Goal: Task Accomplishment & Management: Manage account settings

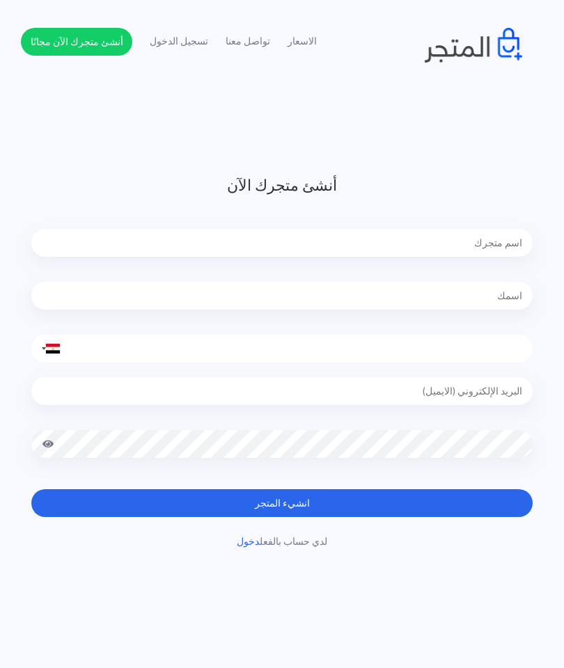
click at [482, 244] on input "text" at bounding box center [281, 243] width 501 height 28
type input "ف"
type input "ڤ"
type input "فونكس"
click at [493, 292] on input "text" at bounding box center [281, 296] width 501 height 28
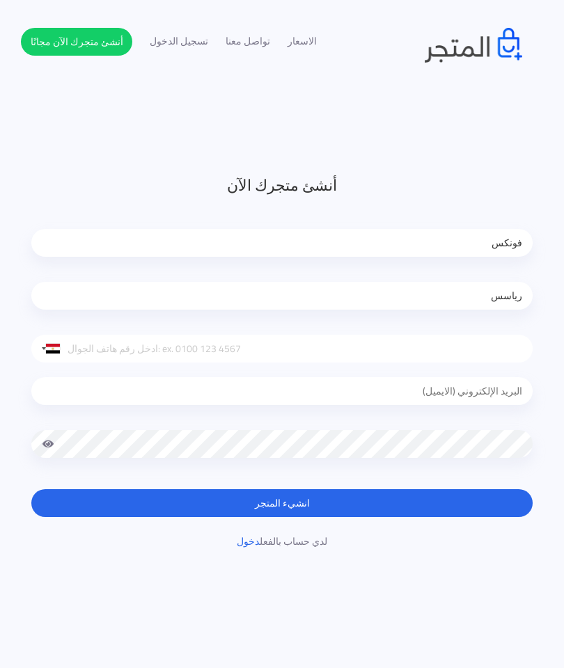
type input "رياسس"
click at [495, 347] on input "tel" at bounding box center [281, 349] width 501 height 28
click at [56, 346] on div at bounding box center [53, 349] width 14 height 10
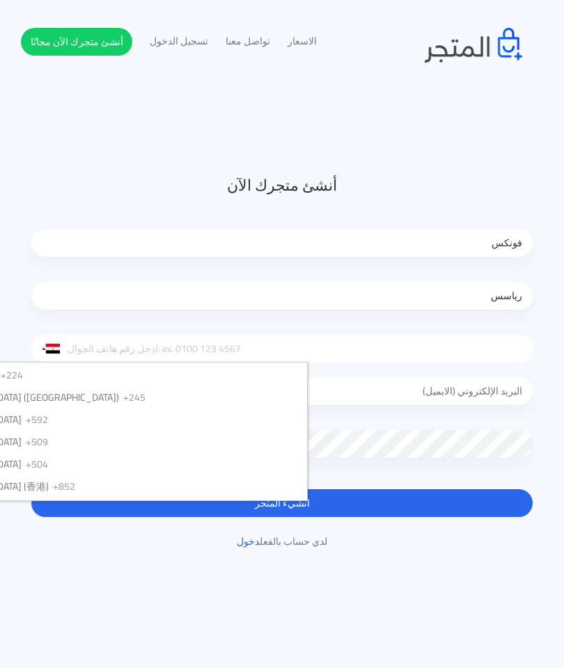
scroll to position [2089, 0]
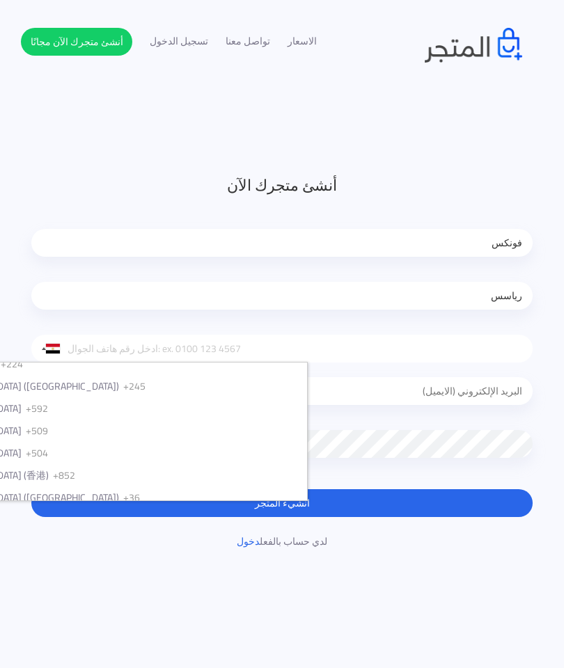
click at [293, 341] on input "tel" at bounding box center [281, 349] width 501 height 28
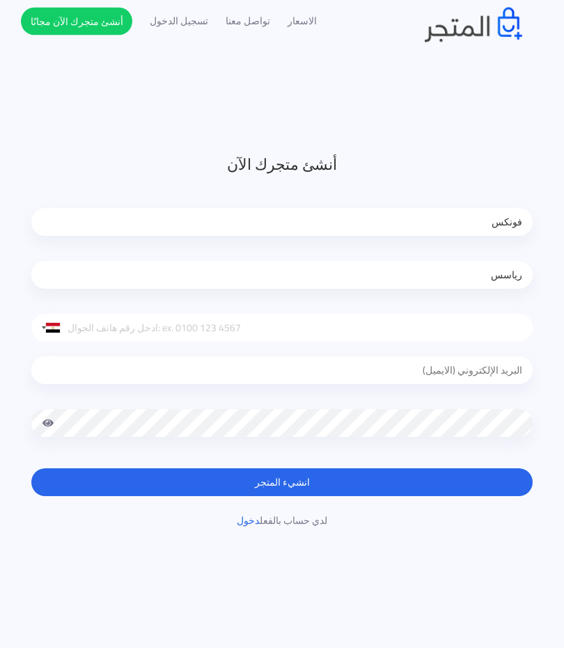
click at [52, 344] on div at bounding box center [53, 349] width 14 height 10
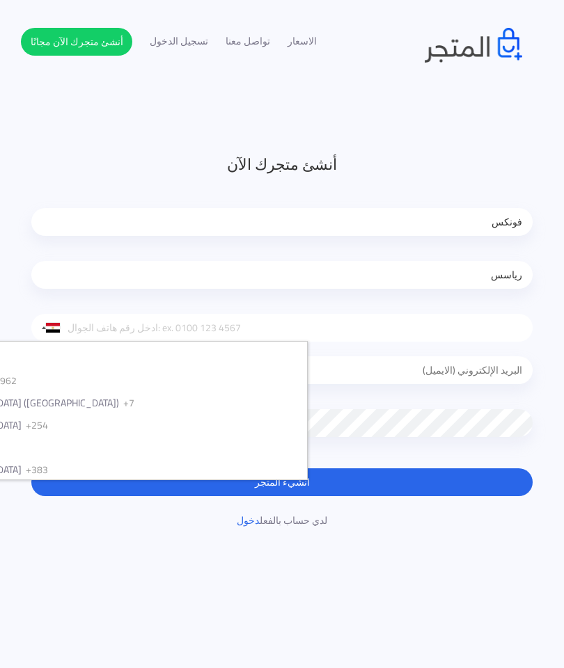
scroll to position [2428, 0]
click at [223, 327] on li "Israel (‫ישראל‬‎) +972" at bounding box center [107, 316] width 400 height 22
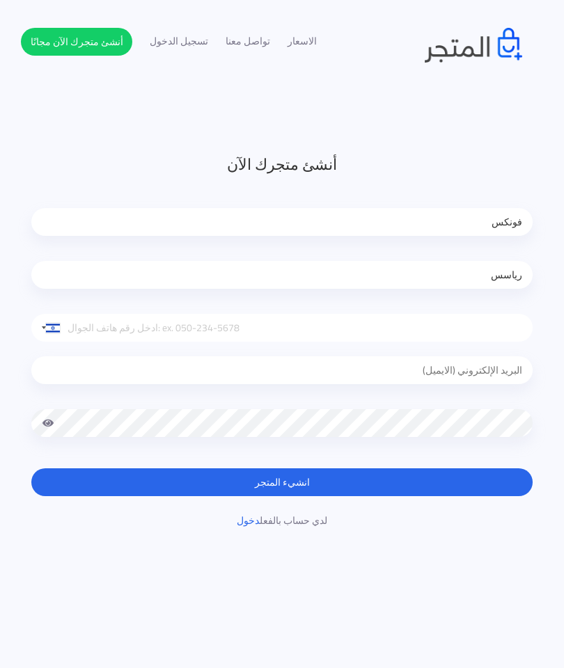
scroll to position [20, 0]
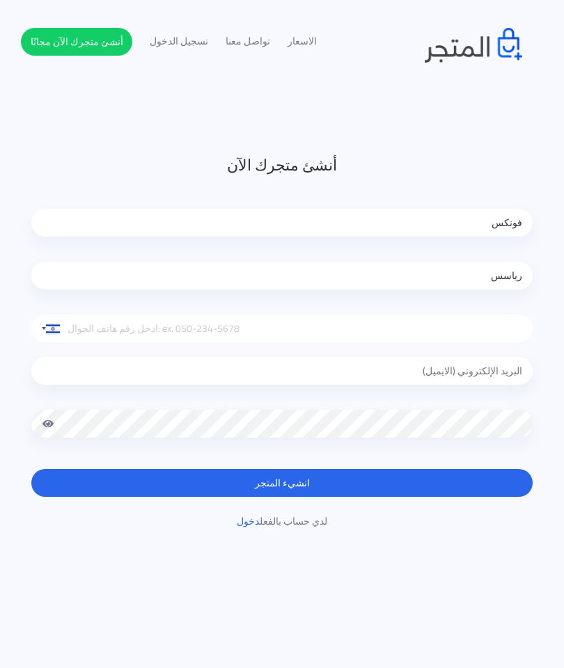
type input "-"
type input "0"
type input "0525853214"
click at [484, 377] on input "email" at bounding box center [281, 371] width 501 height 28
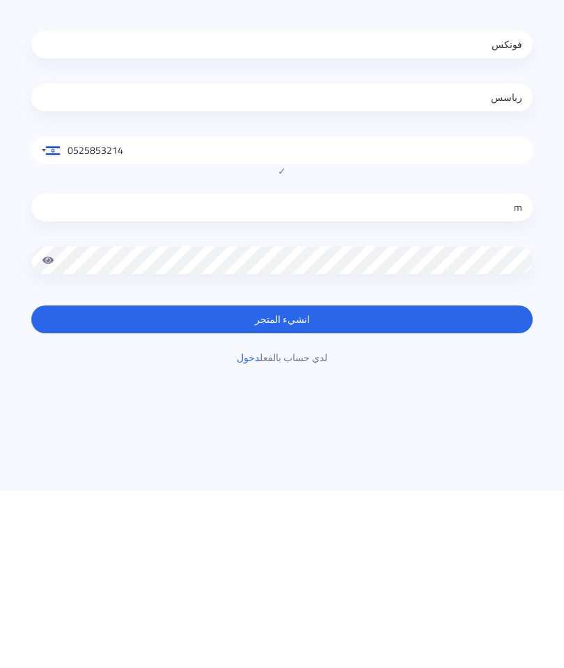
type input "mohmdgaming30@gmail.com"
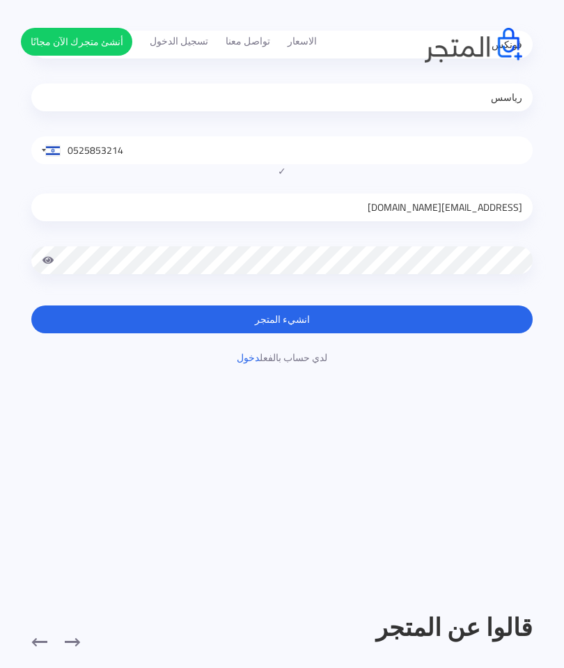
click at [51, 264] on span at bounding box center [48, 260] width 13 height 28
click at [471, 331] on button "انشيء المتجر" at bounding box center [281, 320] width 501 height 28
click at [101, 301] on form "أنشئ متجرك الآن فونكس رياسس United States +1 United Kingdom +44 Afghanistan (‫ا…" at bounding box center [281, 155] width 501 height 358
click at [116, 333] on form "أنشئ متجرك الآن فونكس رياسس United States +1 United Kingdom +44 Afghanistan (‫ا…" at bounding box center [281, 155] width 501 height 358
click at [111, 333] on form "أنشئ متجرك الآن فونكس رياسس United States +1 United Kingdom +44 Afghanistan (‫ا…" at bounding box center [281, 155] width 501 height 358
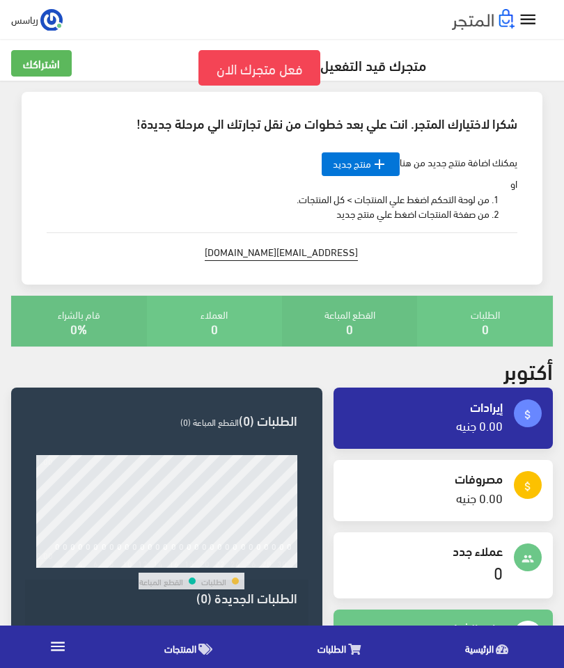
click at [38, 53] on link "اشتراكك" at bounding box center [41, 63] width 61 height 26
click at [68, 634] on link "" at bounding box center [58, 647] width 116 height 39
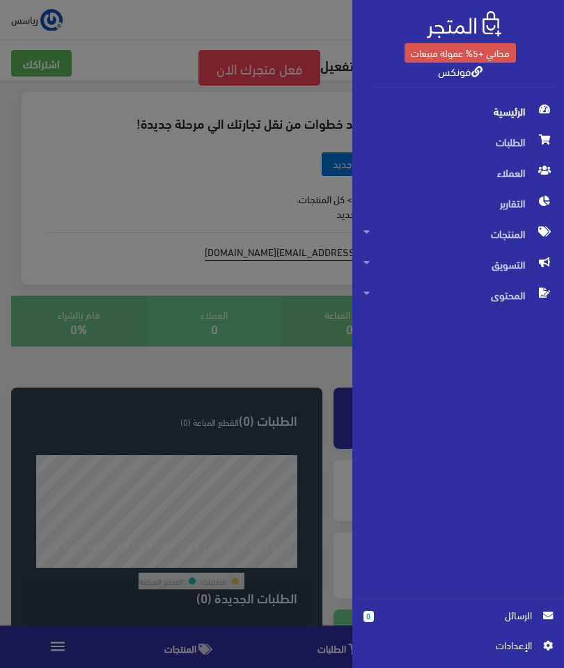
click at [520, 169] on span "العملاء" at bounding box center [457, 172] width 189 height 31
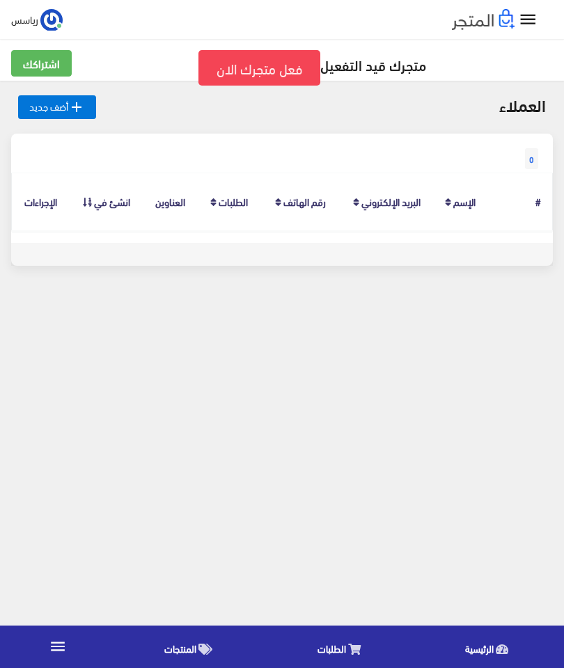
click at [36, 643] on link "" at bounding box center [58, 647] width 116 height 39
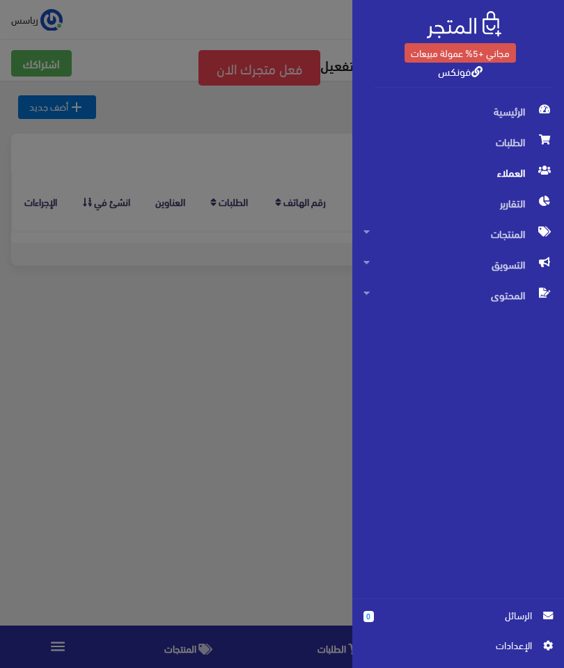
click at [500, 227] on span "المنتجات" at bounding box center [457, 234] width 189 height 31
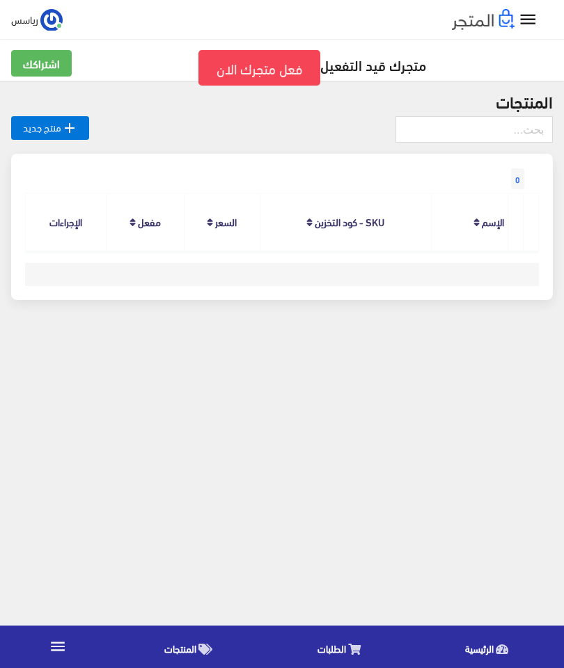
click at [59, 663] on link "" at bounding box center [58, 647] width 116 height 39
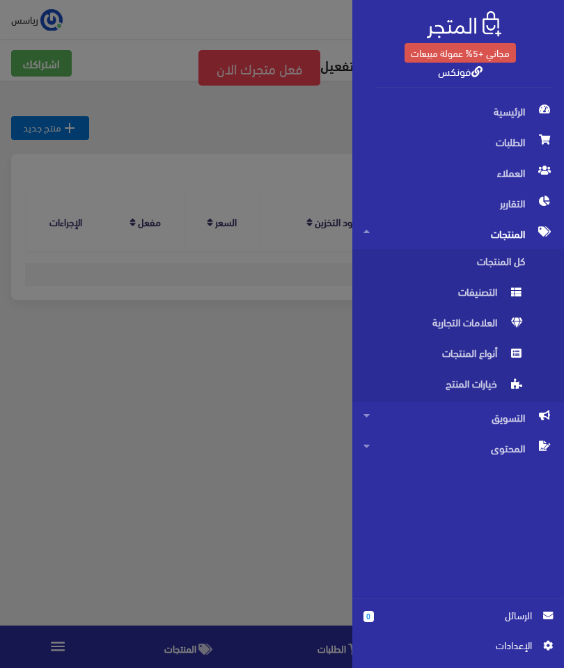
click at [411, 452] on span "المحتوى" at bounding box center [457, 448] width 189 height 31
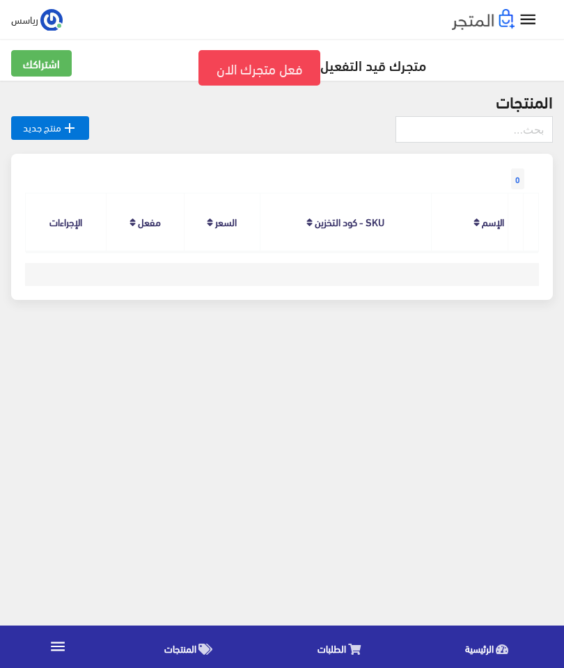
click at [31, 642] on link "" at bounding box center [58, 647] width 116 height 39
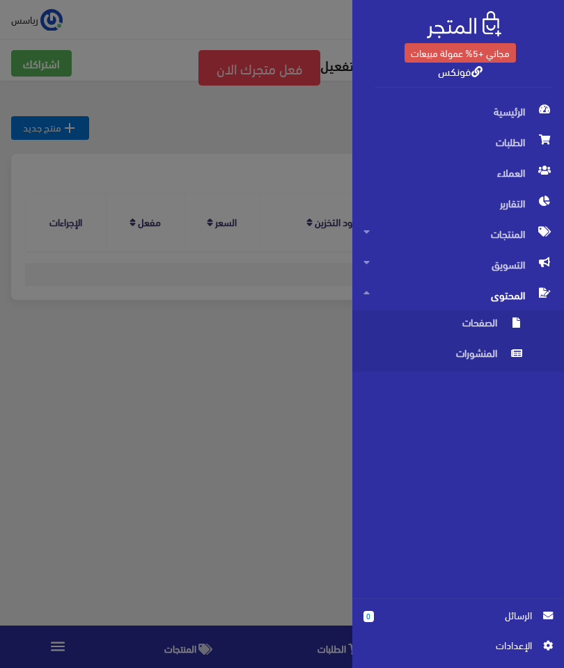
click at [365, 296] on icon at bounding box center [366, 293] width 6 height 10
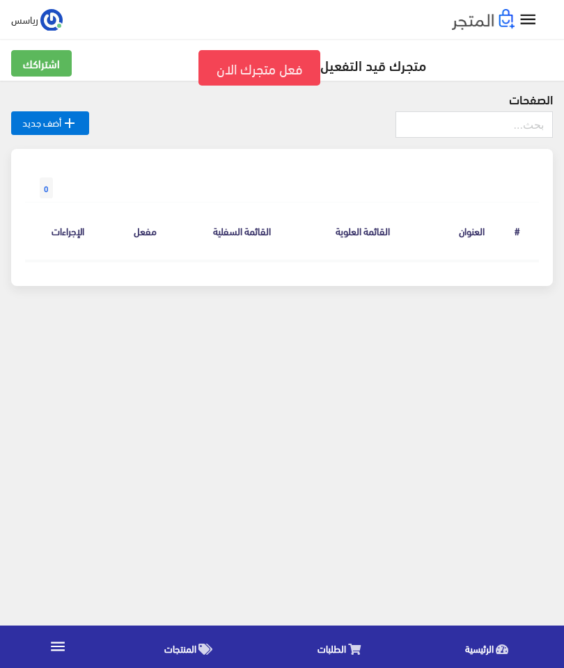
click at [49, 633] on link "" at bounding box center [58, 647] width 116 height 39
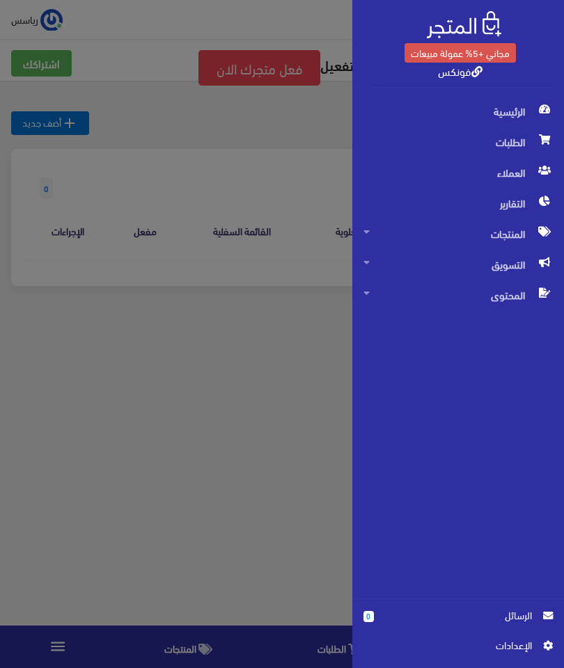
click at [518, 137] on span "الطلبات" at bounding box center [457, 142] width 189 height 31
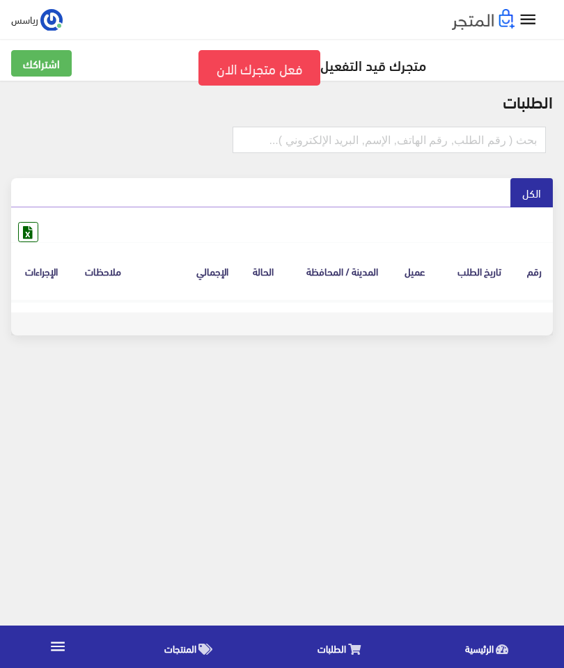
click at [46, 657] on link "" at bounding box center [58, 647] width 116 height 39
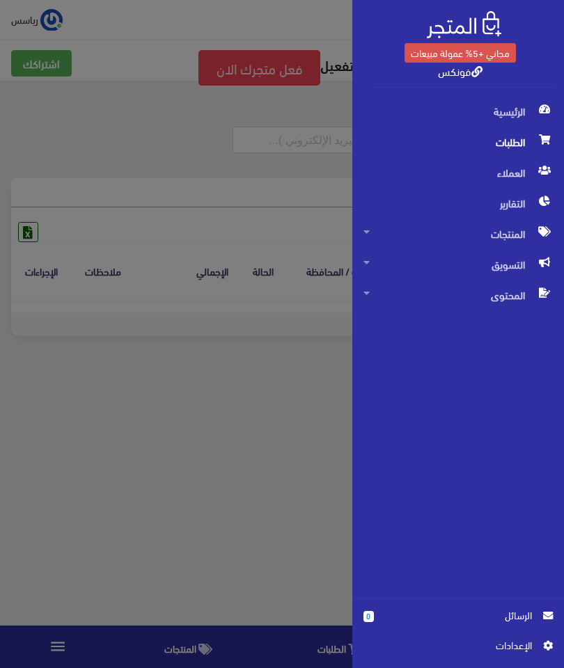
click at [358, 297] on link "المحتوى" at bounding box center [458, 295] width 212 height 31
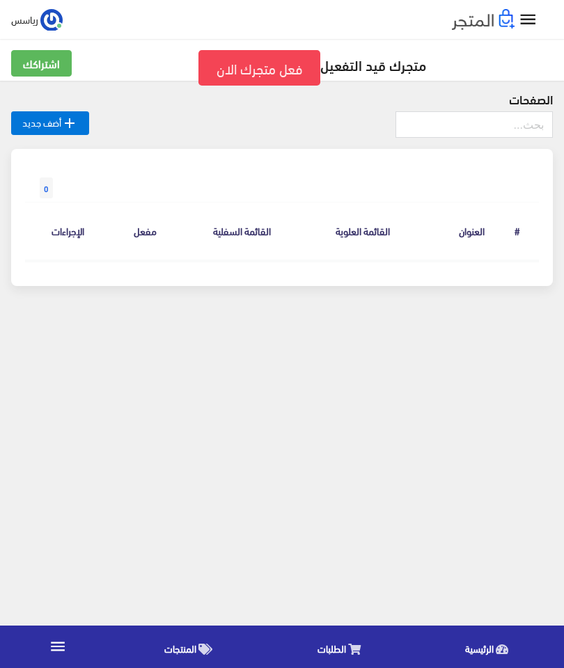
click at [166, 655] on span "المنتجات" at bounding box center [180, 648] width 32 height 17
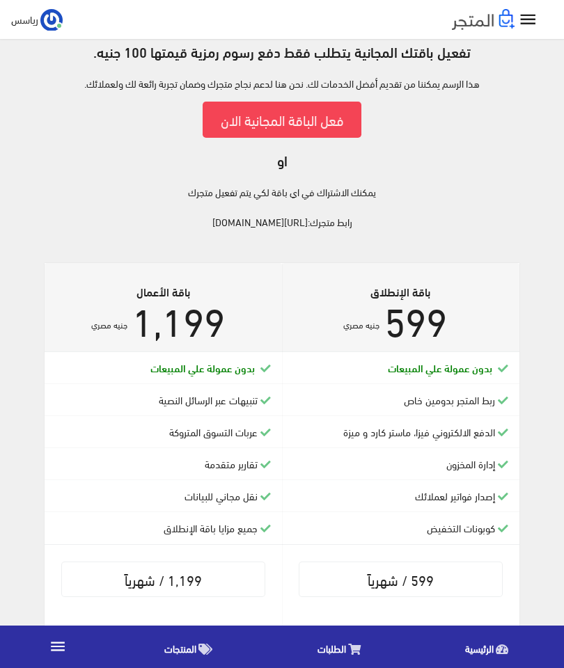
scroll to position [117, 0]
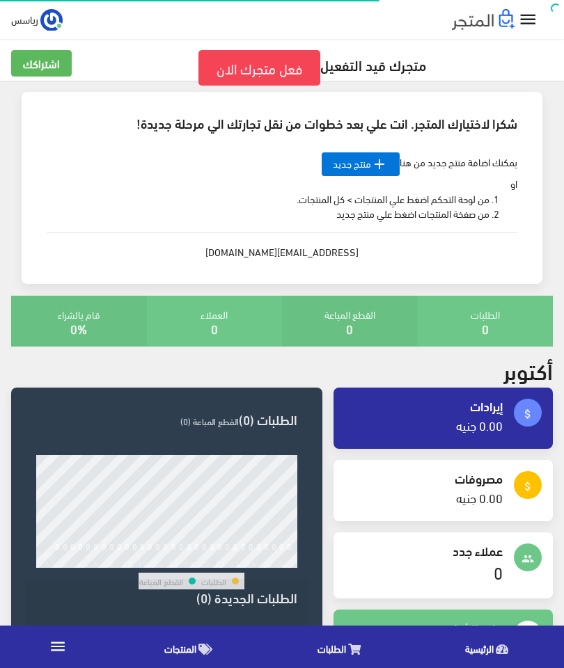
click at [301, 70] on link "فعل متجرك الان" at bounding box center [258, 67] width 121 height 35
click at [526, 29] on icon "" at bounding box center [528, 20] width 20 height 20
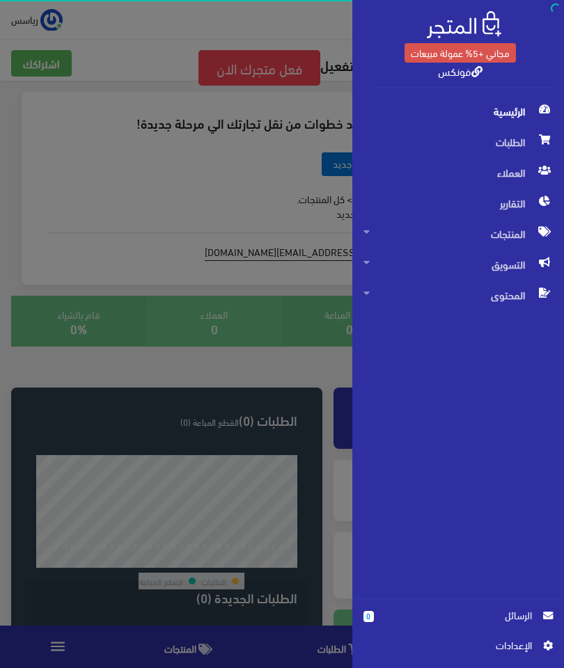
click at [530, 205] on span "التقارير" at bounding box center [457, 203] width 189 height 31
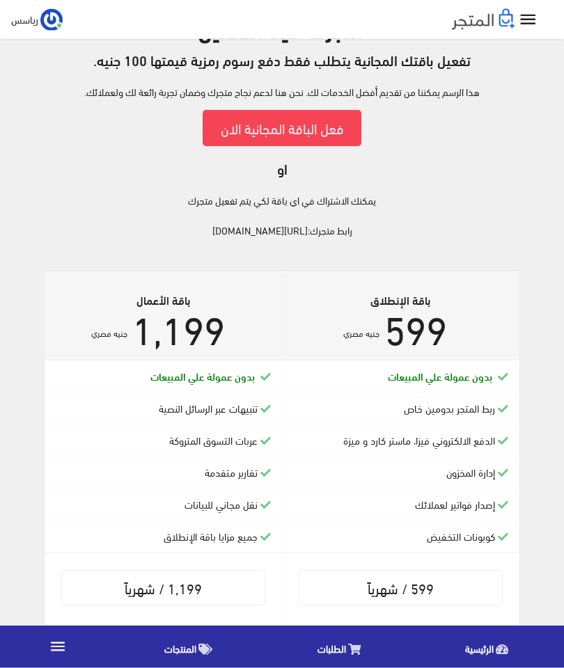
scroll to position [33, 0]
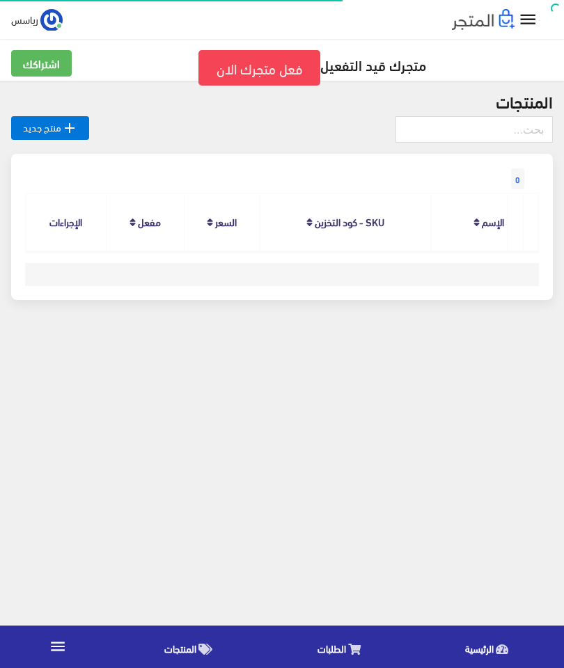
click at [535, 10] on icon "" at bounding box center [528, 20] width 20 height 20
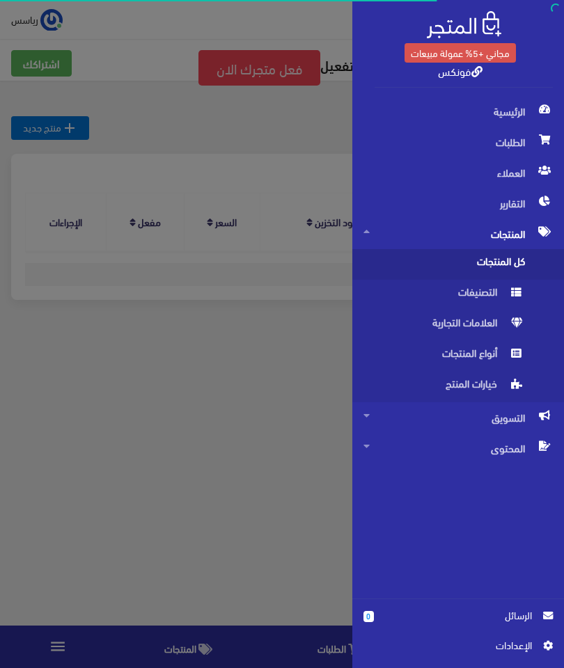
click at [480, 137] on span "الطلبات" at bounding box center [457, 142] width 189 height 31
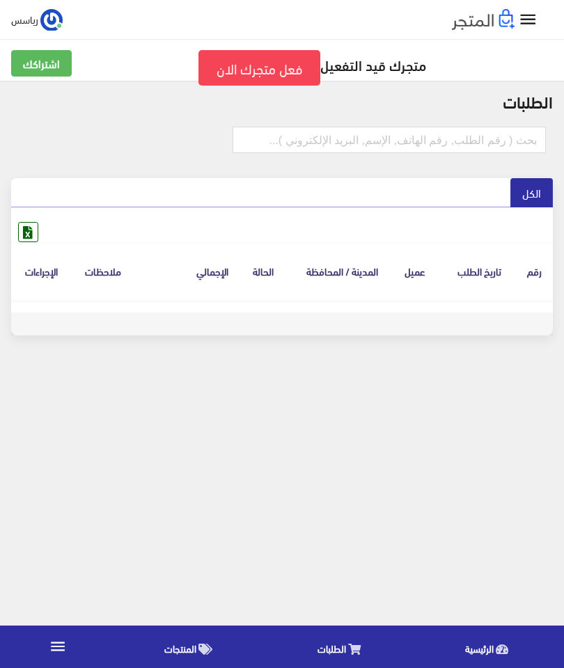
click at [89, 276] on th "ملاحظات" at bounding box center [103, 271] width 64 height 58
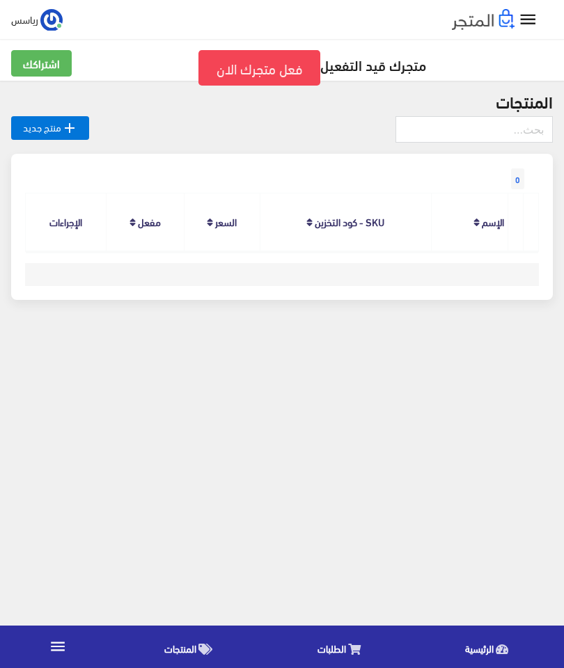
click at [50, 646] on icon "" at bounding box center [58, 647] width 18 height 18
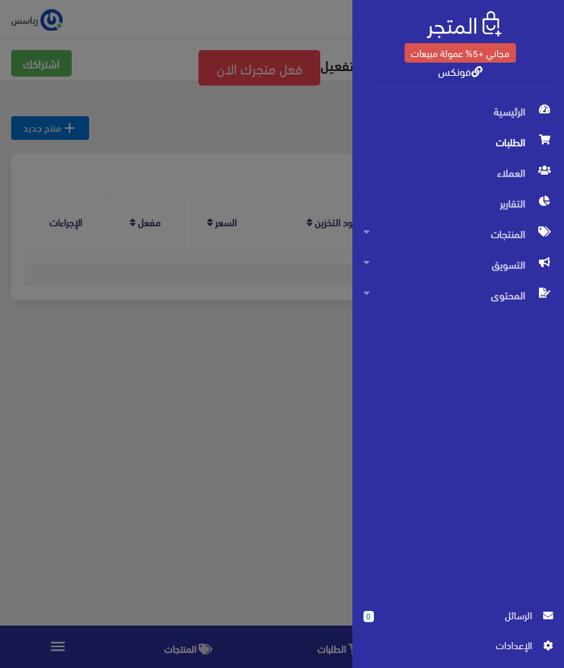
click at [391, 645] on span "اﻹعدادات" at bounding box center [452, 645] width 157 height 15
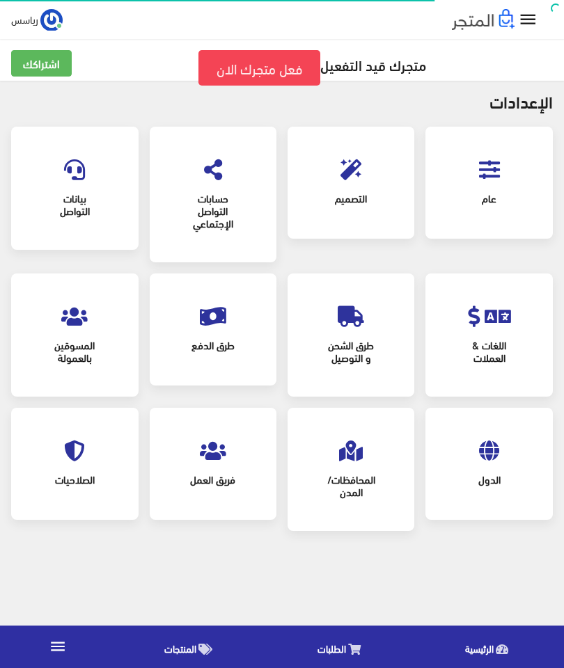
click at [177, 367] on div "طرق الدفع" at bounding box center [213, 329] width 99 height 84
click at [189, 331] on span "طرق الدفع" at bounding box center [213, 345] width 77 height 31
click at [186, 356] on span "طرق الدفع" at bounding box center [213, 345] width 77 height 31
click at [329, 647] on span "الطلبات" at bounding box center [331, 648] width 29 height 17
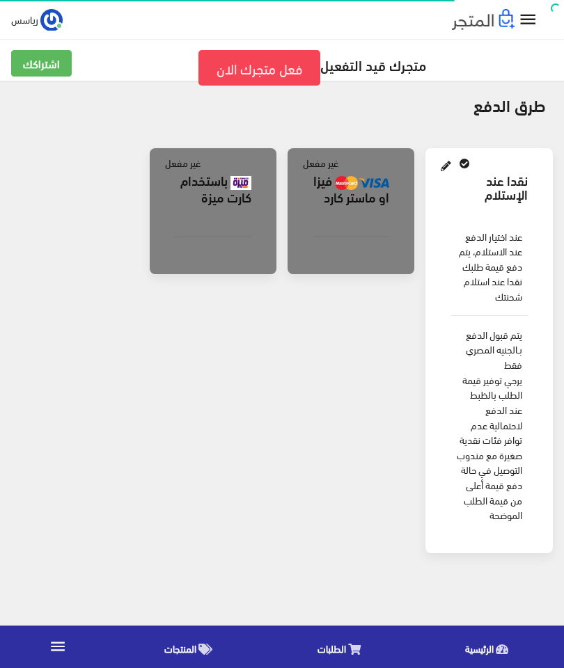
click at [186, 239] on div at bounding box center [213, 236] width 99 height 45
click at [171, 255] on div at bounding box center [213, 236] width 99 height 45
click at [166, 232] on div at bounding box center [213, 236] width 99 height 45
click at [337, 255] on div at bounding box center [350, 236] width 99 height 45
click at [345, 76] on h5 "متجرك قيد التفعيل فعل متجرك الان" at bounding box center [281, 67] width 541 height 35
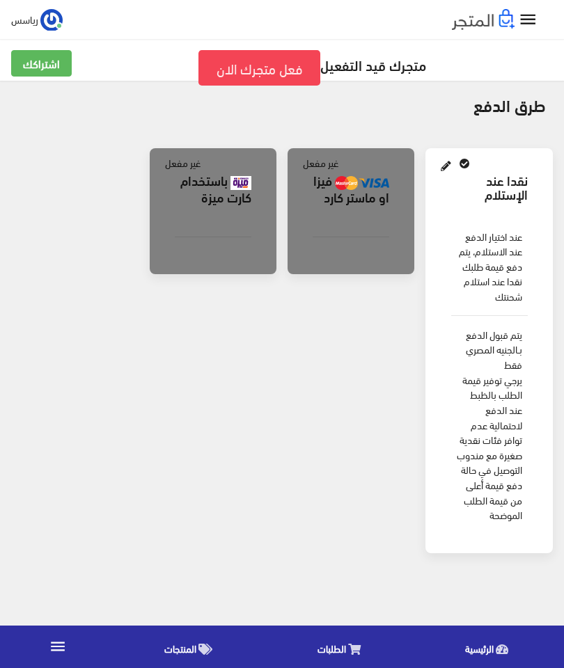
click at [319, 56] on link "فعل متجرك الان" at bounding box center [258, 67] width 121 height 35
click at [331, 69] on h5 "متجرك قيد التفعيل فعل متجرك الان" at bounding box center [281, 67] width 541 height 35
click at [193, 224] on div at bounding box center [213, 236] width 99 height 45
click at [173, 221] on div at bounding box center [213, 236] width 99 height 45
click at [175, 225] on div at bounding box center [213, 236] width 99 height 45
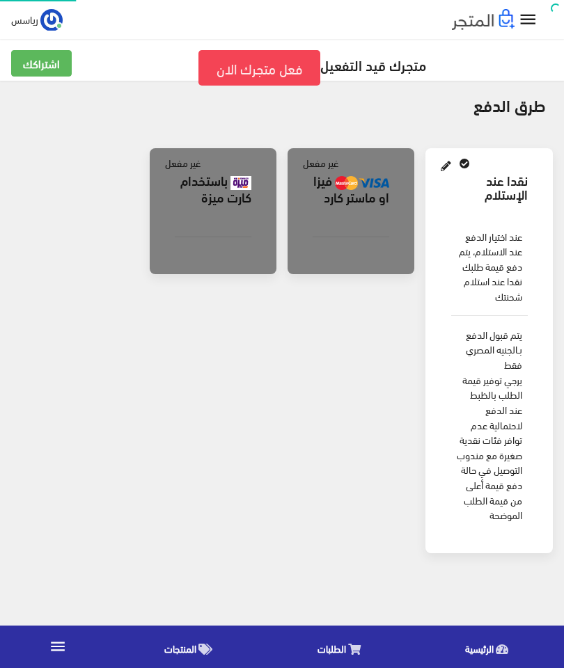
click at [170, 221] on div at bounding box center [213, 236] width 99 height 45
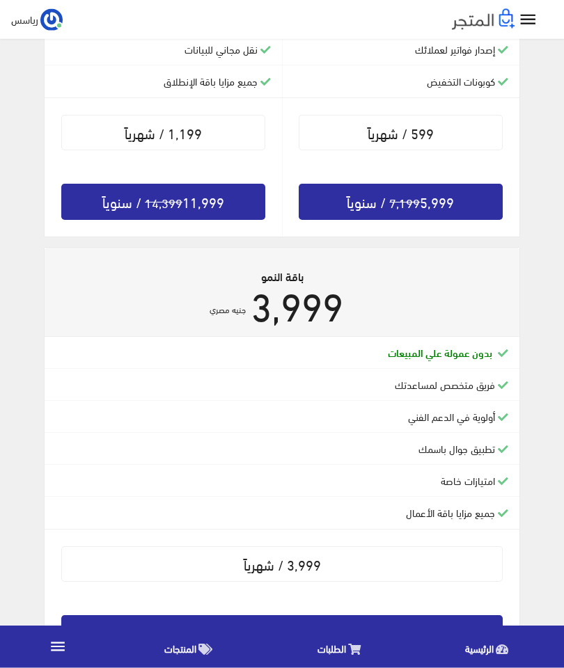
scroll to position [576, 0]
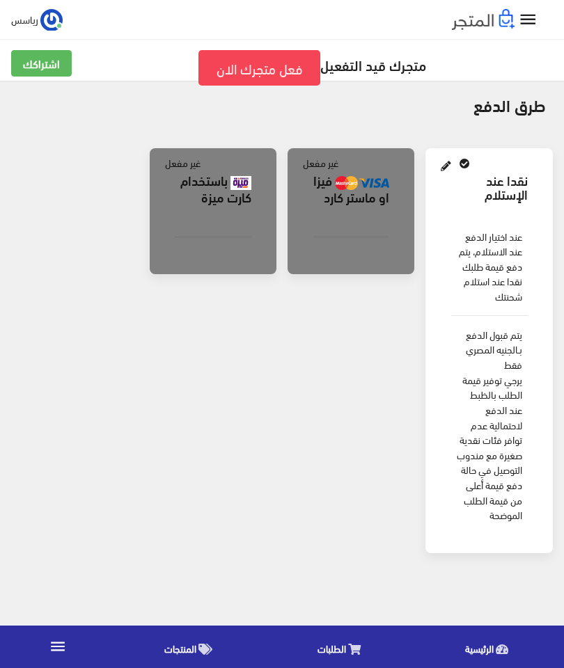
click at [274, 194] on div "باستخدام كارت ميزة غير مفعل" at bounding box center [213, 210] width 127 height 125
click at [221, 209] on div "باستخدام كارت ميزة" at bounding box center [213, 188] width 99 height 52
click at [214, 207] on div "باستخدام كارت ميزة" at bounding box center [213, 188] width 99 height 52
click at [452, 171] on link at bounding box center [446, 165] width 18 height 21
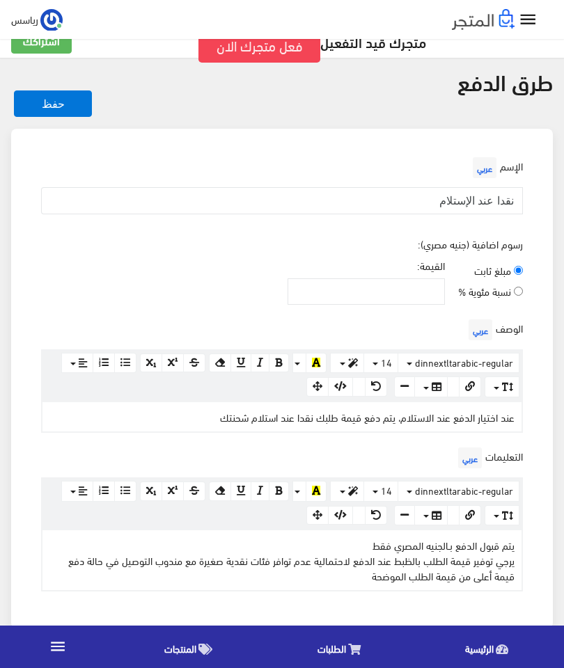
scroll to position [23, 0]
click at [102, 187] on input "نقدا عند الإستلام" at bounding box center [282, 200] width 482 height 26
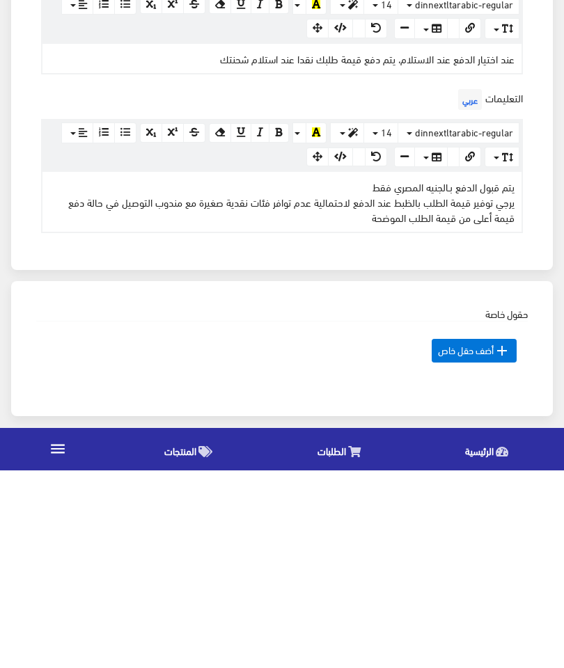
scroll to position [200, 0]
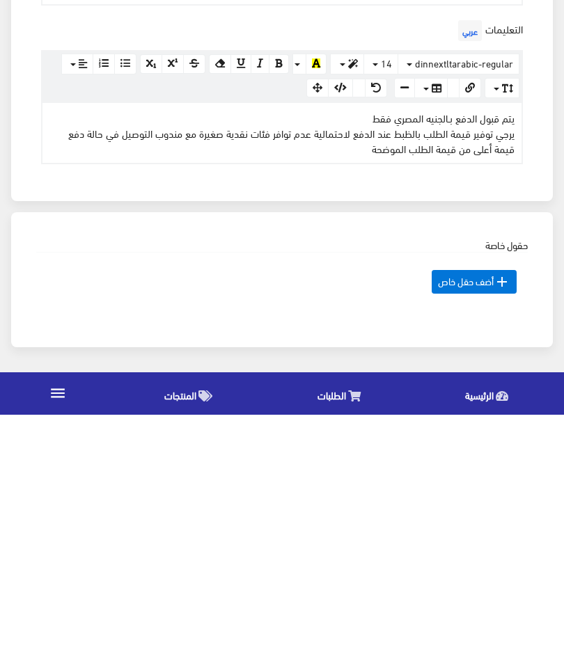
click at [447, 523] on span " أضف حقل خاص" at bounding box center [474, 535] width 85 height 24
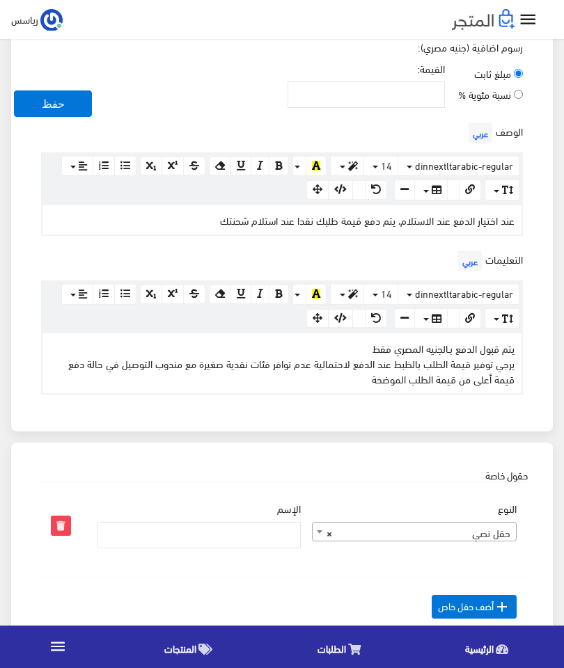
click at [452, 619] on span " أضف حقل خاص" at bounding box center [474, 607] width 85 height 24
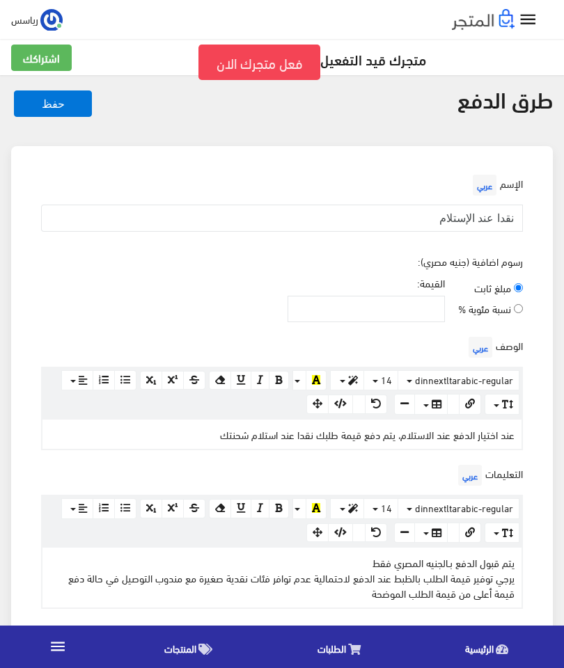
scroll to position [0, 0]
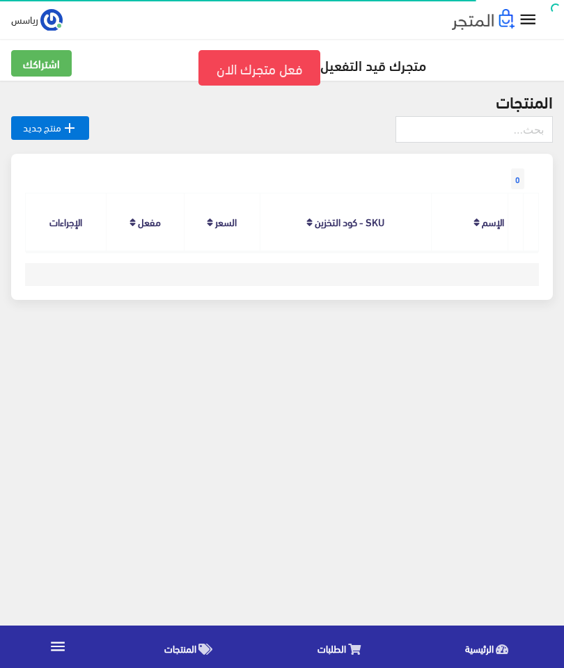
click at [55, 126] on link " منتج جديد" at bounding box center [50, 128] width 78 height 24
click at [529, 21] on icon "" at bounding box center [528, 20] width 20 height 20
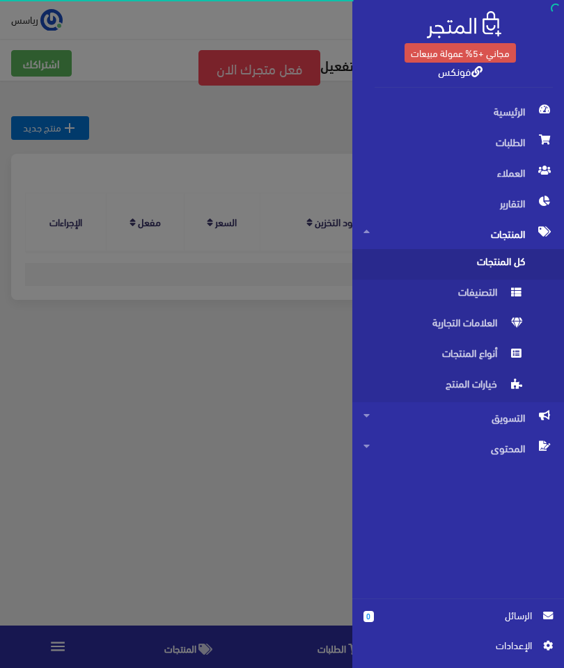
click at [88, 172] on div "مجاني +5% عمولة مبيعات فونكس الرئيسية 0" at bounding box center [282, 334] width 564 height 668
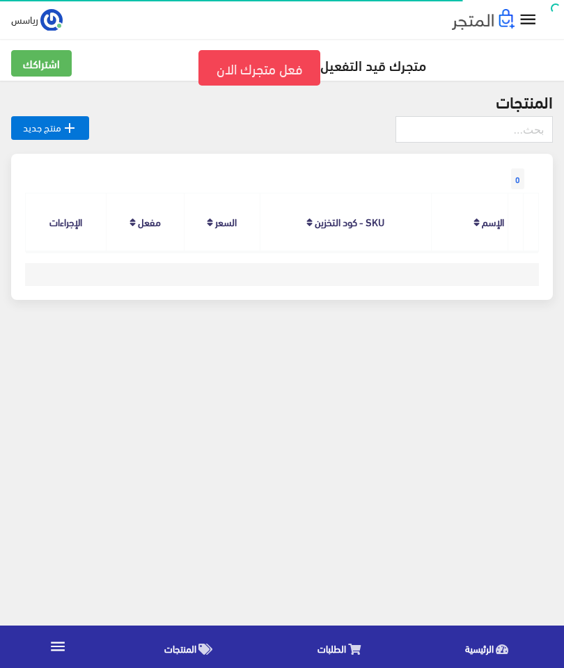
click at [353, 219] on link "SKU - كود التخزين" at bounding box center [350, 221] width 70 height 19
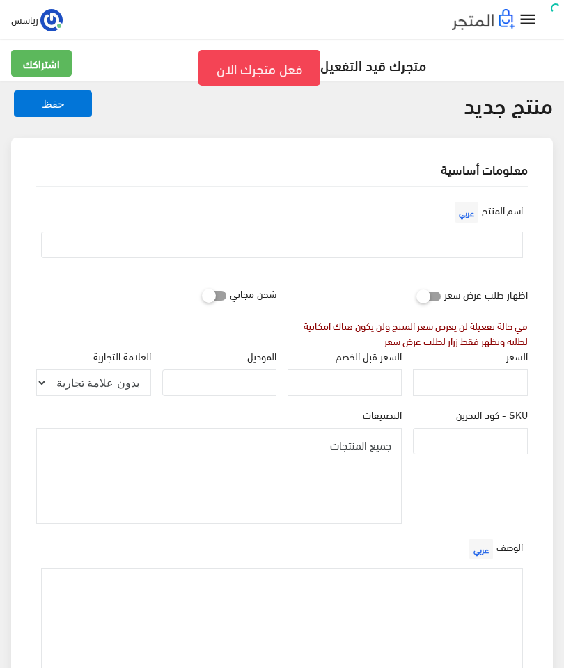
select select
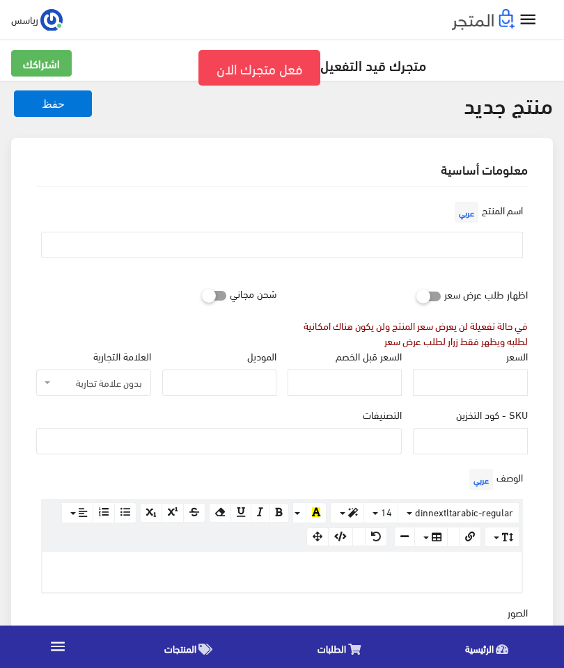
click at [416, 302] on icon at bounding box center [416, 296] width 0 height 13
click at [416, 300] on input "checkbox" at bounding box center [403, 293] width 25 height 14
checkbox input "true"
click at [201, 289] on input "checkbox" at bounding box center [189, 293] width 25 height 14
checkbox input "true"
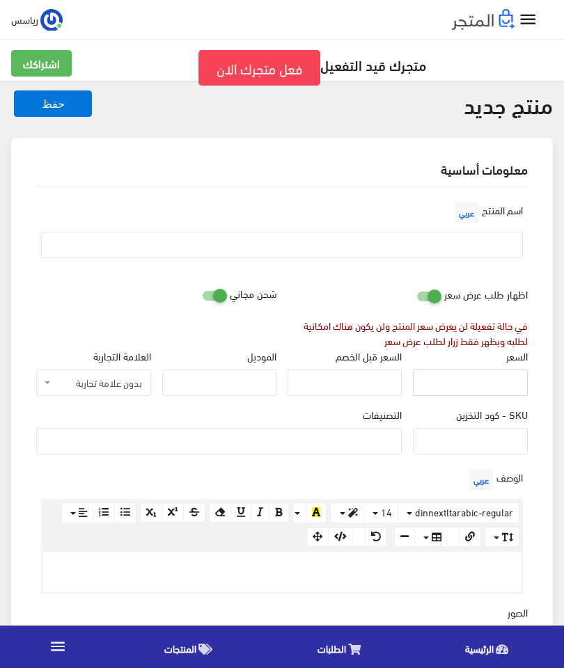
click at [499, 372] on input "السعر" at bounding box center [470, 383] width 114 height 26
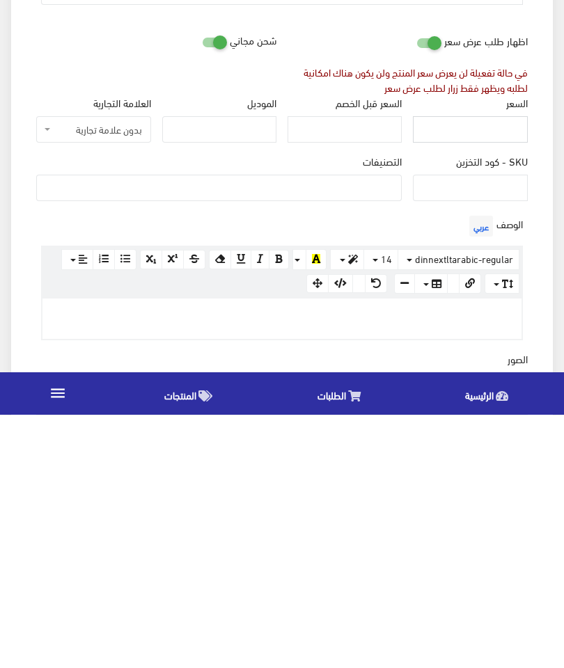
scroll to position [10, 0]
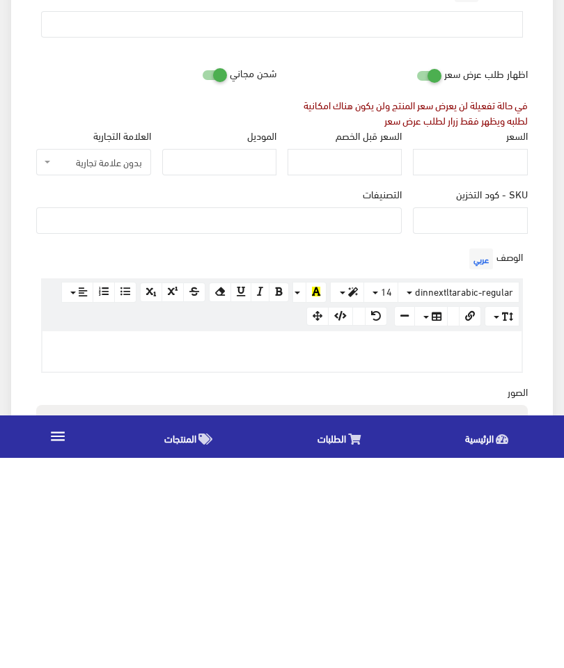
click at [89, 359] on span "بدون علامة تجارية" at bounding box center [93, 372] width 114 height 26
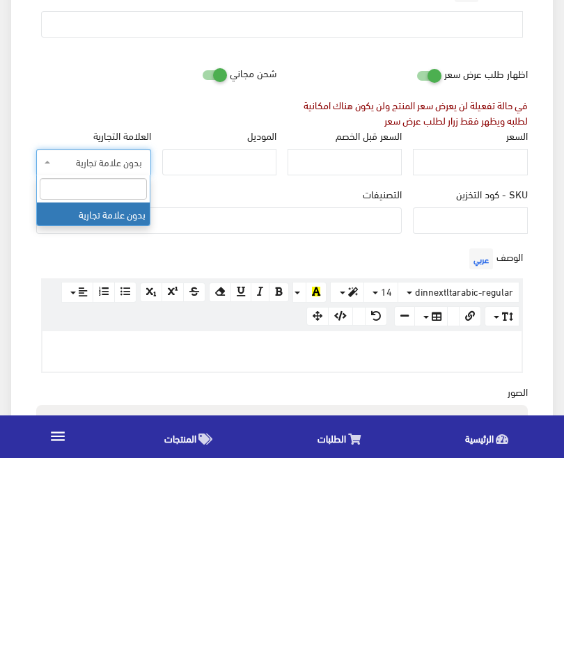
scroll to position [221, 0]
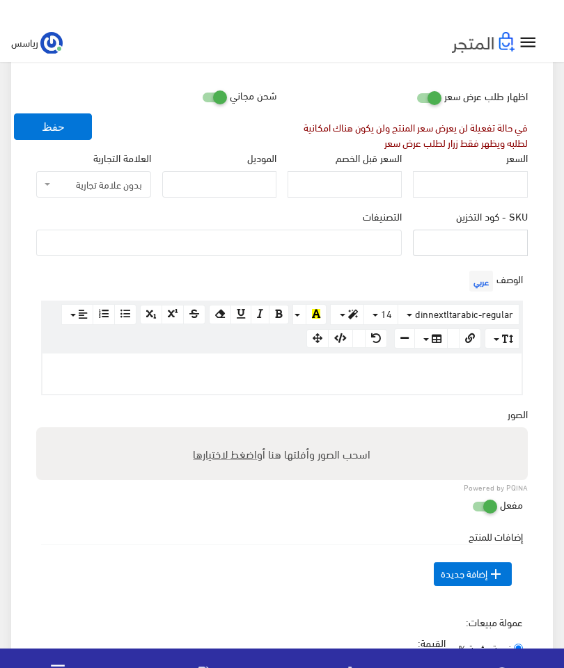
click at [508, 233] on input "SKU - كود التخزين" at bounding box center [470, 220] width 114 height 26
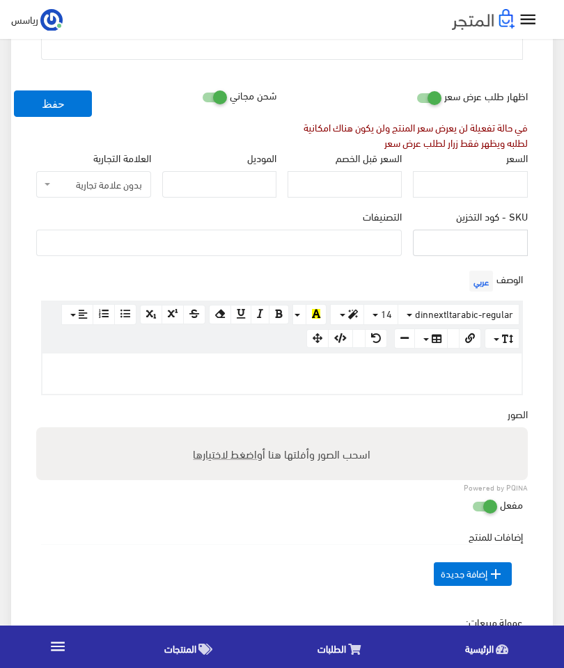
type input "Q"
type input "M"
type input "11ORF"
click at [383, 250] on ul at bounding box center [219, 241] width 364 height 22
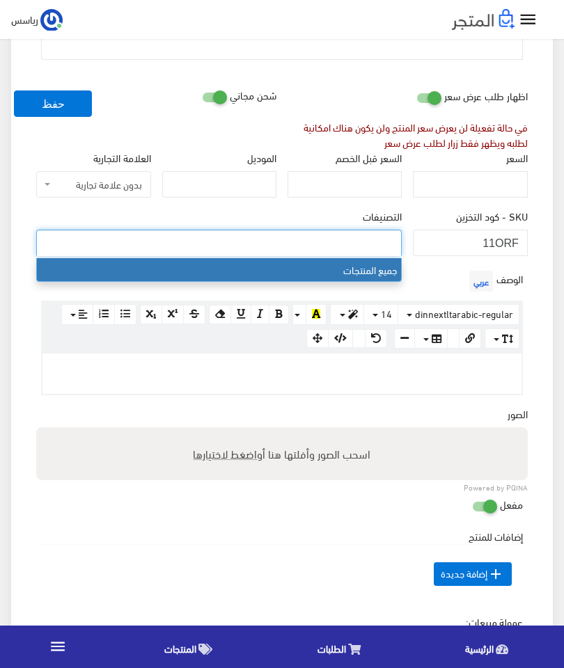
select select "1"
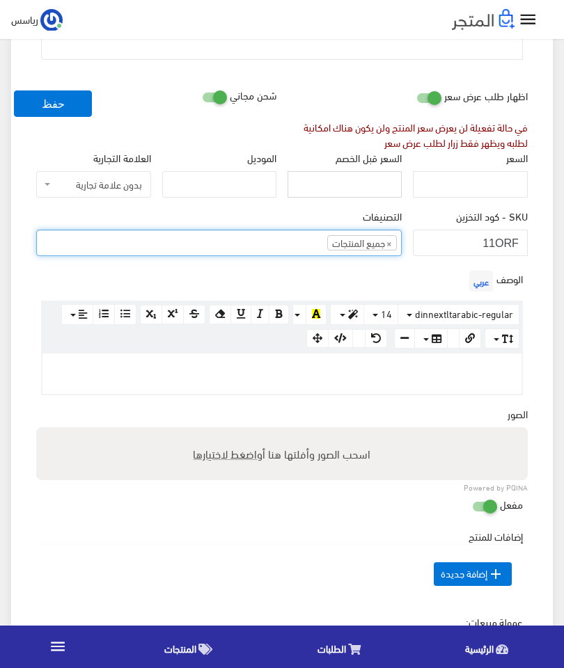
click at [393, 186] on input "السعر قبل الخصم" at bounding box center [344, 184] width 114 height 26
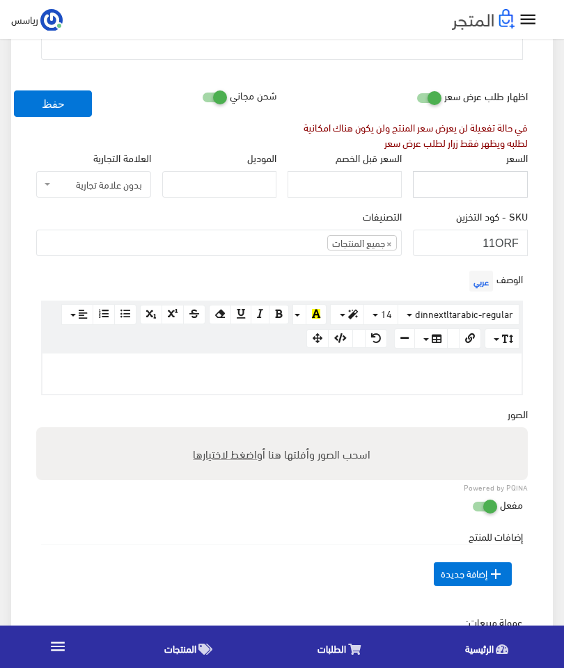
click at [498, 182] on input "السعر" at bounding box center [470, 184] width 114 height 26
type input "200"
click at [342, 186] on input "السعر قبل الخصم" at bounding box center [344, 184] width 114 height 26
type input "180"
click at [259, 193] on input "الموديل" at bounding box center [219, 184] width 114 height 26
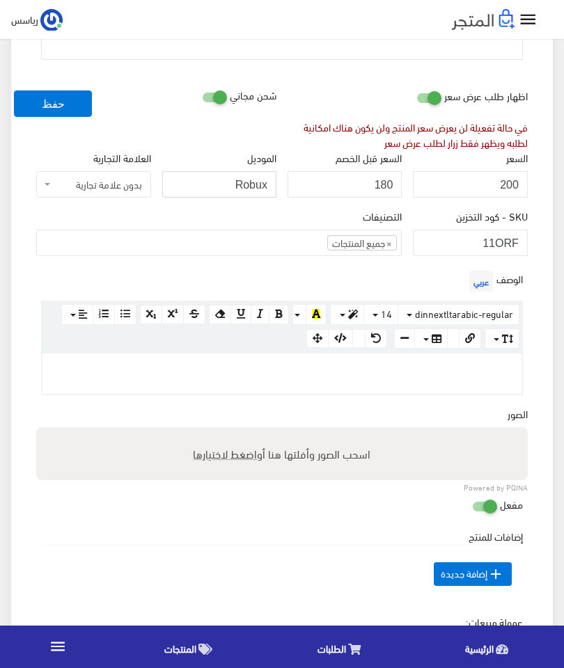
type input "Robux"
click at [58, 97] on button "حفظ" at bounding box center [53, 103] width 78 height 26
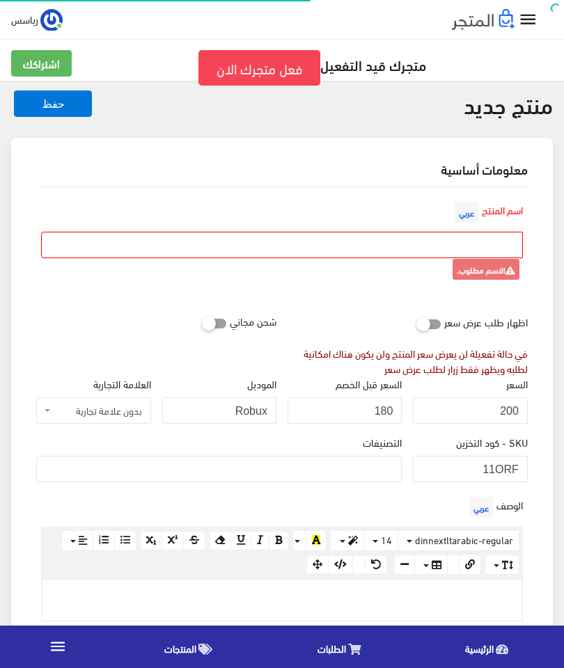
select select
click at [485, 244] on input "text" at bounding box center [282, 245] width 482 height 26
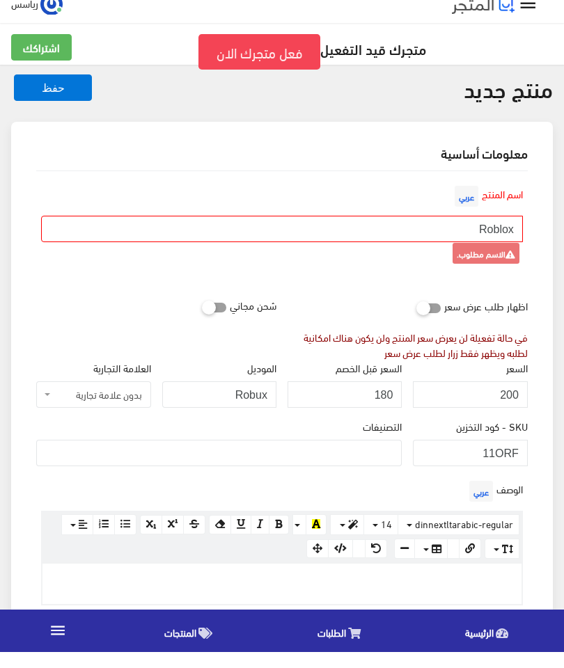
type input "Roblox"
click at [49, 95] on button "حفظ" at bounding box center [53, 103] width 78 height 26
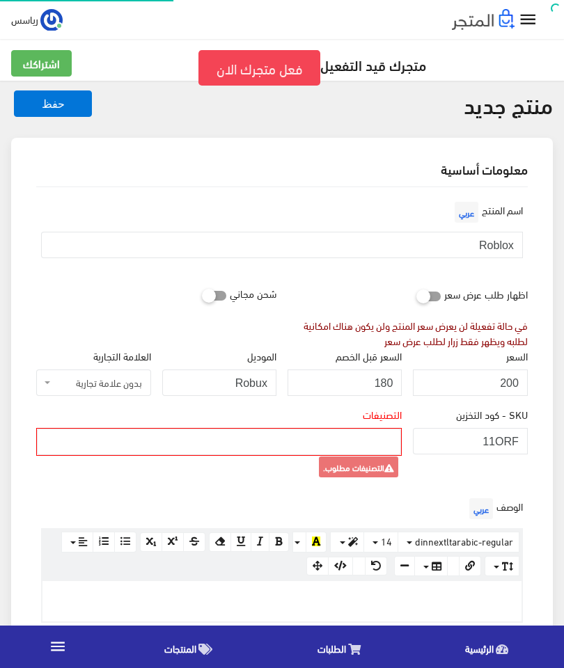
select select
click at [376, 448] on ul at bounding box center [219, 440] width 363 height 22
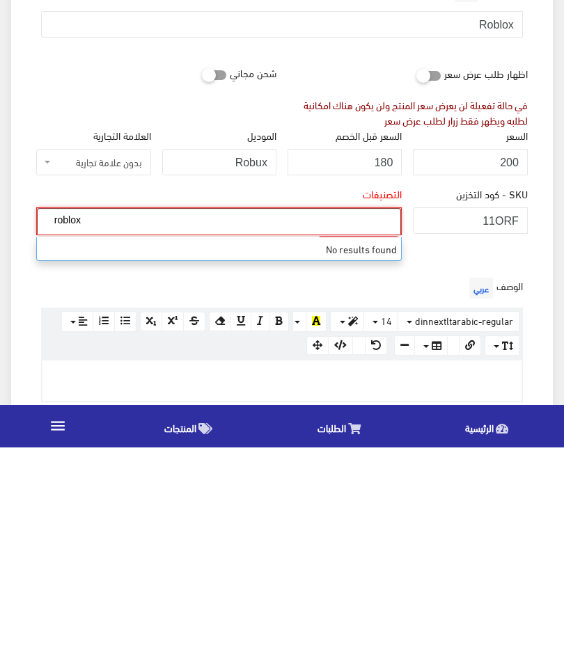
type input "roblox"
click at [178, 495] on div "الوصف عربي <p><br></p> × Insert Image Select from files Image URL Insert Image …" at bounding box center [282, 559] width 503 height 128
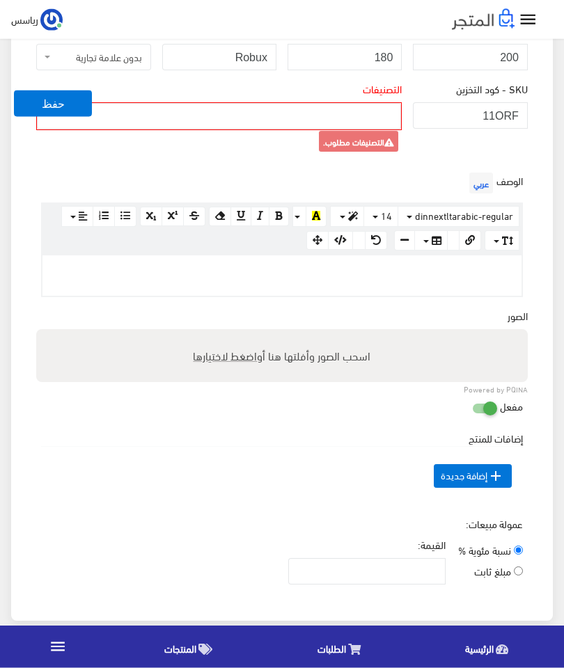
scroll to position [330, 0]
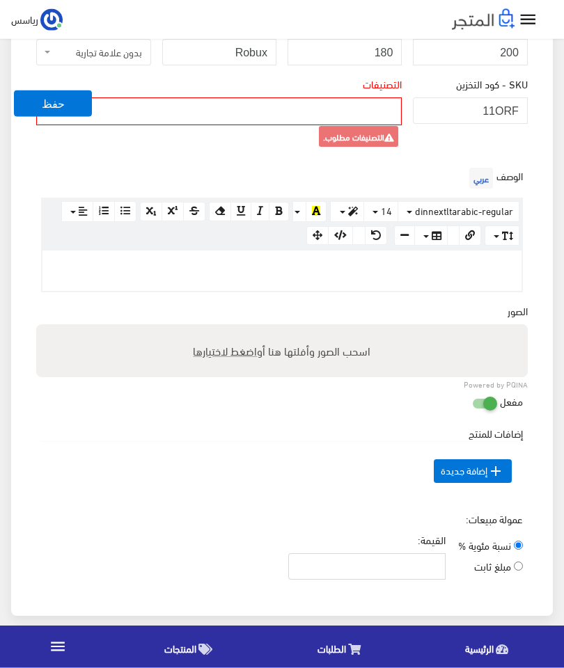
click at [408, 571] on input "القيمة:" at bounding box center [366, 567] width 157 height 26
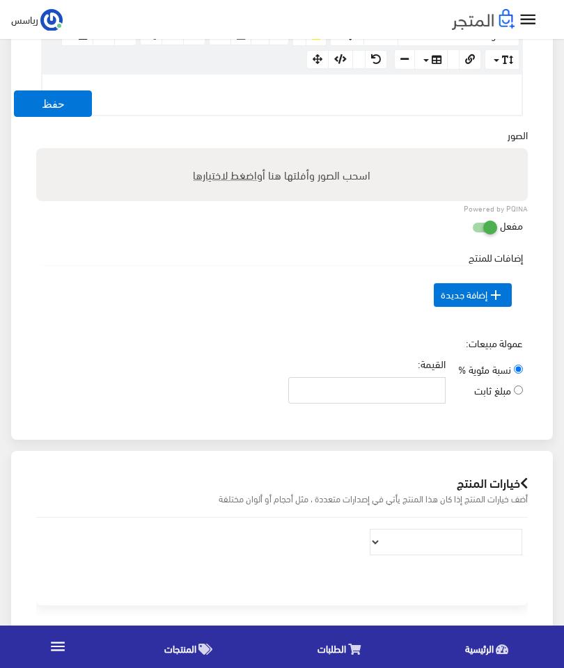
scroll to position [474, 0]
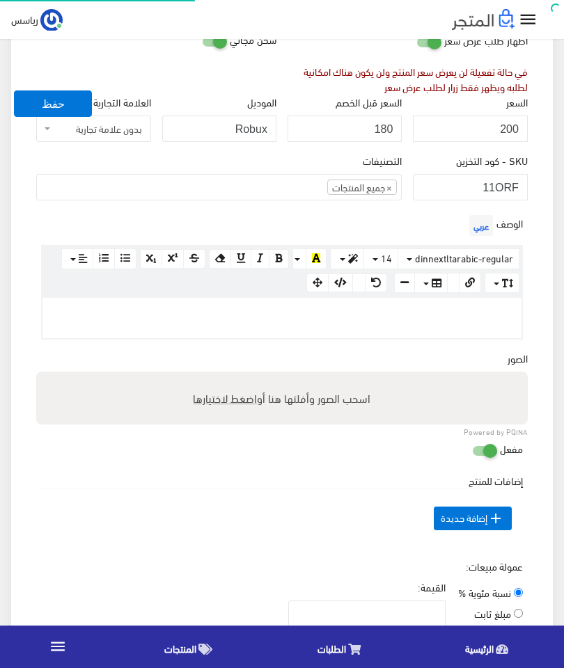
scroll to position [254, 0]
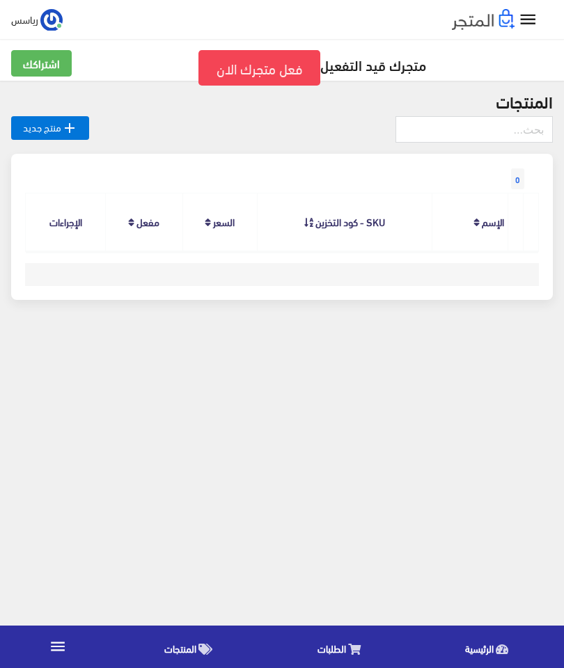
click at [191, 663] on link "المنتجات" at bounding box center [192, 646] width 152 height 35
click at [136, 256] on div "0 المنتج [DEMOGRAPHIC_DATA] SKU - كود التخزين السعر مفعل" at bounding box center [281, 227] width 541 height 146
click at [55, 226] on th "الإجراءات" at bounding box center [66, 222] width 81 height 58
click at [29, 126] on link " منتج جديد" at bounding box center [50, 128] width 78 height 24
click at [49, 125] on link " منتج جديد" at bounding box center [50, 128] width 78 height 24
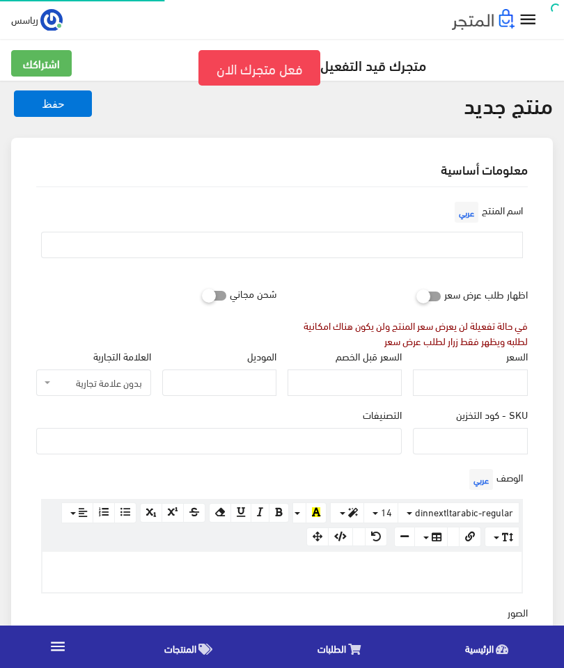
select select
click at [523, 210] on div "اسم المنتج عربي" at bounding box center [282, 233] width 503 height 71
click at [514, 216] on label"] "اسم المنتج عربي" at bounding box center [487, 212] width 72 height 28
click at [516, 205] on label"] "اسم المنتج عربي" at bounding box center [487, 212] width 72 height 28
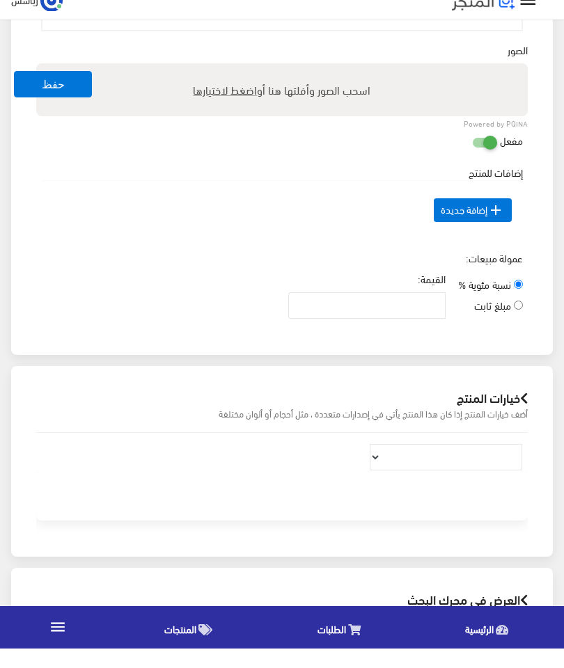
scroll to position [599, 0]
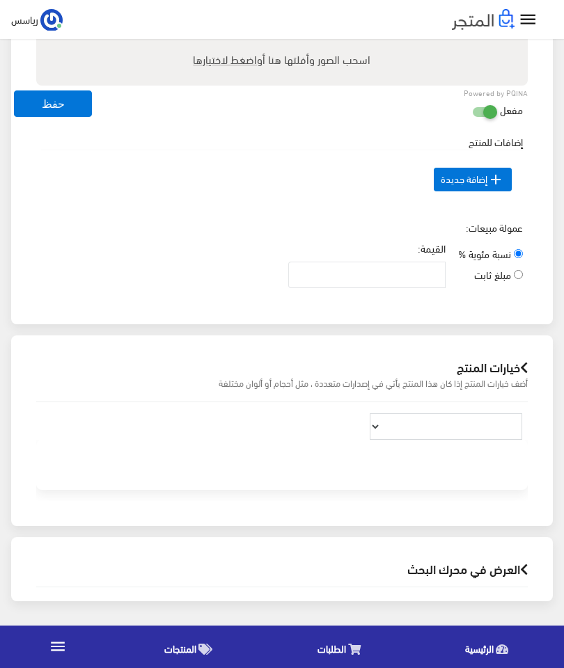
click at [393, 427] on select at bounding box center [446, 426] width 152 height 26
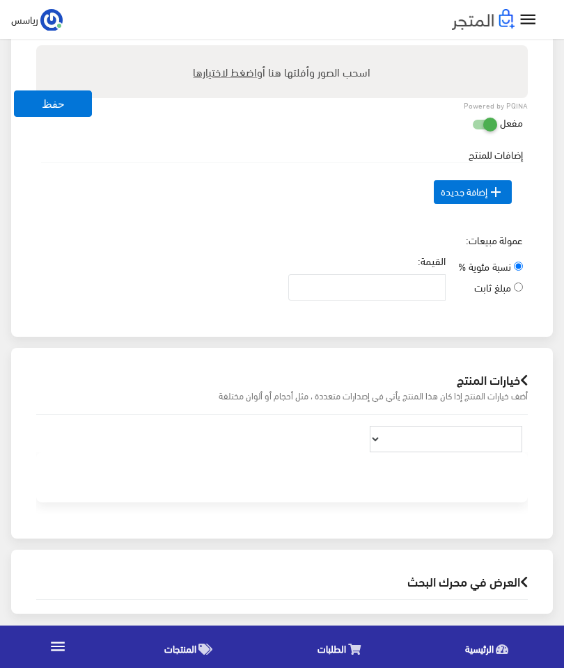
scroll to position [580, 0]
click at [506, 197] on span " إضافة جديدة" at bounding box center [473, 193] width 78 height 24
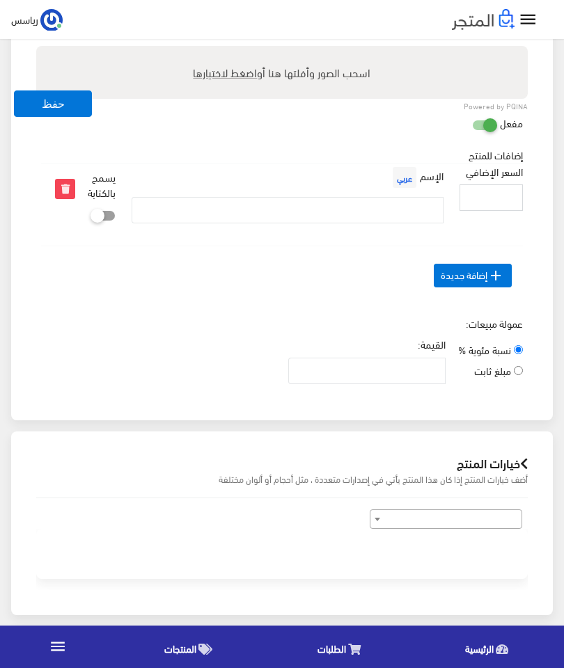
click at [508, 198] on input "السعر الإضافي" at bounding box center [490, 197] width 63 height 26
click at [90, 221] on icon at bounding box center [90, 215] width 0 height 13
click at [90, 220] on input "checkbox" at bounding box center [77, 213] width 25 height 14
checkbox input "true"
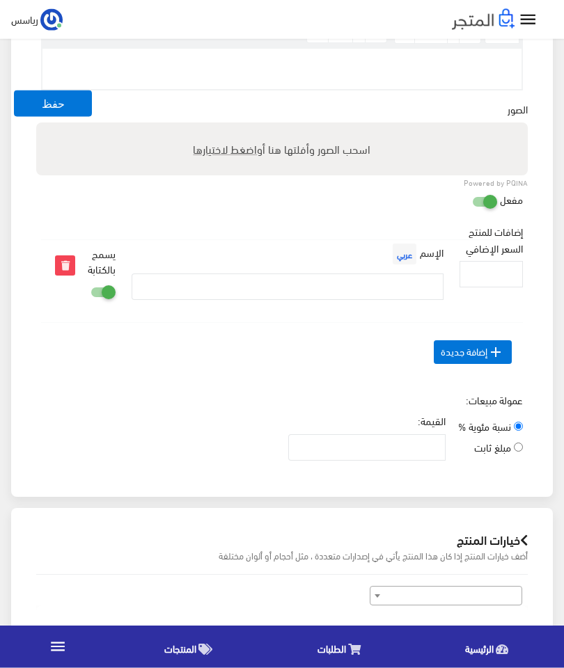
scroll to position [493, 0]
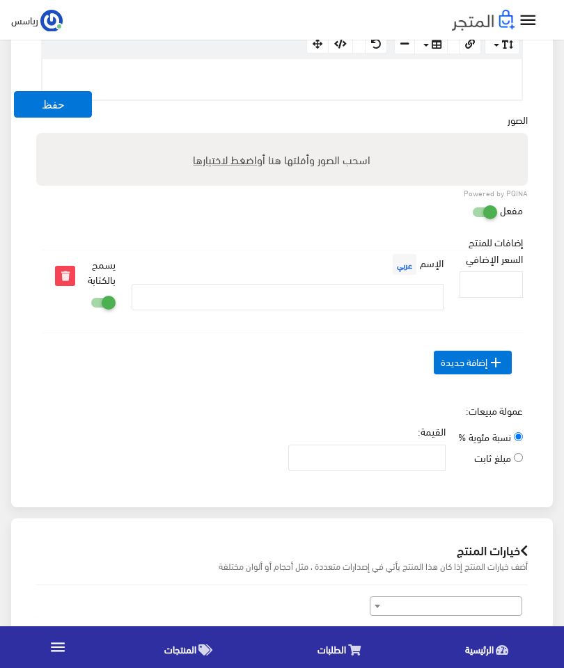
click at [206, 163] on span "اضغط لاختيارها" at bounding box center [225, 158] width 64 height 20
click at [206, 136] on input "اسحب الصور وأفلتها هنا أو اضغط لاختيارها" at bounding box center [281, 134] width 491 height 4
type input "C:\fakepath\IMG_2235.png"
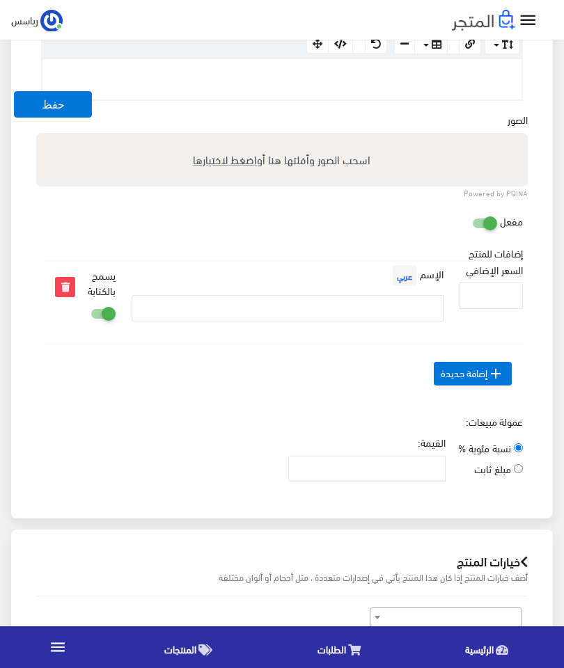
scroll to position [493, 0]
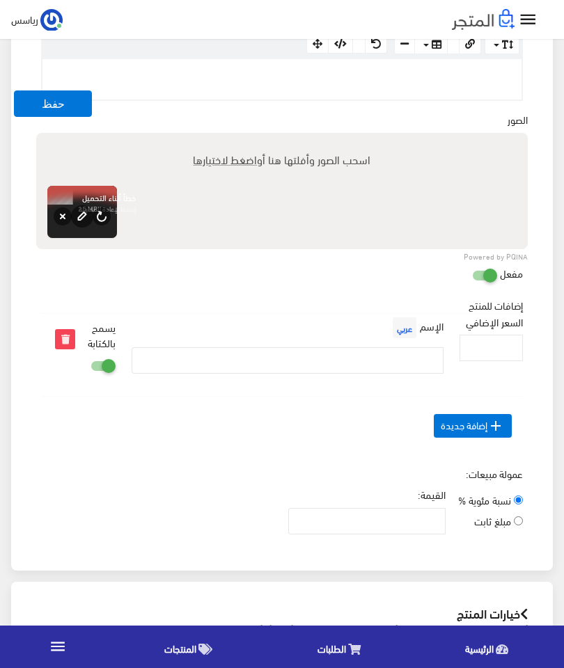
click at [93, 227] on button "edit" at bounding box center [82, 216] width 22 height 22
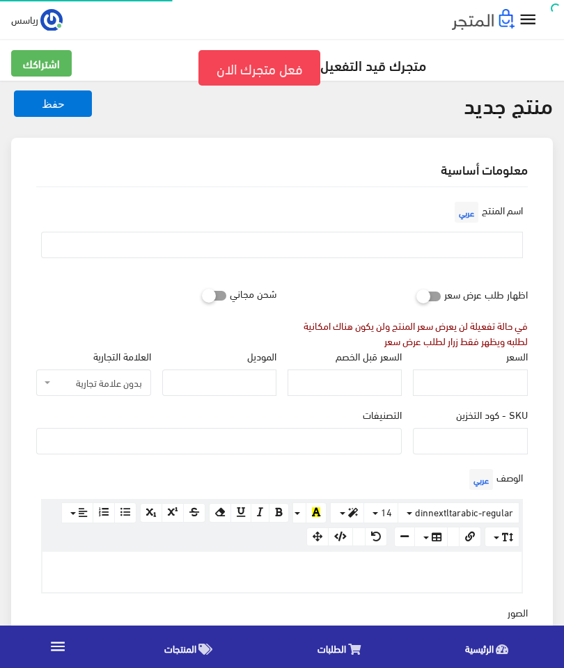
select select
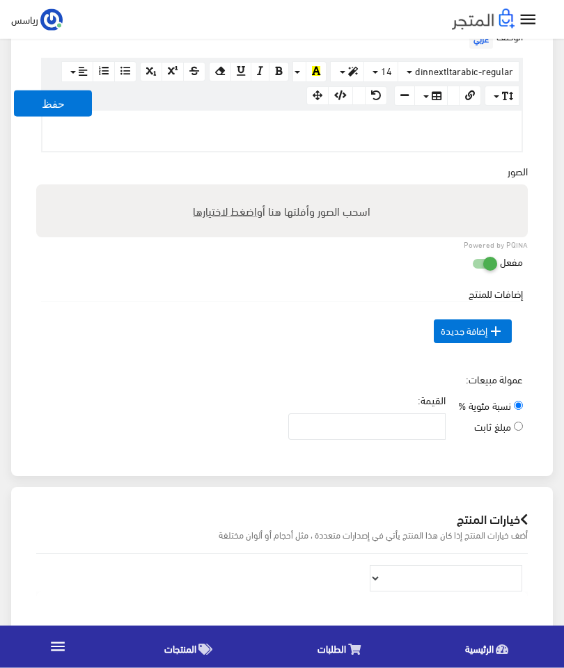
scroll to position [441, 0]
click at [413, 207] on div "اسحب الصور وأفلتها هنا أو اضغط لاختيارها" at bounding box center [281, 211] width 491 height 53
click at [36, 185] on input "اسحب الصور وأفلتها هنا أو اضغط لاختيارها" at bounding box center [281, 187] width 491 height 4
type input "C:\fakepath\IMG_2235.png"
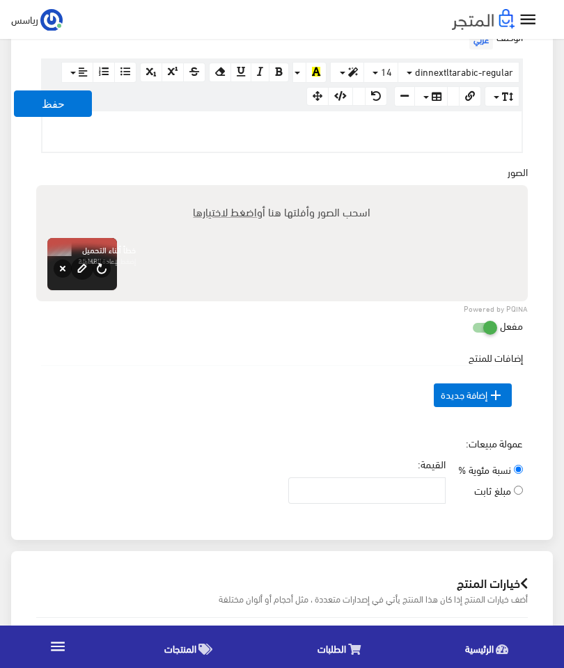
click at [85, 275] on button "edit" at bounding box center [82, 269] width 22 height 22
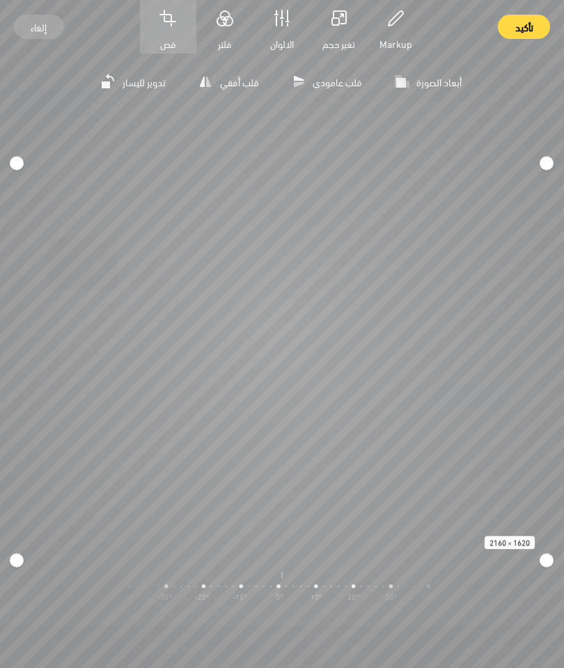
click at [222, 37] on span "فلتر" at bounding box center [225, 43] width 56 height 17
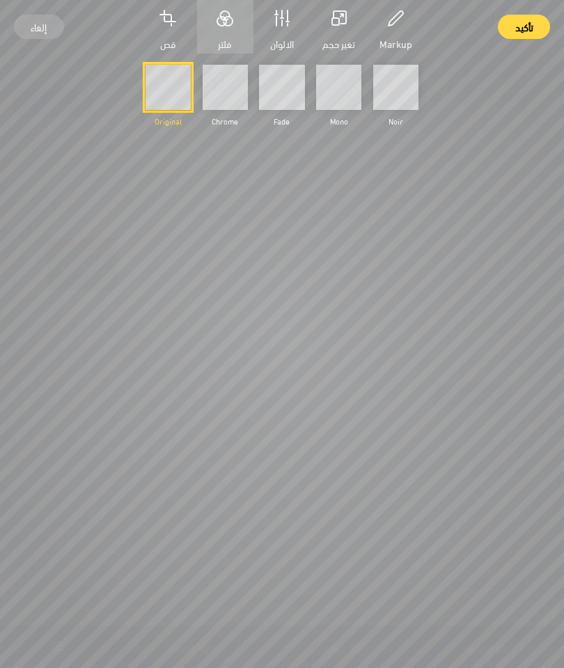
click at [228, 105] on input "Chrome" at bounding box center [225, 87] width 45 height 45
radio input "true"
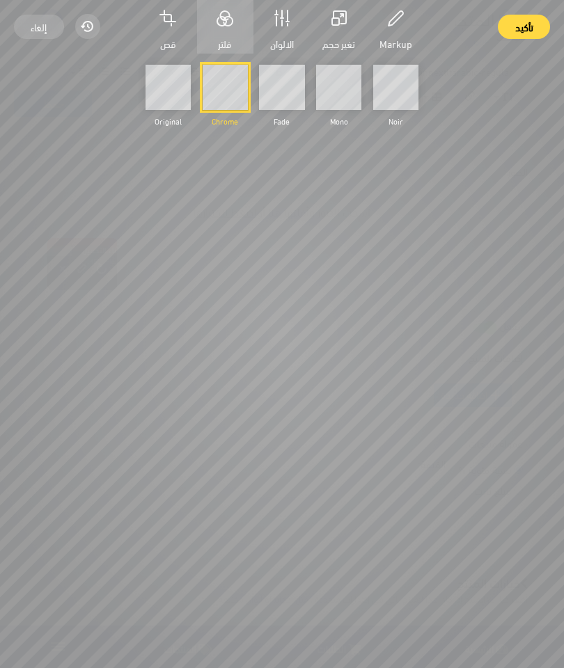
click at [292, 93] on input "Fade" at bounding box center [281, 87] width 45 height 45
radio input "true"
click at [292, 29] on button "الالوان" at bounding box center [282, 27] width 56 height 54
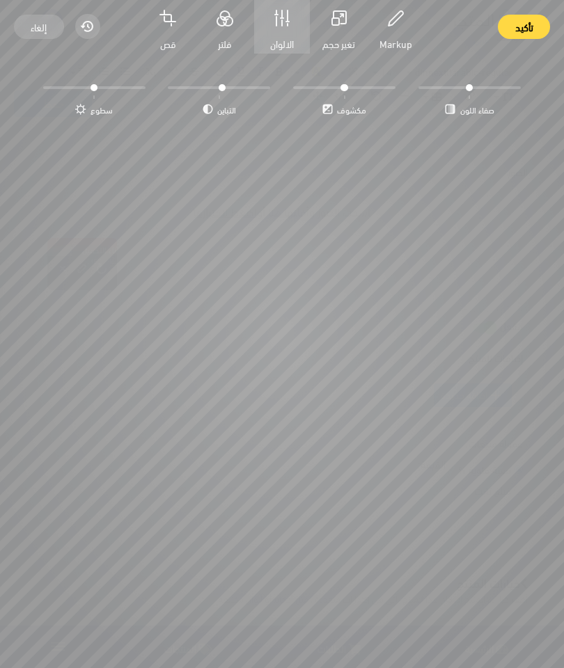
type input "1.01"
type input "0.91"
click at [335, 43] on span "تغير حجم الصورة" at bounding box center [338, 52] width 56 height 35
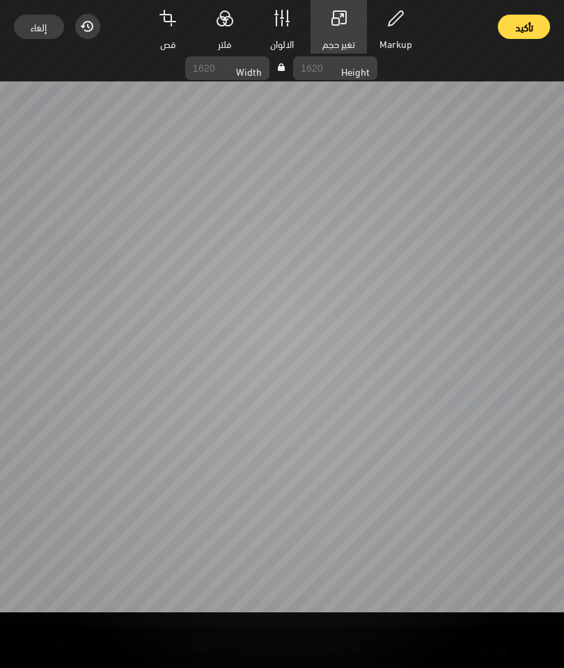
click at [377, 21] on button "Markup" at bounding box center [395, 27] width 56 height 54
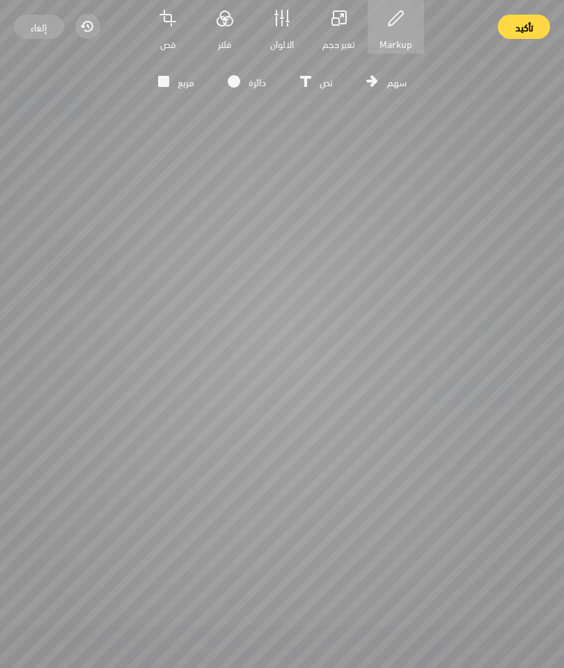
click at [168, 38] on span "قص" at bounding box center [168, 43] width 56 height 17
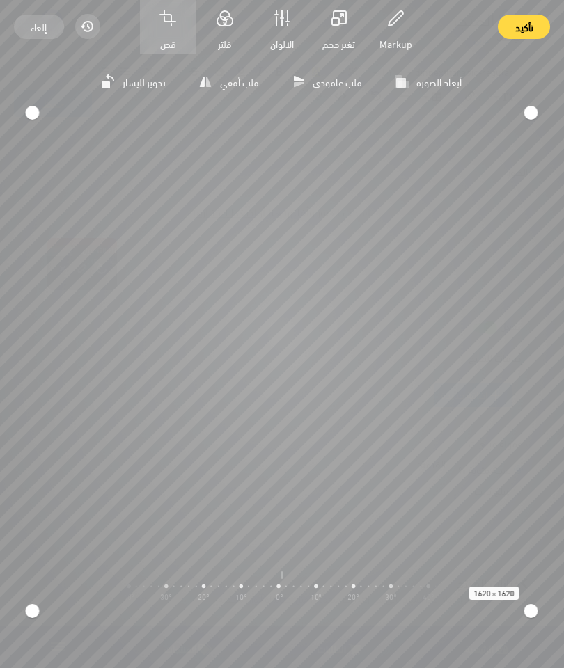
click at [212, 79] on icon "button" at bounding box center [205, 81] width 18 height 18
click at [223, 90] on button "قلب أفقي" at bounding box center [229, 82] width 76 height 29
click at [363, 90] on button "قلب عامودي" at bounding box center [327, 82] width 86 height 29
click at [420, 81] on span "أبعاد الصورة" at bounding box center [438, 81] width 45 height 17
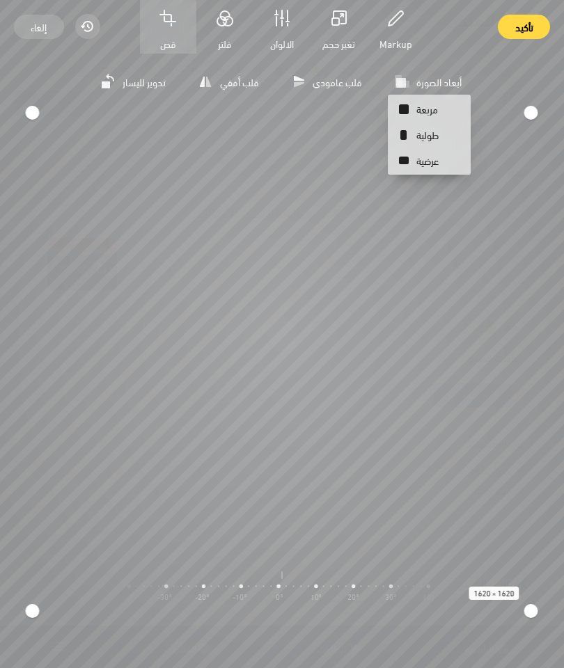
click at [443, 92] on button "أبعاد الصورة" at bounding box center [429, 82] width 83 height 29
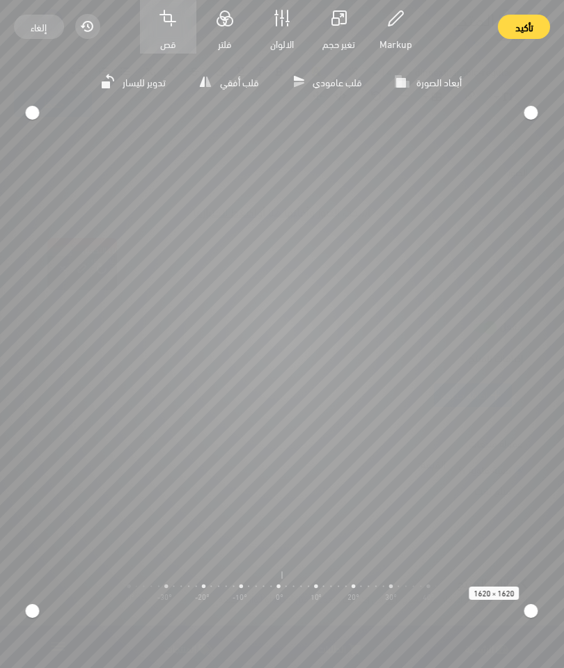
click at [351, 86] on span "قلب عامودي" at bounding box center [337, 81] width 49 height 17
click at [429, 78] on span "أبعاد الصورة" at bounding box center [438, 81] width 45 height 17
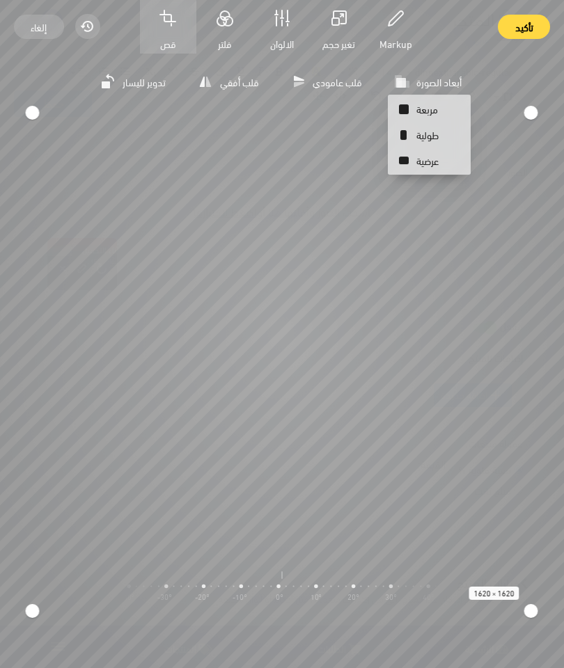
click at [450, 111] on span "مربعة" at bounding box center [437, 109] width 43 height 25
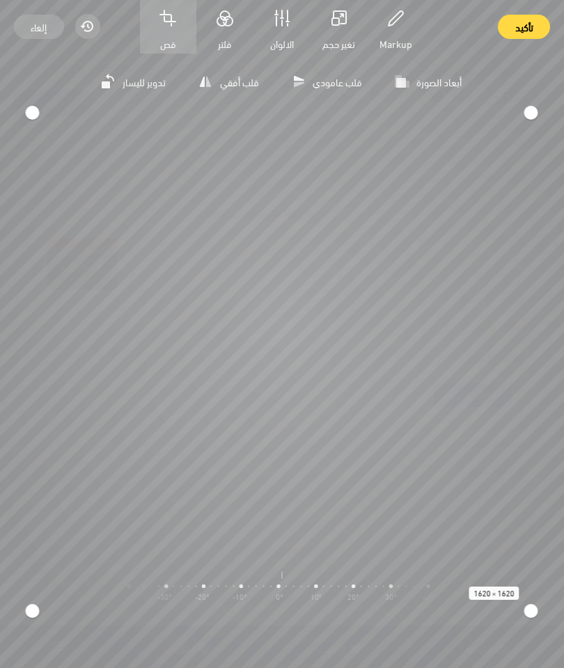
click at [445, 79] on span "أبعاد الصورة" at bounding box center [438, 81] width 45 height 17
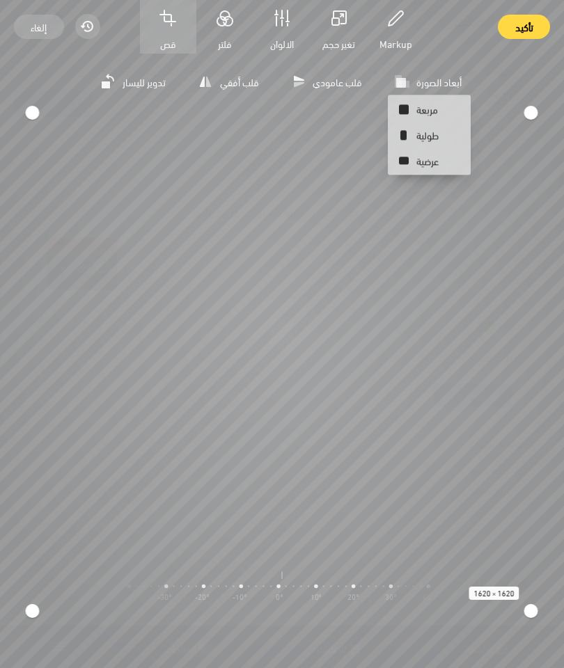
click at [461, 127] on button "طولية" at bounding box center [429, 134] width 79 height 25
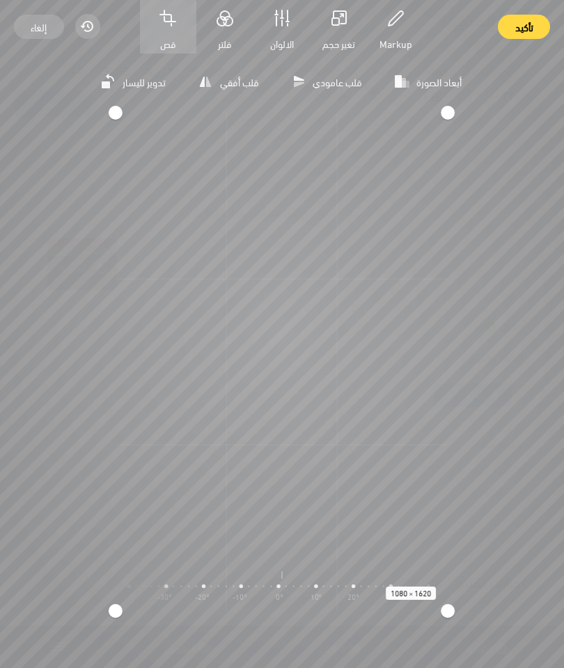
click at [451, 75] on span "أبعاد الصورة" at bounding box center [438, 81] width 45 height 17
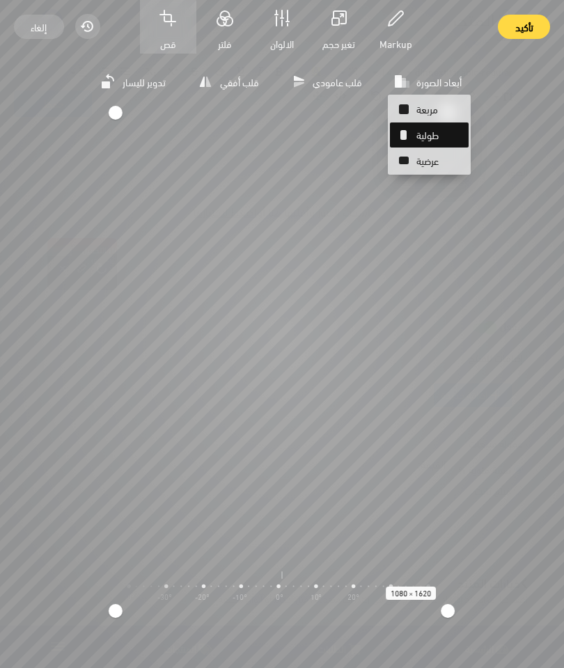
click at [445, 157] on span "عرضية" at bounding box center [437, 160] width 43 height 25
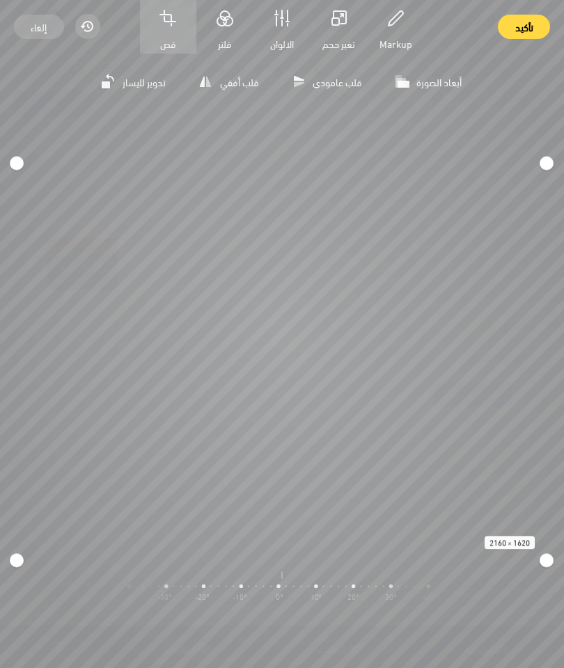
click at [528, 27] on span "تأكيد" at bounding box center [524, 27] width 18 height 24
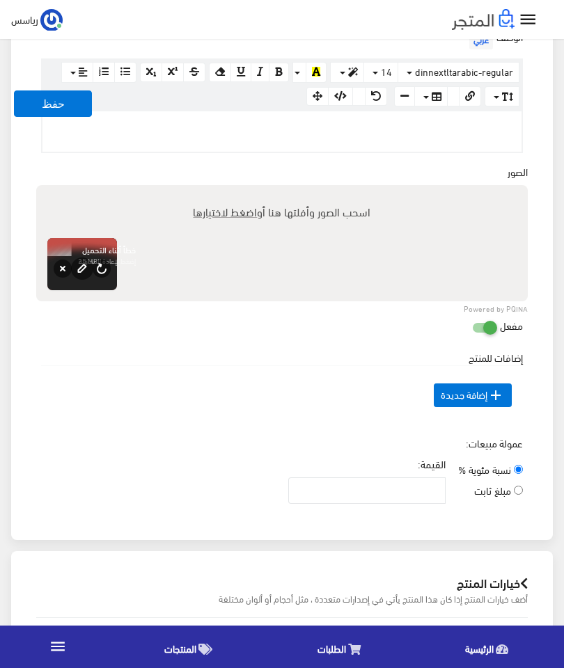
click at [108, 274] on button "إعادة المحاولة" at bounding box center [102, 269] width 18 height 18
click at [58, 276] on button "حذف" at bounding box center [63, 269] width 18 height 18
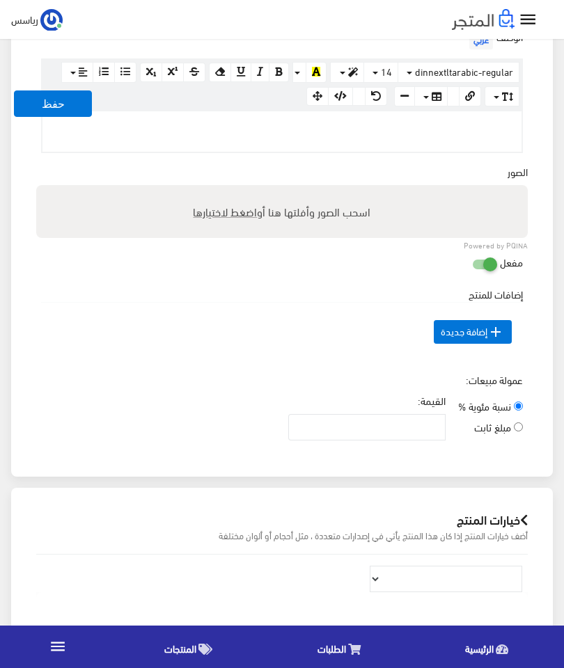
scroll to position [496, 0]
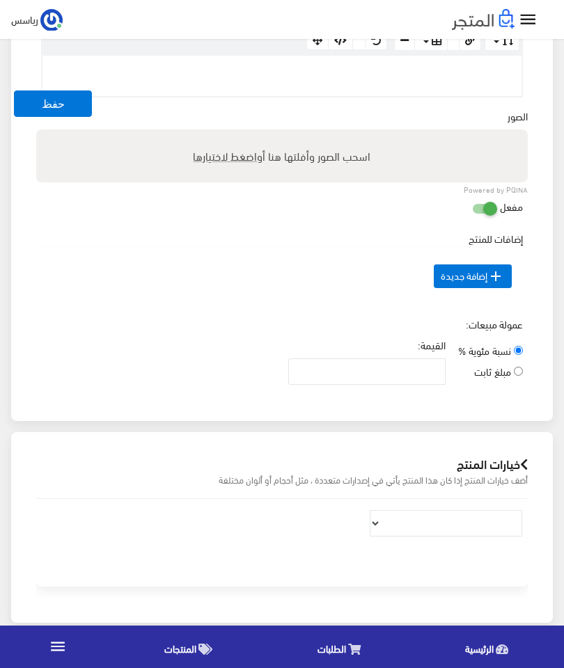
click at [118, 160] on div "اسحب الصور وأفلتها هنا أو اضغط لاختيارها" at bounding box center [281, 155] width 491 height 53
click at [36, 129] on input "اسحب الصور وأفلتها هنا أو اضغط لاختيارها" at bounding box center [281, 131] width 491 height 4
click at [297, 168] on label "اسحب الصور وأفلتها هنا أو اضغط لاختيارها" at bounding box center [281, 156] width 189 height 28
click at [297, 134] on input "اسحب الصور وأفلتها هنا أو اضغط لاختيارها" at bounding box center [281, 131] width 491 height 4
type input "C:\fakepath\IMG_2223.png"
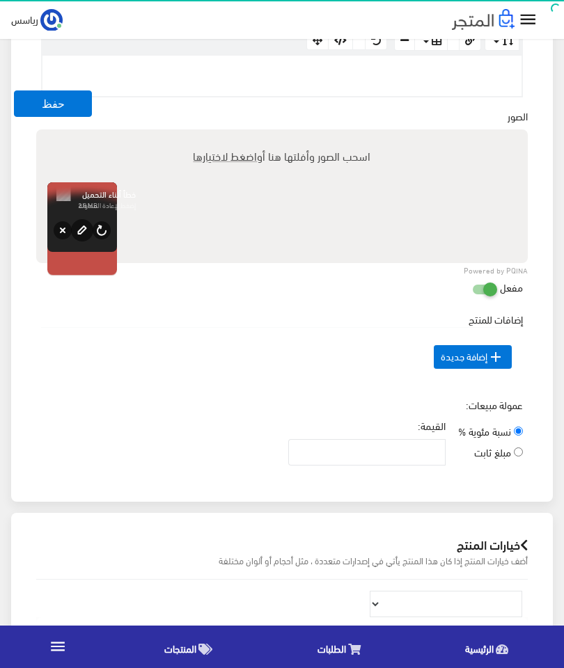
click at [61, 238] on button "حذف" at bounding box center [63, 230] width 18 height 18
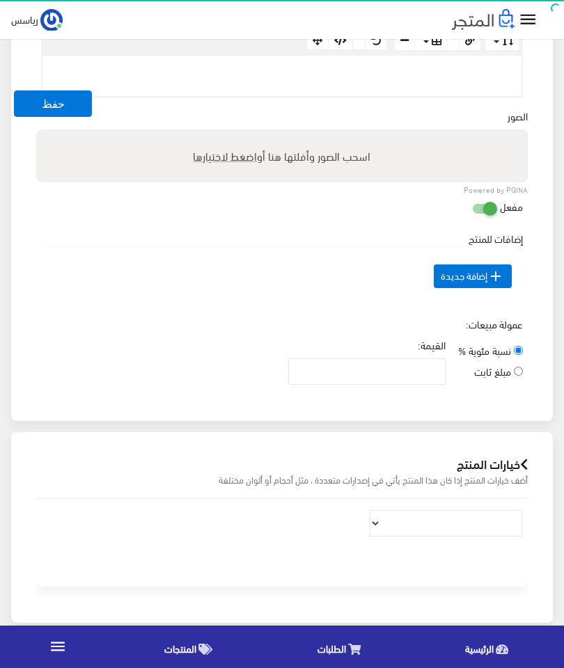
click at [264, 165] on label "اسحب الصور وأفلتها هنا أو اضغط لاختيارها" at bounding box center [281, 156] width 189 height 28
click at [264, 134] on input "اسحب الصور وأفلتها هنا أو اضغط لاختيارها" at bounding box center [281, 131] width 491 height 4
type input "C:\fakepath\IMG_2207.jpeg"
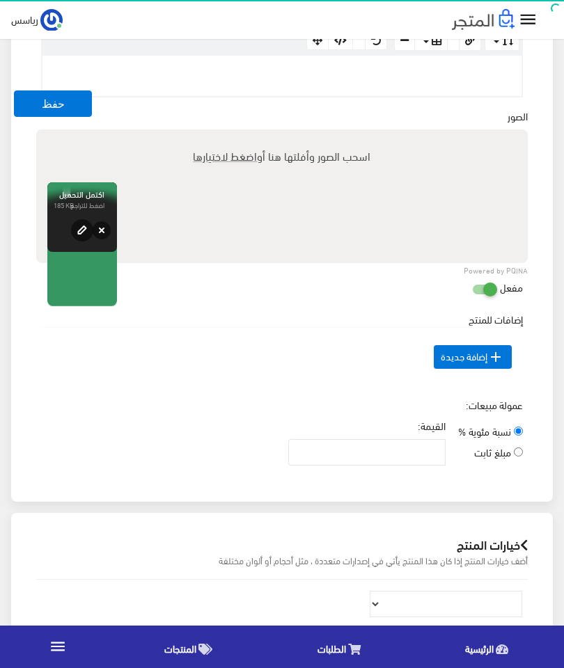
click at [103, 239] on button "حذف" at bounding box center [102, 230] width 18 height 18
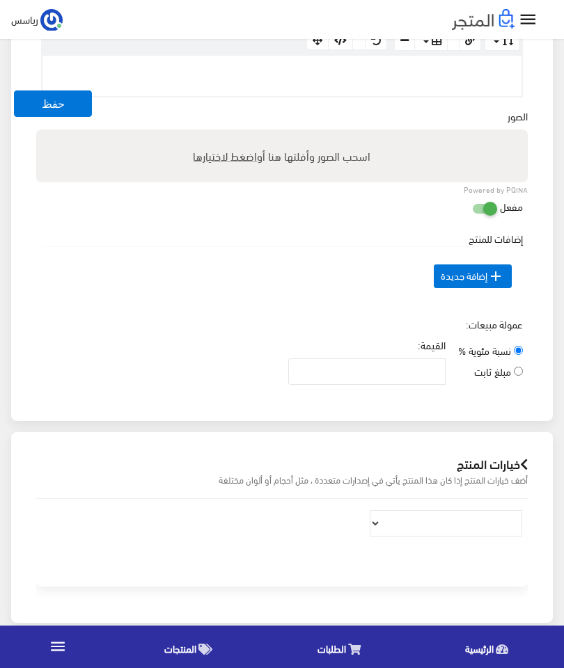
click at [283, 155] on label "اسحب الصور وأفلتها هنا أو اضغط لاختيارها" at bounding box center [281, 156] width 189 height 28
click at [283, 134] on input "اسحب الصور وأفلتها هنا أو اضغط لاختيارها" at bounding box center [281, 131] width 491 height 4
type input "C:\fakepath\IMG_2242.png"
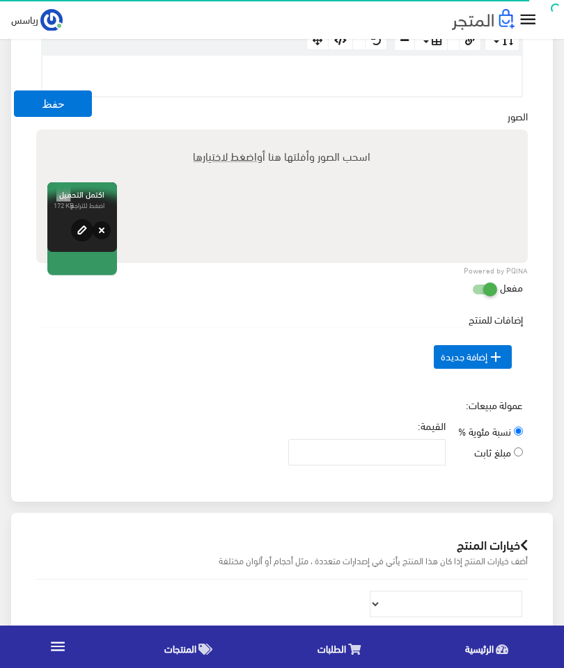
click at [93, 242] on button "edit" at bounding box center [82, 230] width 22 height 22
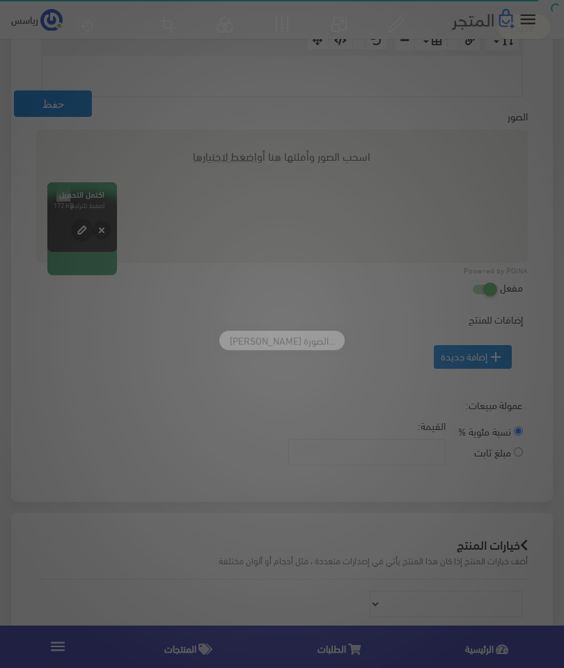
click at [101, 232] on div "جاري تحميل الصورة..." at bounding box center [282, 334] width 564 height 668
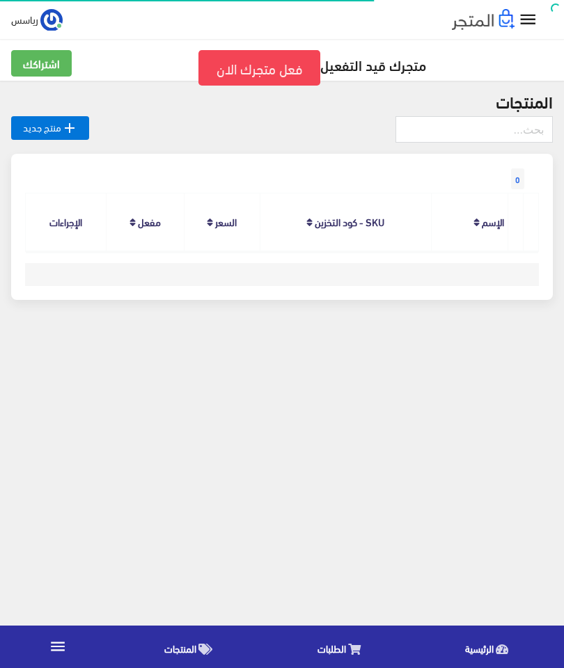
click at [56, 131] on link " منتج جديد" at bounding box center [50, 128] width 78 height 24
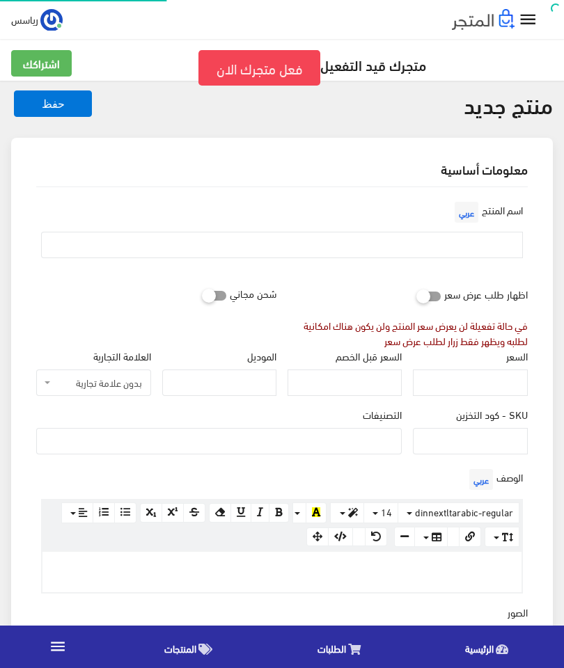
select select
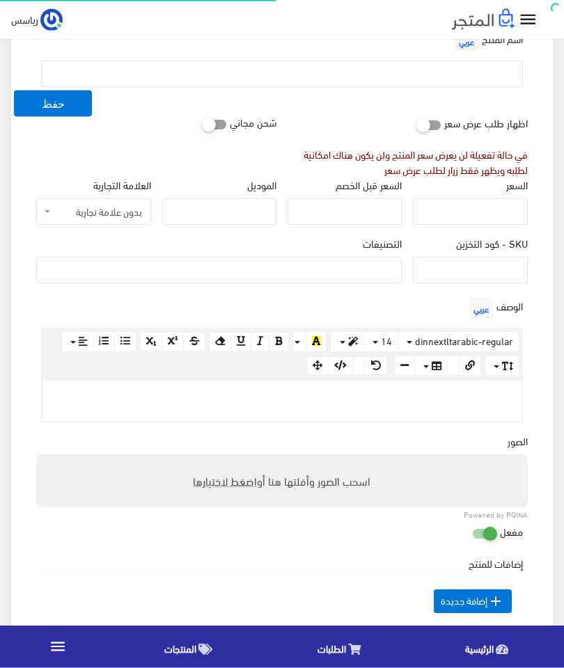
scroll to position [182, 0]
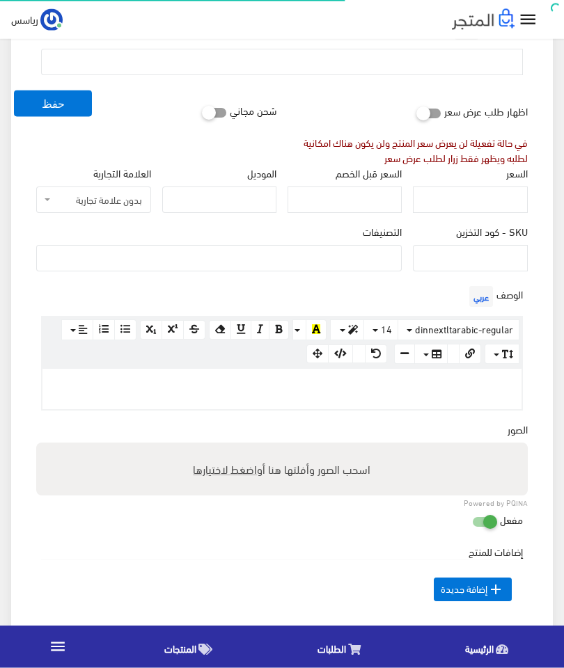
click at [269, 484] on label "اسحب الصور وأفلتها هنا أو اضغط لاختيارها" at bounding box center [281, 470] width 189 height 28
click at [269, 448] on input "اسحب الصور وأفلتها هنا أو اضغط لاختيارها" at bounding box center [281, 445] width 491 height 4
type input "C:\fakepath\IMG_2235.png"
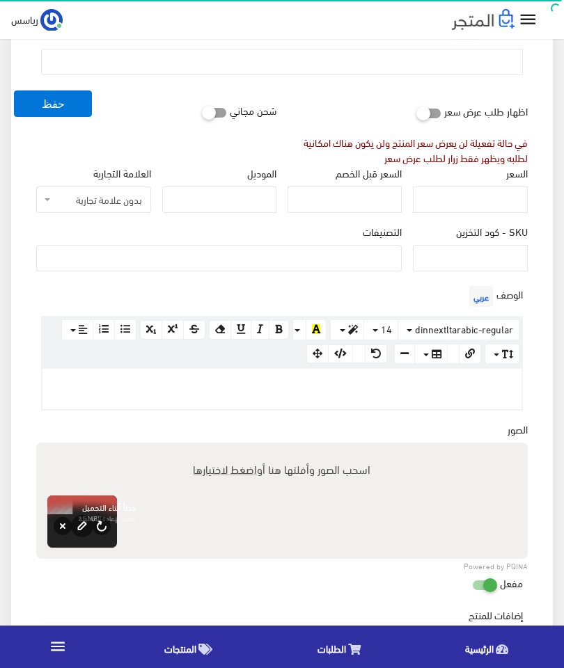
click at [71, 523] on button "edit" at bounding box center [82, 526] width 22 height 22
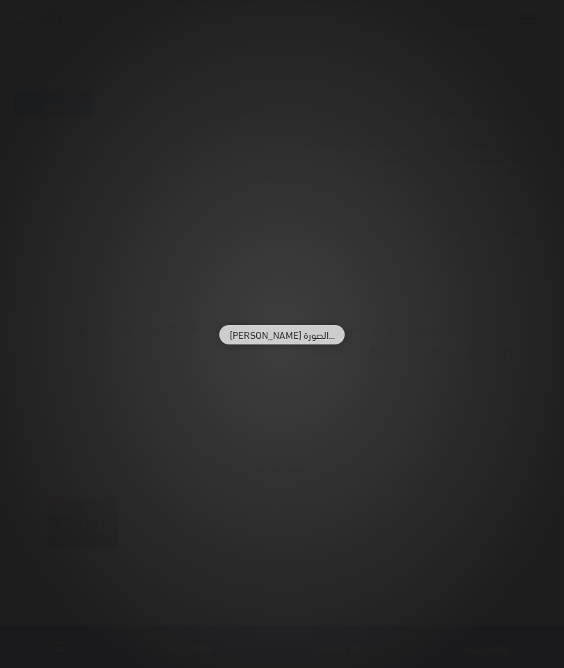
click at [244, 667] on div "[PERSON_NAME] الصورة..." at bounding box center [282, 334] width 564 height 668
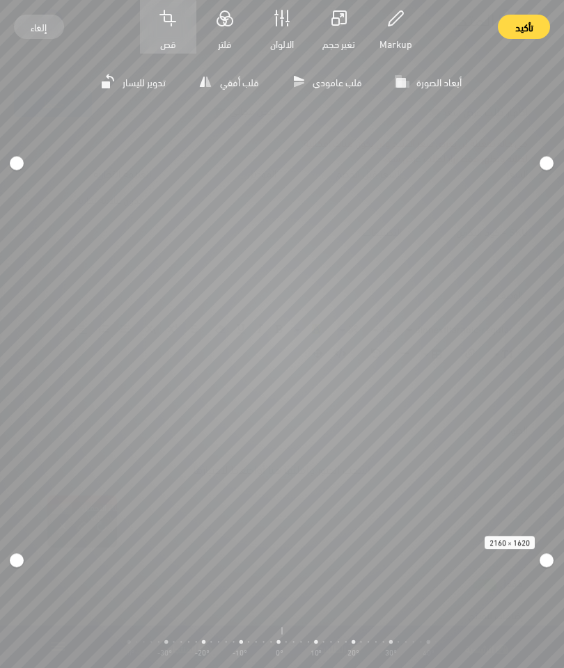
scroll to position [239, 0]
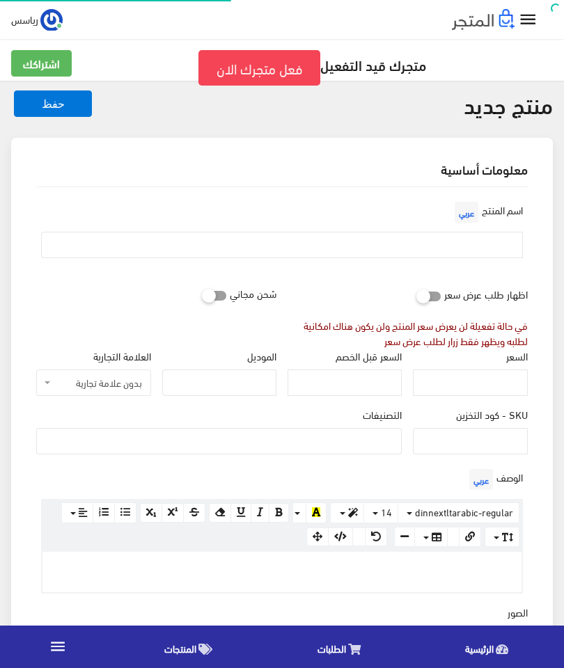
select select
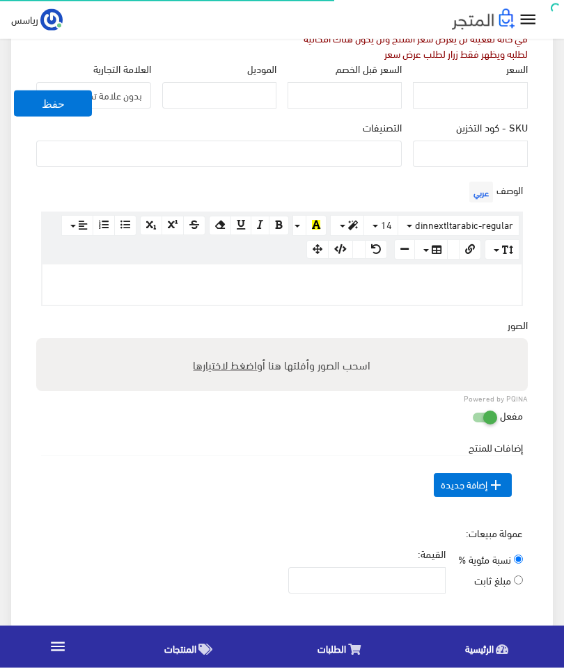
scroll to position [297, 0]
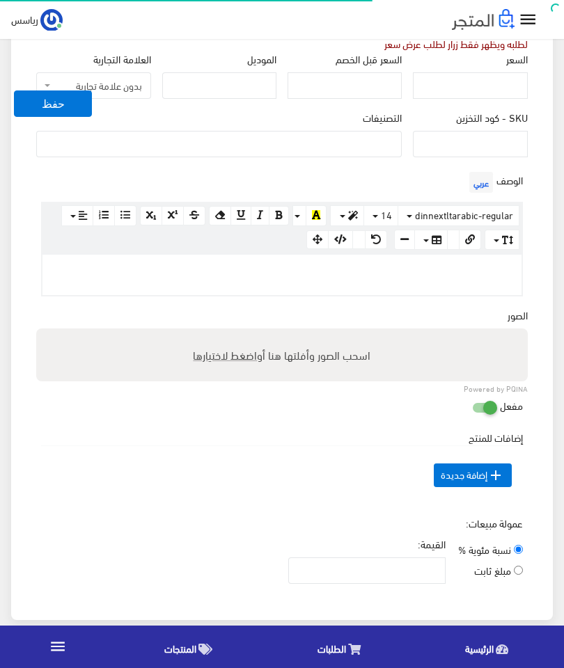
click at [305, 359] on label "اسحب الصور وأفلتها هنا أو اضغط لاختيارها" at bounding box center [281, 355] width 189 height 28
click at [305, 333] on input "اسحب الصور وأفلتها هنا أو اضغط لاختيارها" at bounding box center [281, 331] width 491 height 4
type input "C:\fakepath\IMG_2245.jpeg"
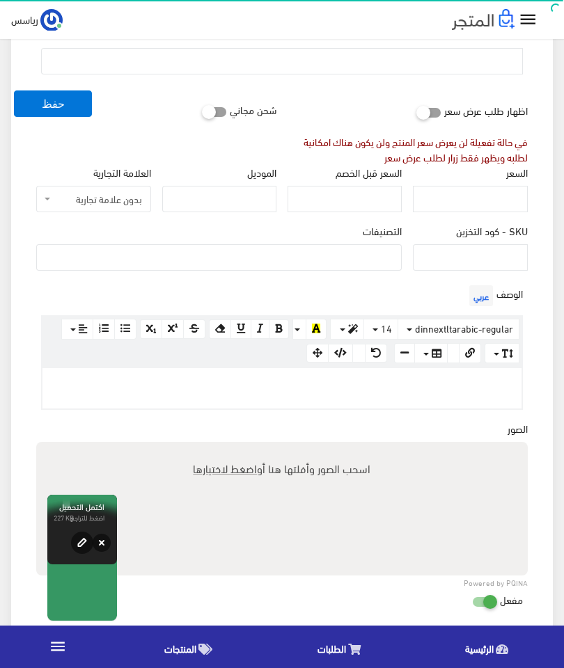
scroll to position [183, 0]
click at [492, 200] on input "السعر" at bounding box center [470, 200] width 114 height 26
click at [202, 111] on icon at bounding box center [202, 112] width 0 height 13
click at [202, 111] on input "checkbox" at bounding box center [189, 110] width 25 height 14
click at [202, 116] on icon at bounding box center [202, 112] width 0 height 13
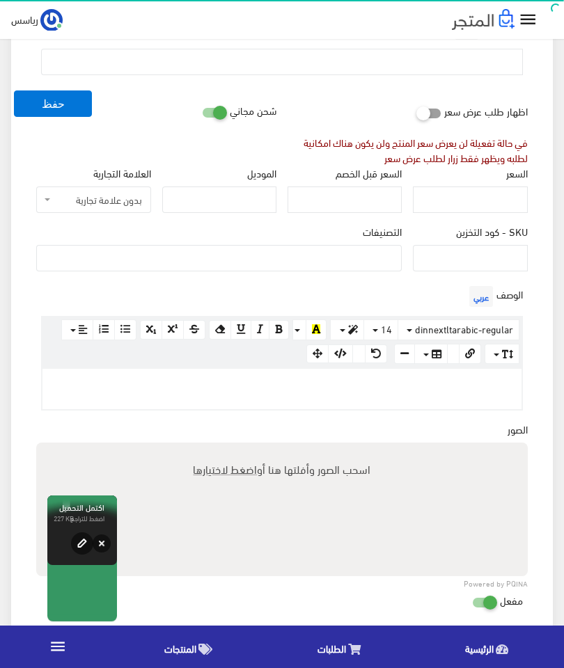
click at [202, 116] on input "checkbox" at bounding box center [189, 110] width 25 height 14
click at [488, 207] on input "السعر" at bounding box center [470, 200] width 114 height 26
click at [202, 110] on icon at bounding box center [202, 112] width 0 height 13
click at [202, 110] on input "checkbox" at bounding box center [189, 110] width 25 height 14
click at [202, 110] on icon at bounding box center [202, 112] width 0 height 13
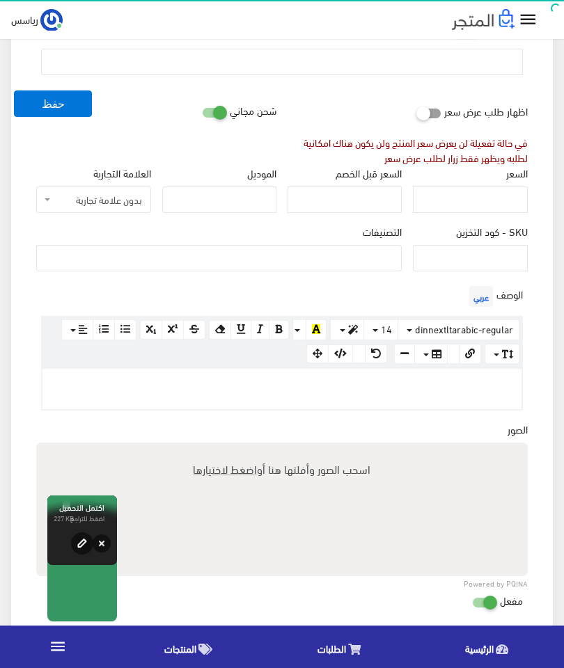
click at [202, 110] on input "checkbox" at bounding box center [189, 110] width 25 height 14
checkbox input "false"
click at [416, 119] on icon at bounding box center [416, 112] width 0 height 13
click at [416, 117] on input "checkbox" at bounding box center [403, 110] width 25 height 14
checkbox input "true"
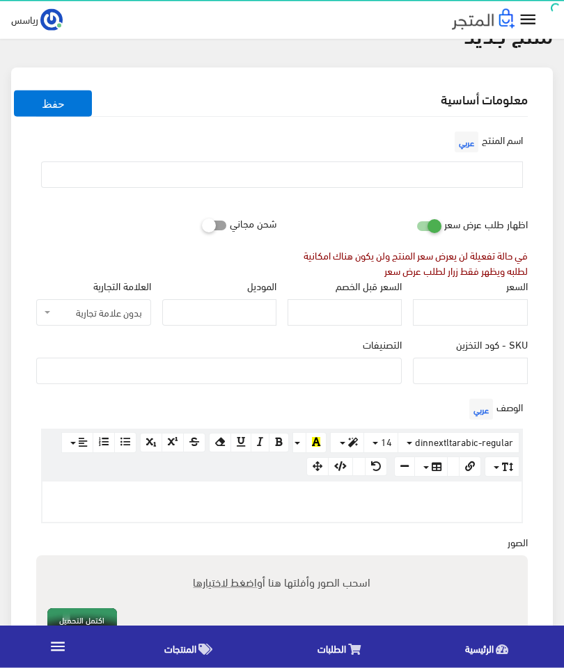
scroll to position [69, 0]
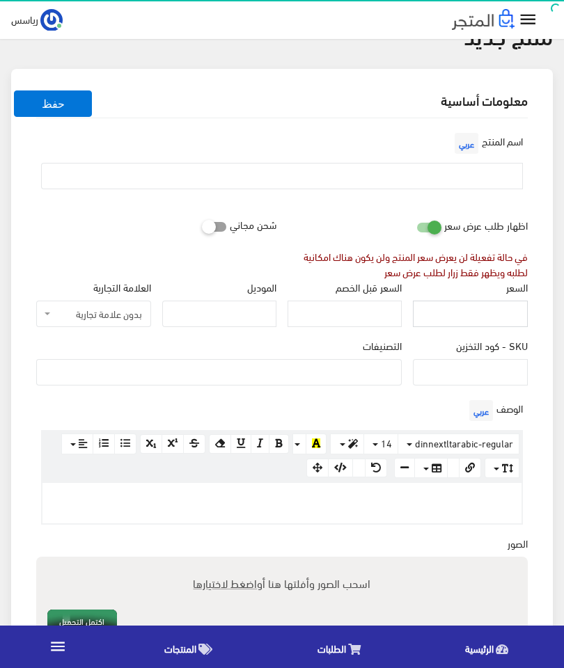
click at [498, 322] on input "السعر" at bounding box center [470, 314] width 114 height 26
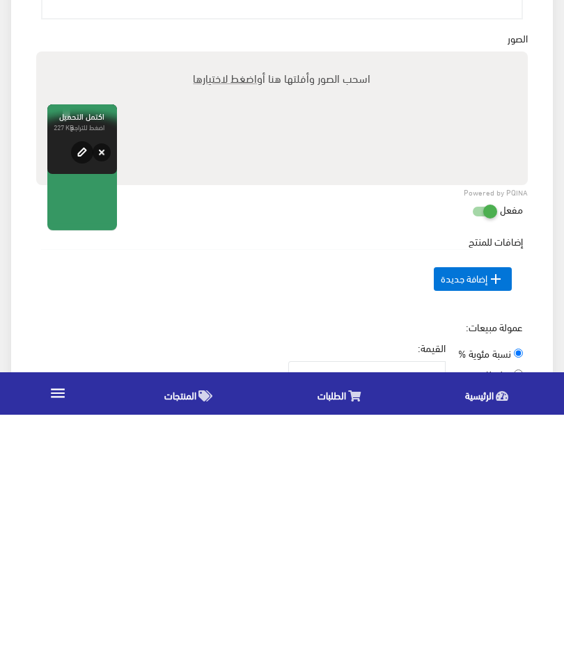
scroll to position [322, 0]
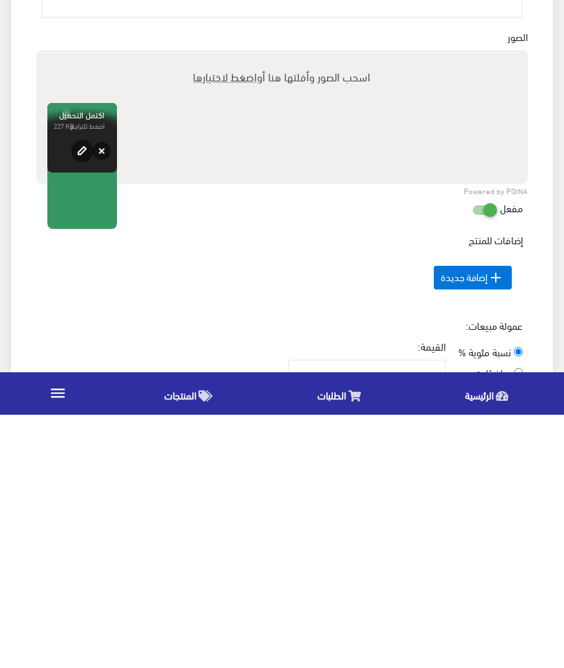
type input "159"
click at [404, 613] on input "القيمة:" at bounding box center [366, 626] width 157 height 26
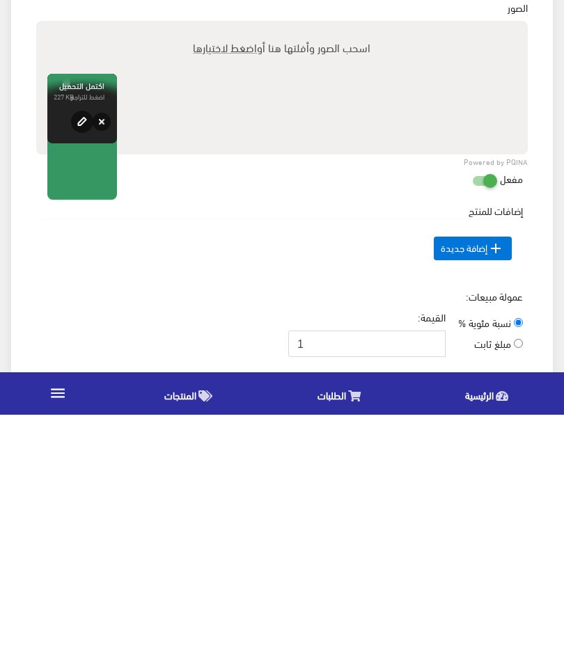
scroll to position [358, 0]
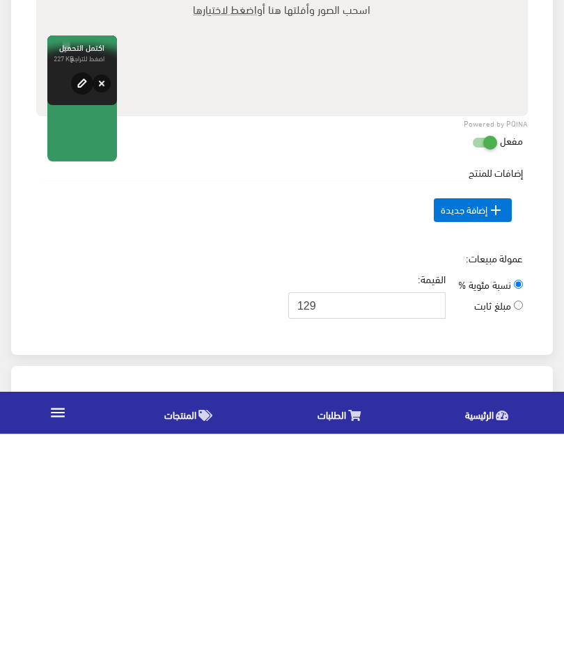
type input "129"
click at [506, 530] on span "مبلغ ثابت" at bounding box center [492, 539] width 37 height 19
click at [514, 535] on input "مبلغ ثابت" at bounding box center [518, 539] width 9 height 9
radio input "true"
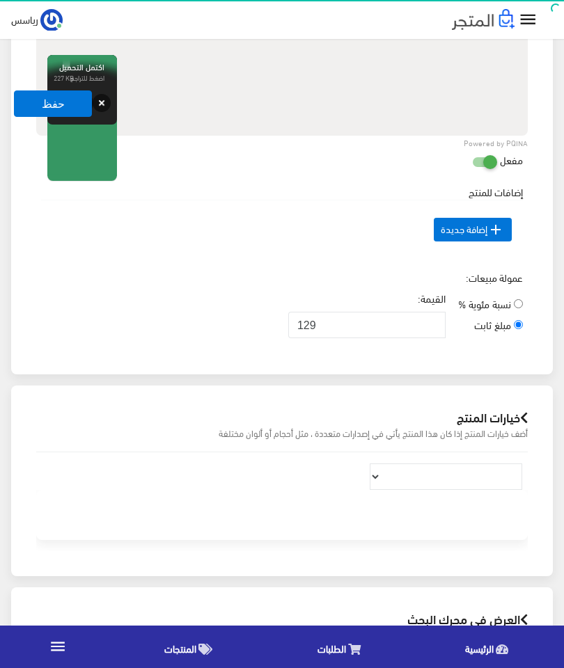
click at [502, 303] on span "نسبة مئوية %" at bounding box center [484, 303] width 53 height 19
click at [514, 303] on input "نسبة مئوية %" at bounding box center [518, 303] width 9 height 9
radio input "true"
click at [514, 324] on input "مبلغ ثابت" at bounding box center [518, 324] width 9 height 9
radio input "true"
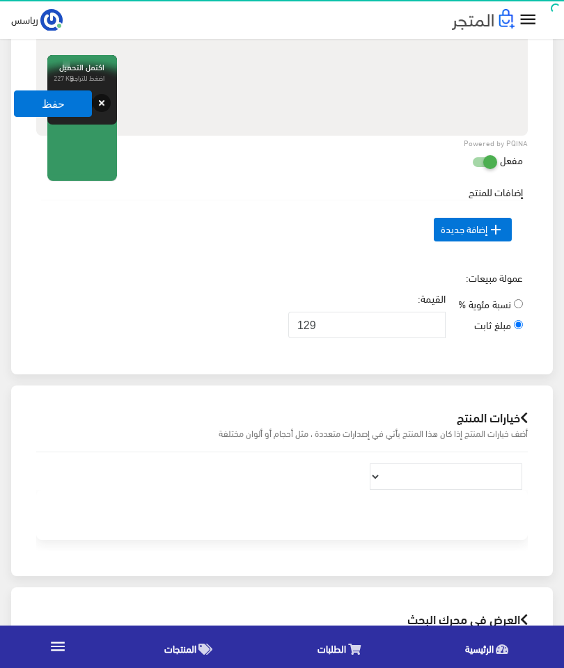
scroll to position [679, 0]
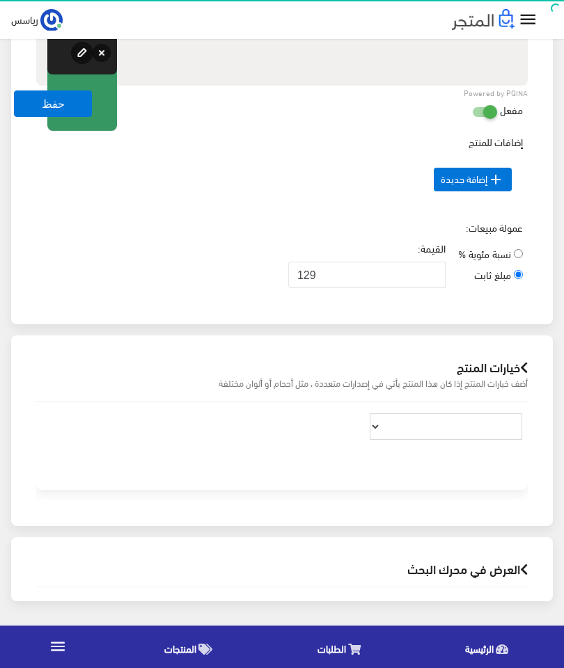
click at [407, 422] on select at bounding box center [446, 426] width 152 height 26
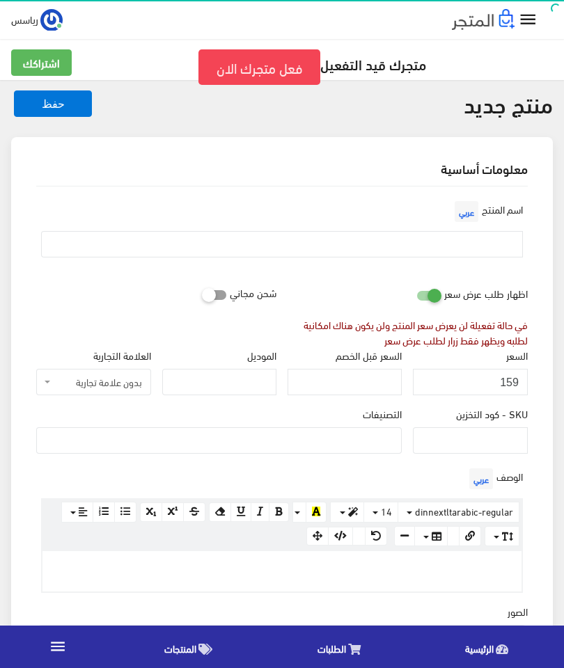
scroll to position [0, 0]
click at [416, 295] on icon at bounding box center [416, 296] width 0 height 13
click at [416, 295] on input "checkbox" at bounding box center [403, 293] width 25 height 14
checkbox input "false"
click at [502, 384] on input "159" at bounding box center [470, 383] width 114 height 26
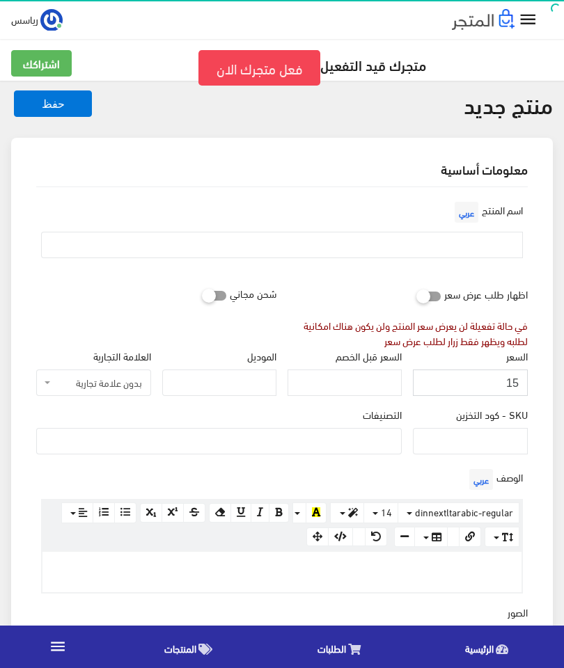
type input "1"
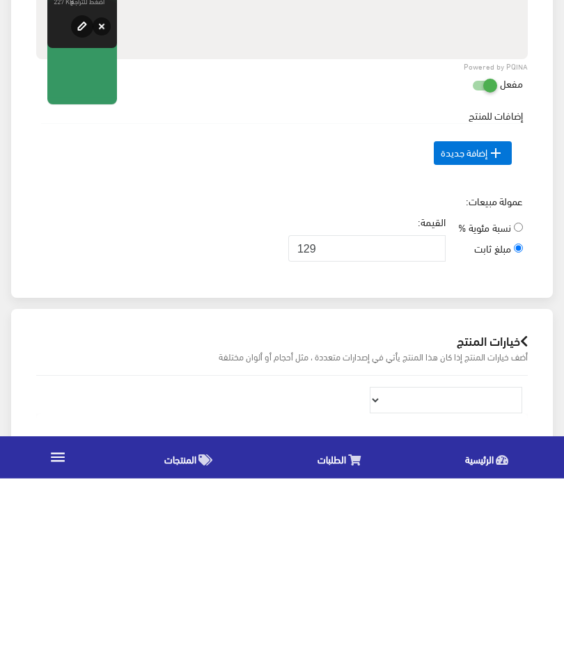
click at [135, 384] on div "عمولة مبيعات: نسبة مئوية % مبلغ ثابت القيمة: 129" at bounding box center [282, 423] width 503 height 79
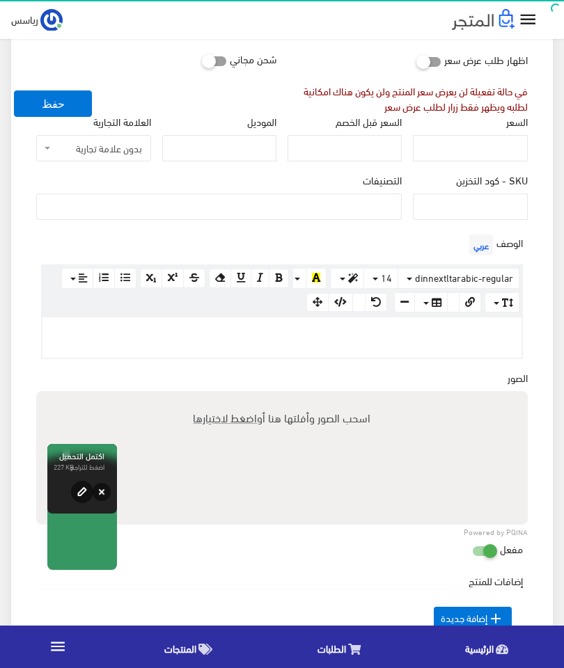
scroll to position [213, 0]
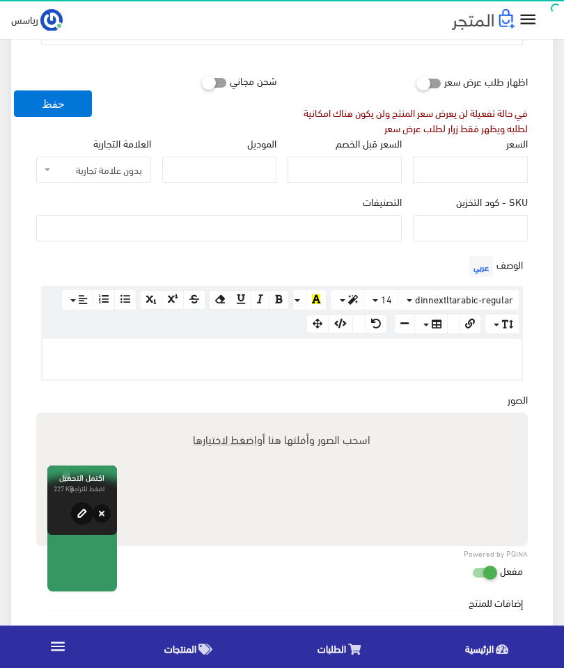
click at [49, 110] on button "حفظ" at bounding box center [53, 103] width 78 height 26
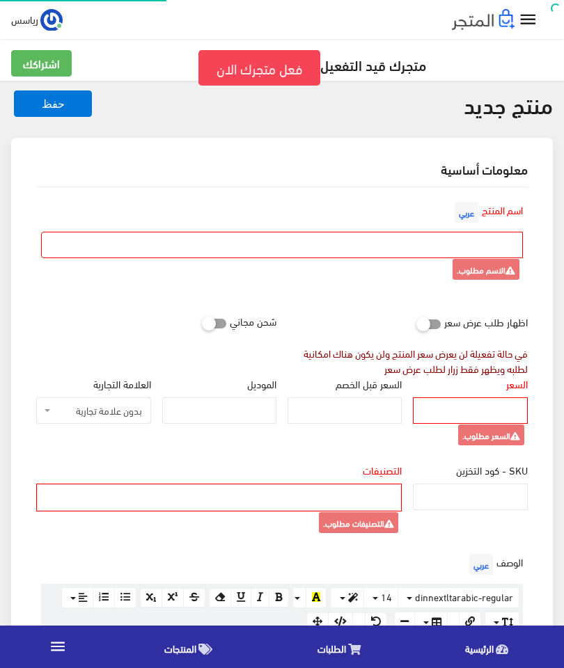
select select
click at [496, 420] on input "السعر" at bounding box center [470, 410] width 114 height 26
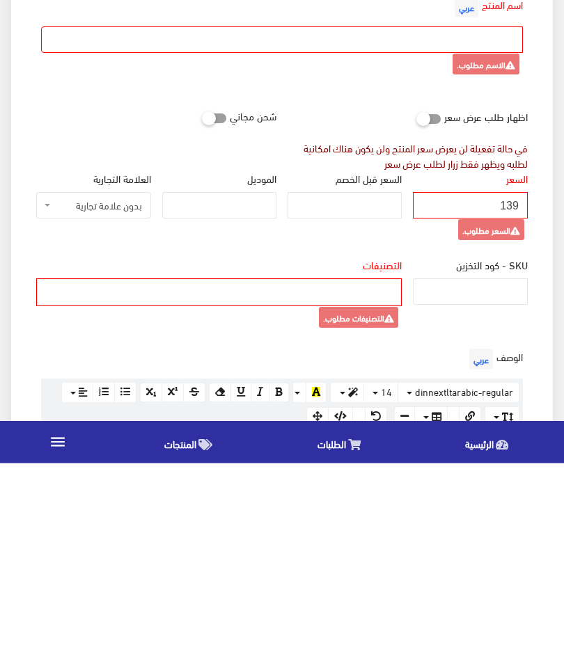
type input "139"
click at [371, 485] on ul at bounding box center [219, 496] width 363 height 22
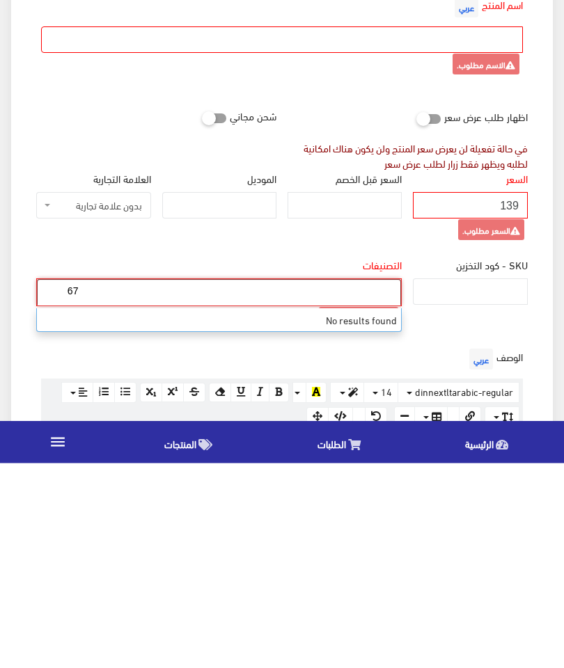
type input "6"
type input "س"
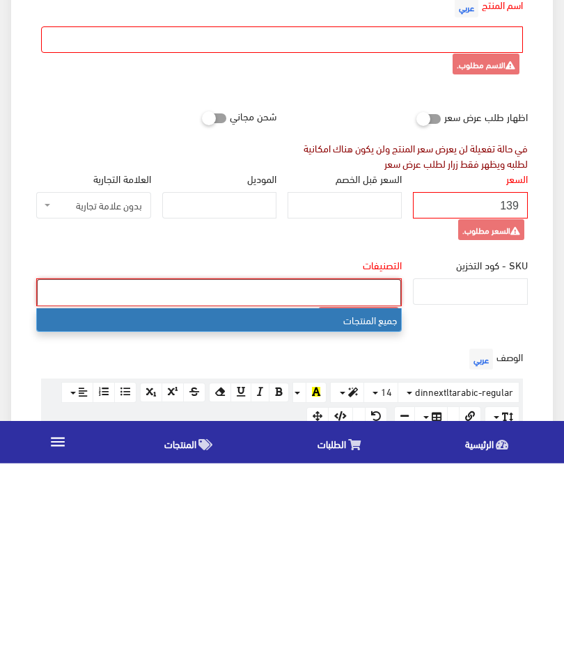
select select "1"
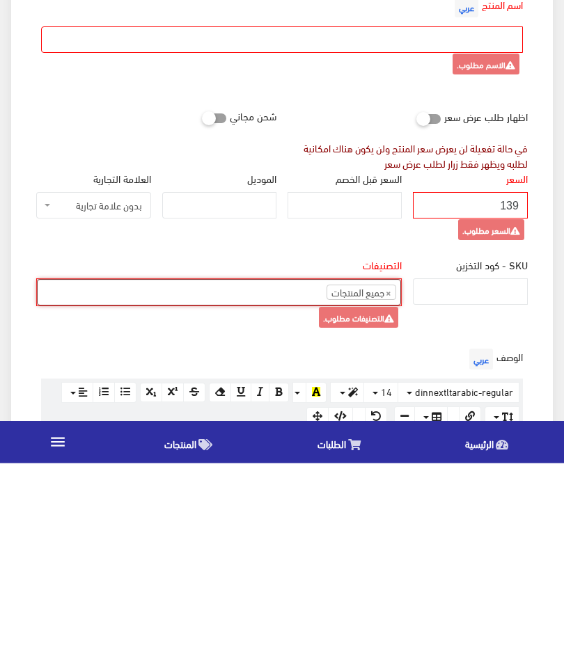
click at [379, 490] on li "× جميع المنتجات" at bounding box center [361, 497] width 70 height 15
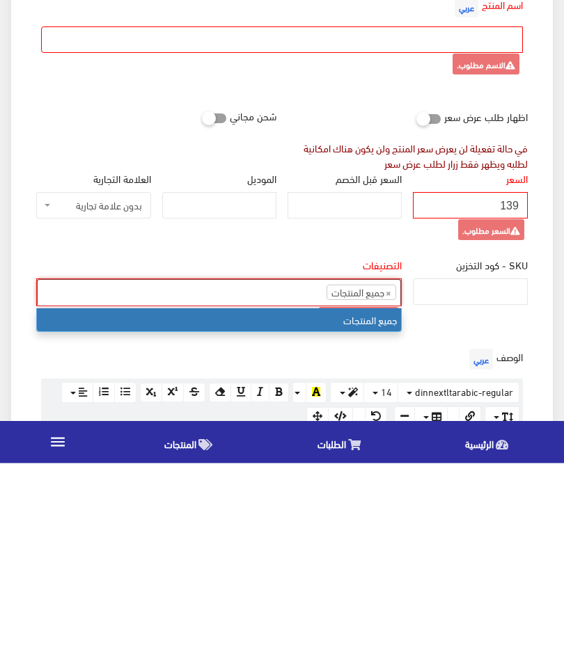
click at [300, 485] on ul "× جميع المنتجات" at bounding box center [219, 496] width 363 height 22
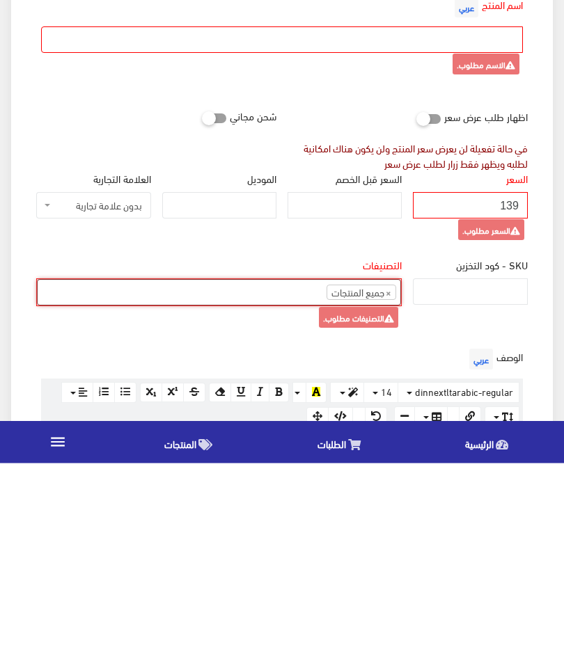
click at [429, 551] on div "الوصف عربي <p><br></p> × Insert Image Select from files Image URL Insert Image …" at bounding box center [282, 615] width 503 height 128
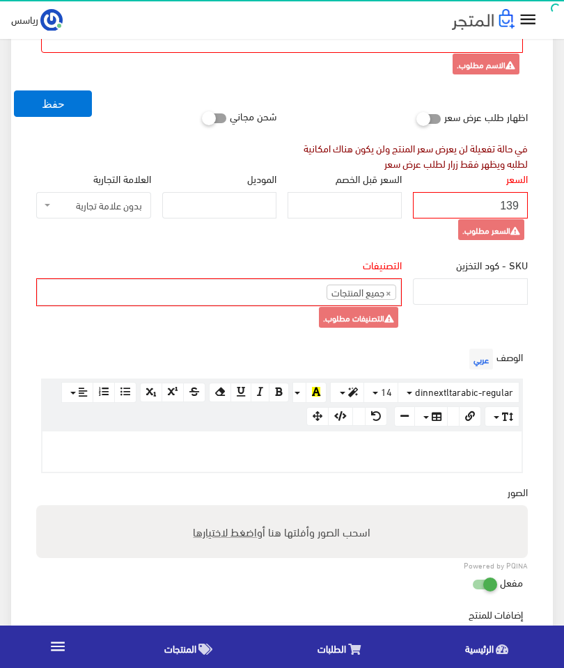
click at [292, 301] on ul "× جميع المنتجات" at bounding box center [219, 291] width 363 height 22
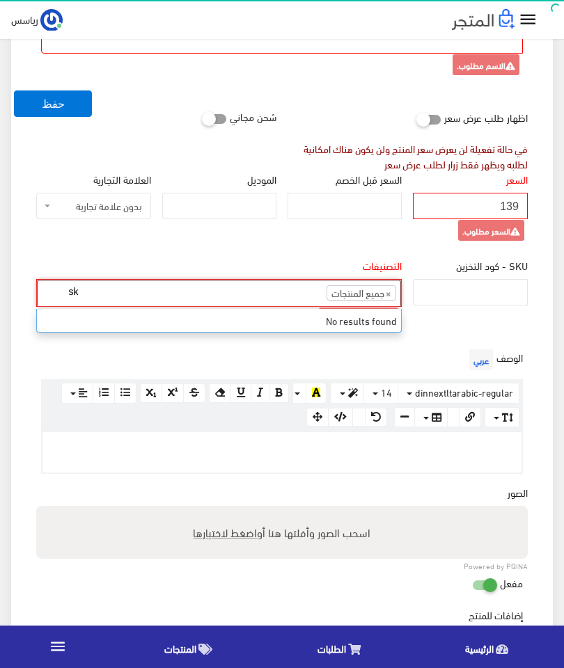
type input "s"
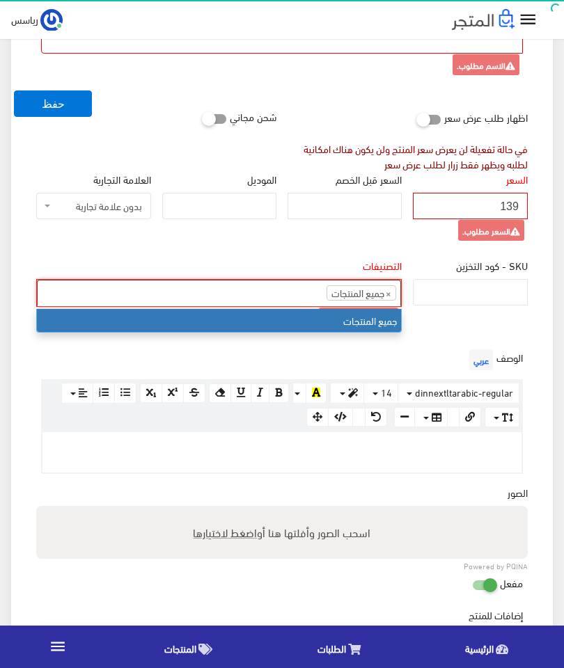
select select
type input "جميع المنتجات"
type input "ج"
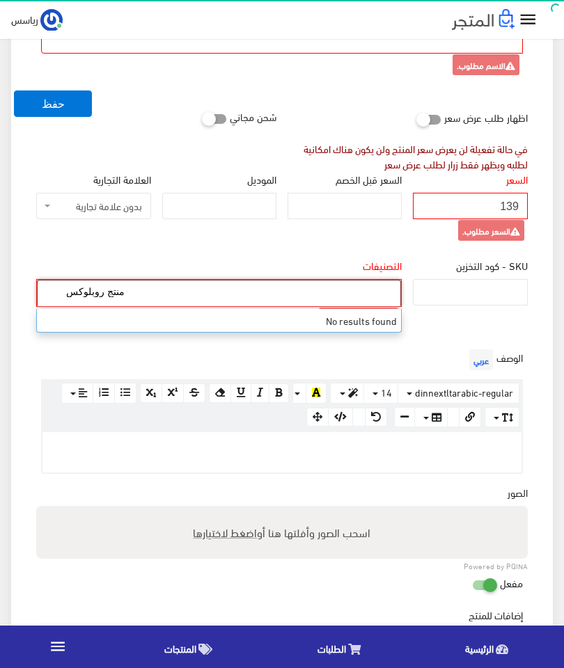
type input "منتج روبلوكس"
click at [411, 354] on div "الوصف عربي <p><br></p> × Insert Image Select from files Image URL Insert Image …" at bounding box center [282, 410] width 503 height 128
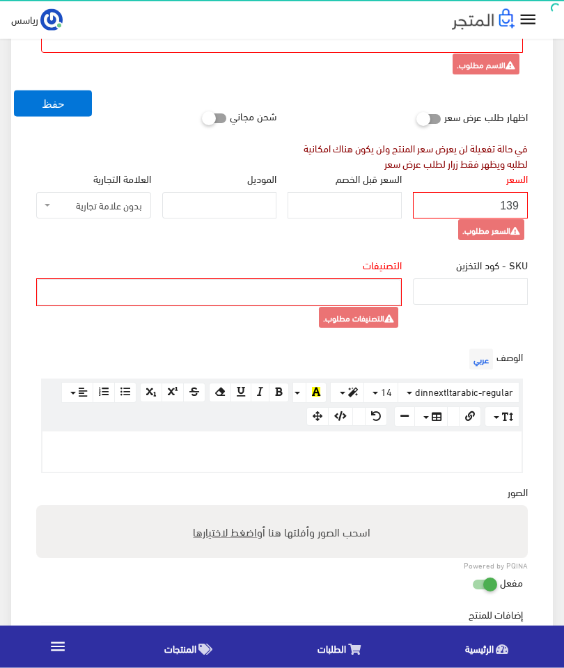
click at [375, 292] on ul at bounding box center [219, 291] width 363 height 22
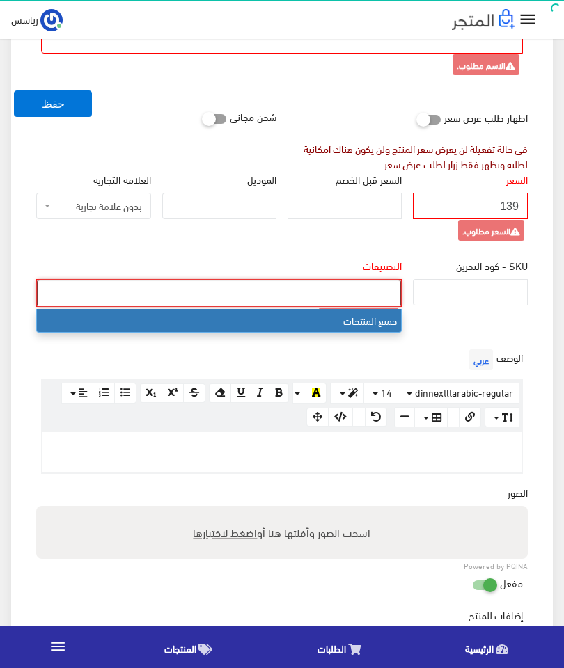
select select "1"
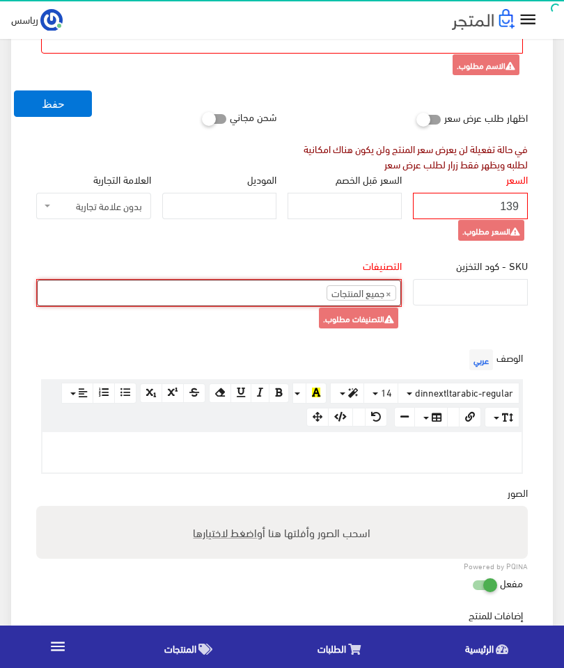
click at [434, 339] on div "SKU - كود التخزين" at bounding box center [469, 302] width 125 height 88
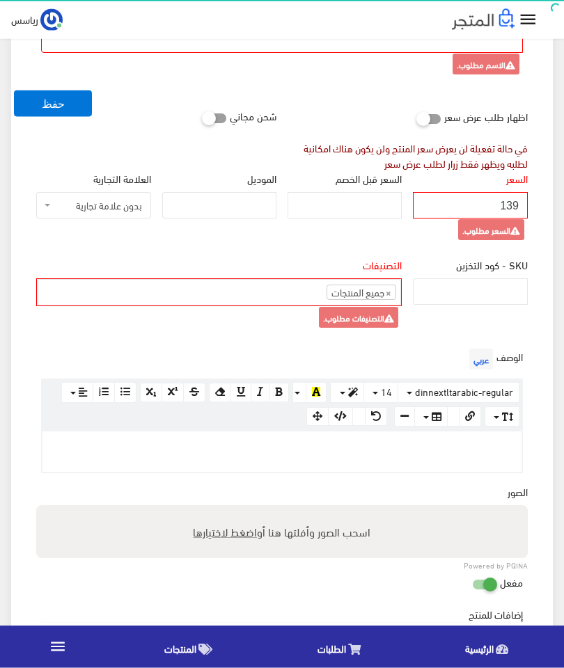
click at [70, 109] on button "حفظ" at bounding box center [53, 103] width 78 height 26
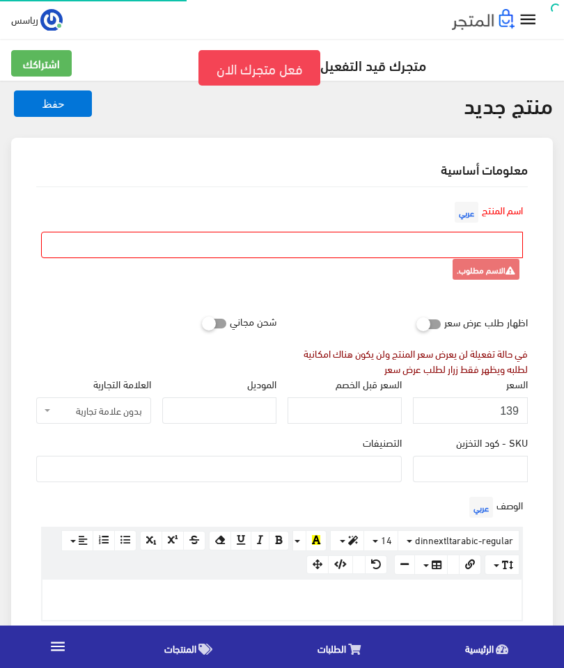
select select
click at [489, 255] on input "text" at bounding box center [282, 245] width 482 height 26
type input "6"
type input "س"
type input "سكس سفن منتج"
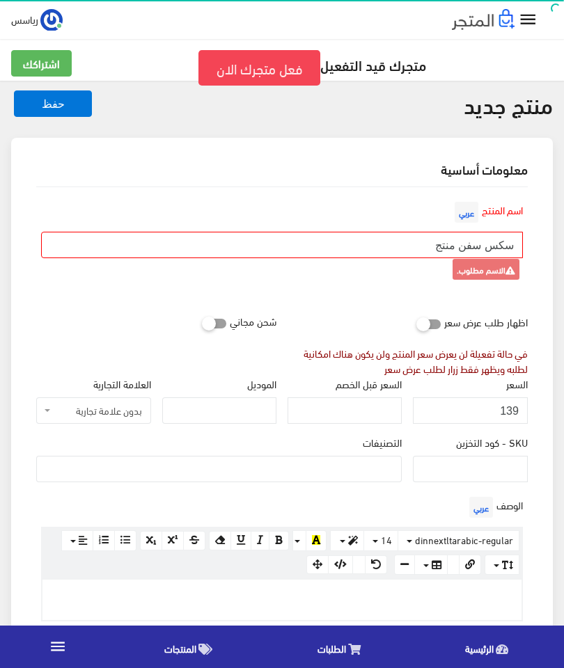
click at [68, 107] on button "حفظ" at bounding box center [53, 103] width 78 height 26
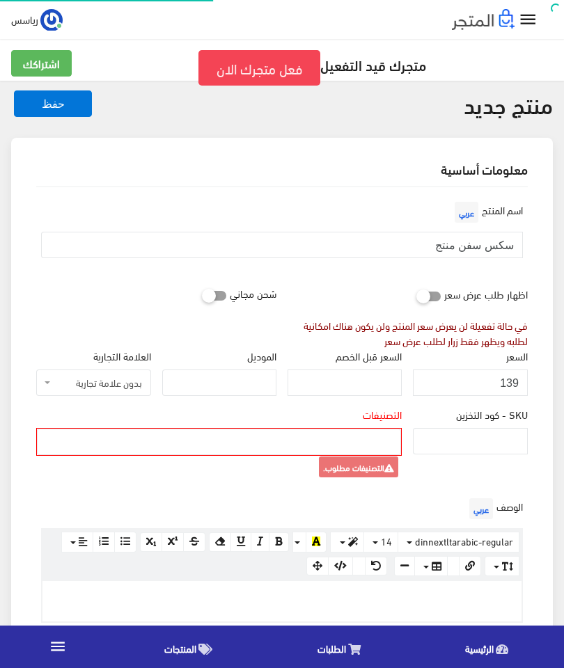
select select
click at [129, 447] on ul at bounding box center [219, 440] width 363 height 22
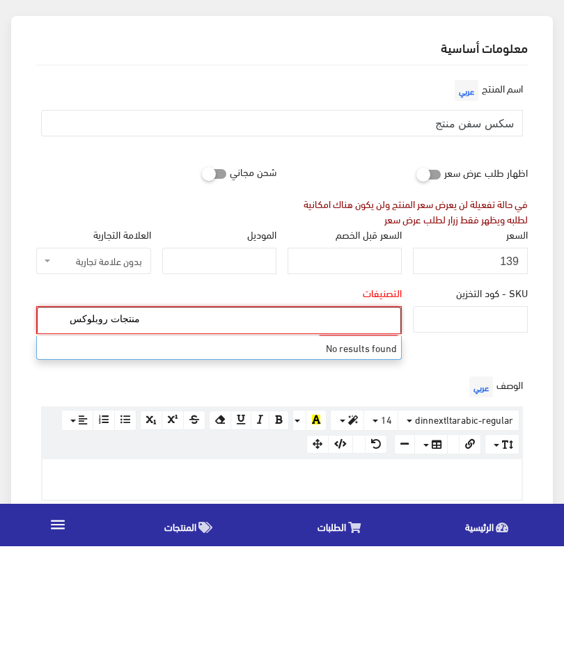
type input "منتجات روبلوكس"
click at [74, 280] on div "شحن مجاني" at bounding box center [156, 293] width 251 height 26
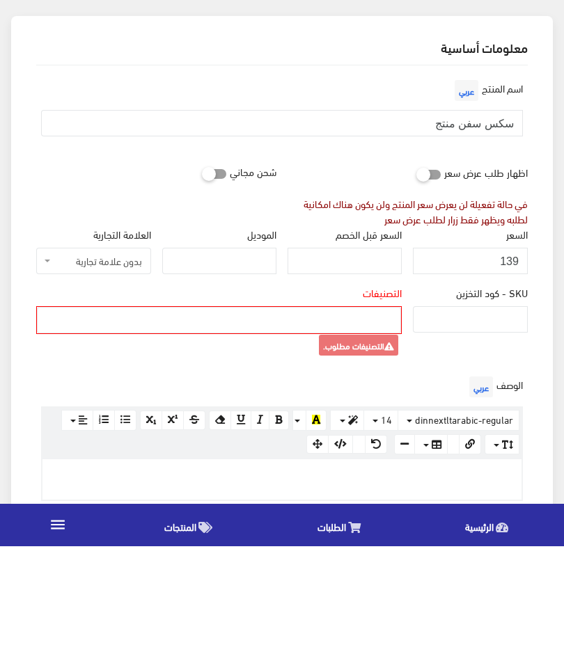
scroll to position [122, 0]
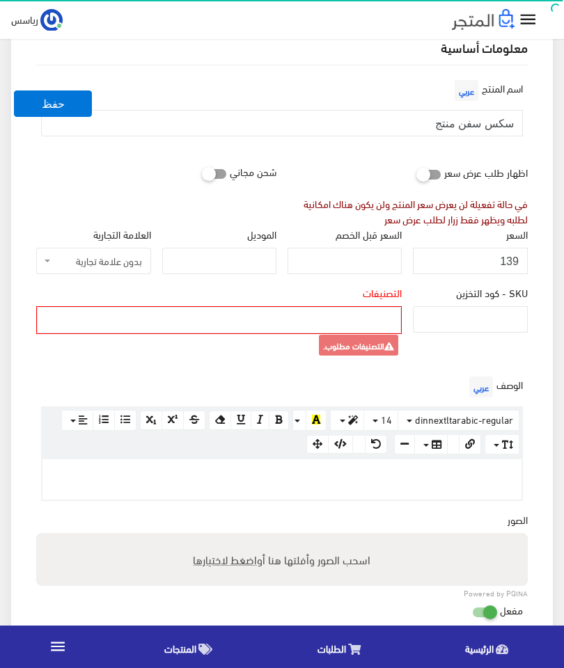
click at [38, 99] on button "حفظ" at bounding box center [53, 103] width 78 height 26
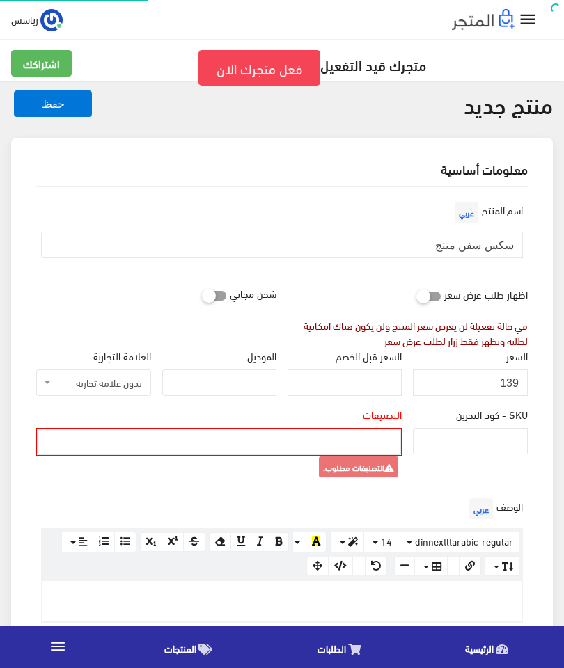
select select
click at [198, 248] on input "سكس سفن منتج" at bounding box center [282, 245] width 482 height 26
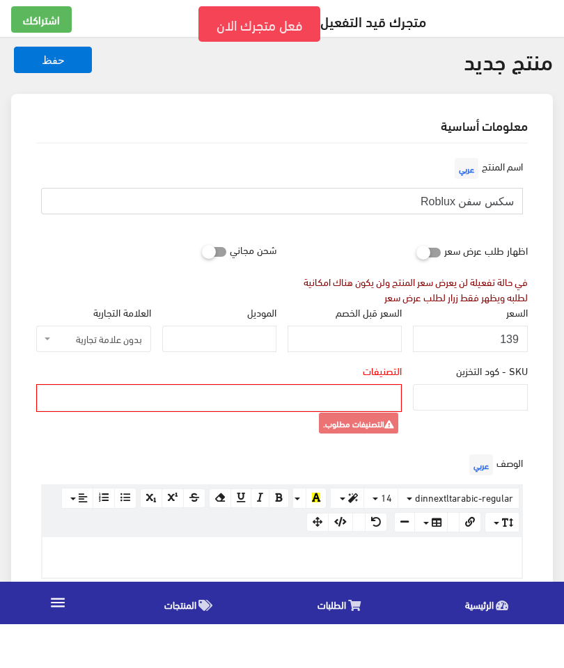
type input "سكس سفن Roblux"
click at [210, 429] on ul at bounding box center [219, 440] width 363 height 22
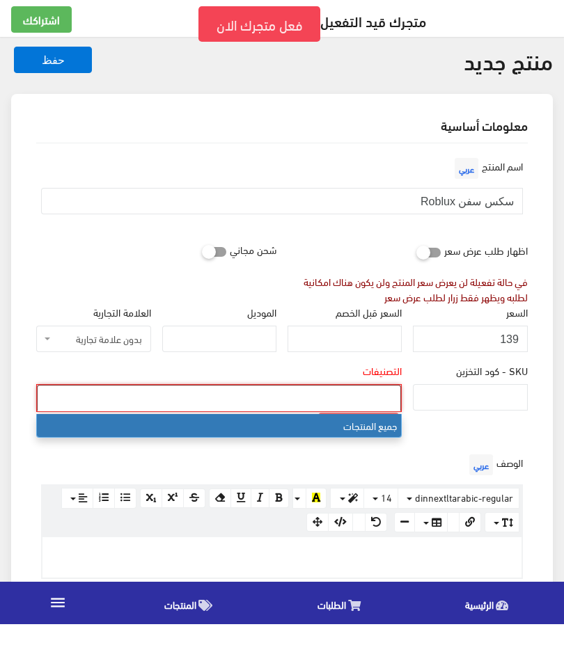
scroll to position [100, 0]
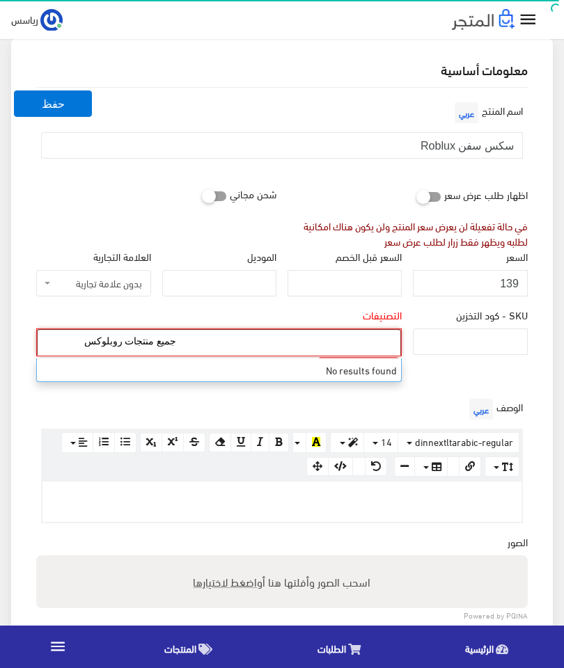
type input "جميع منتجات روبلوكس"
click at [31, 96] on button "حفظ" at bounding box center [53, 103] width 78 height 26
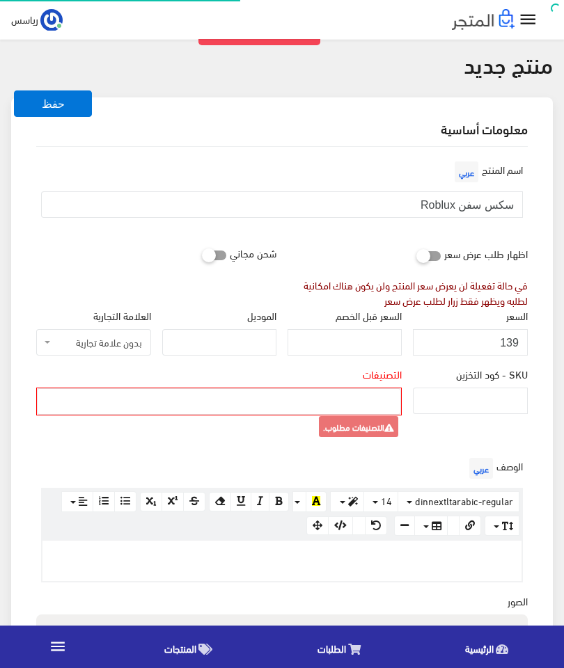
scroll to position [40, 0]
click at [97, 411] on ul at bounding box center [219, 400] width 363 height 22
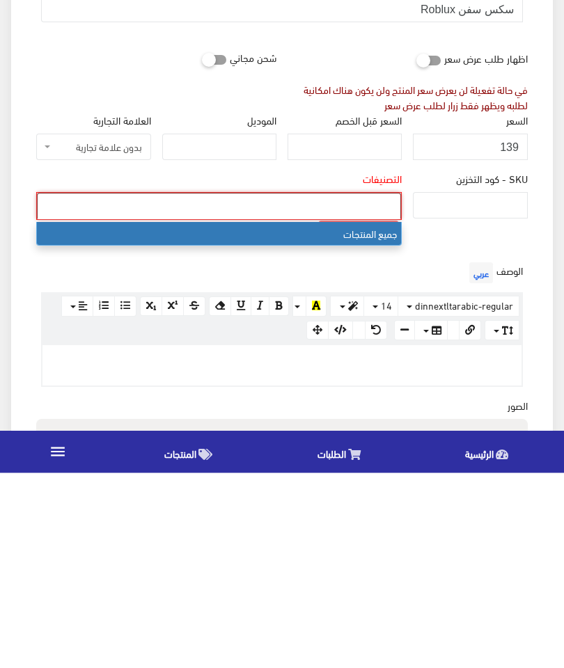
select select "1"
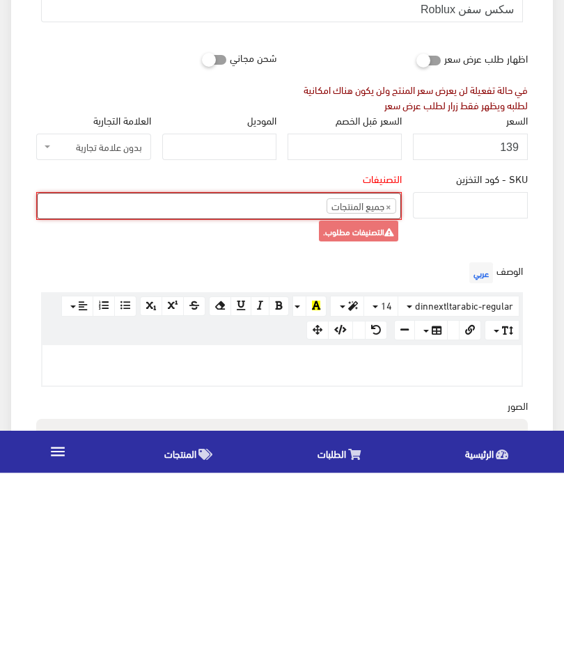
click at [387, 424] on icon at bounding box center [389, 428] width 10 height 8
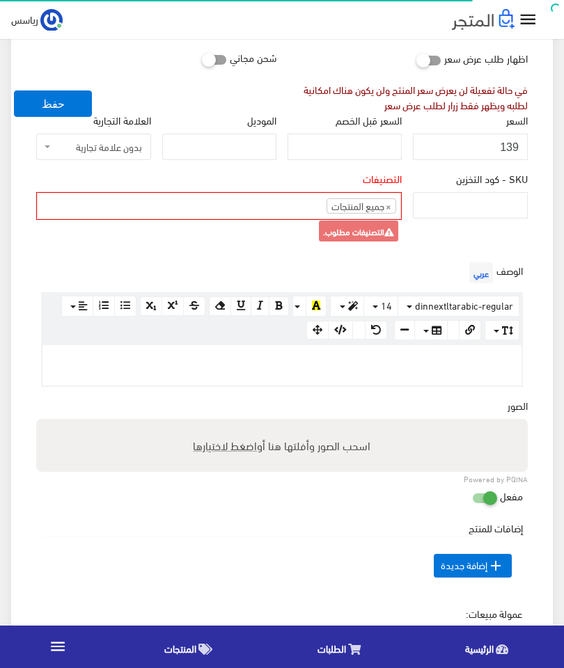
click at [367, 207] on li "× جميع المنتجات" at bounding box center [361, 205] width 70 height 15
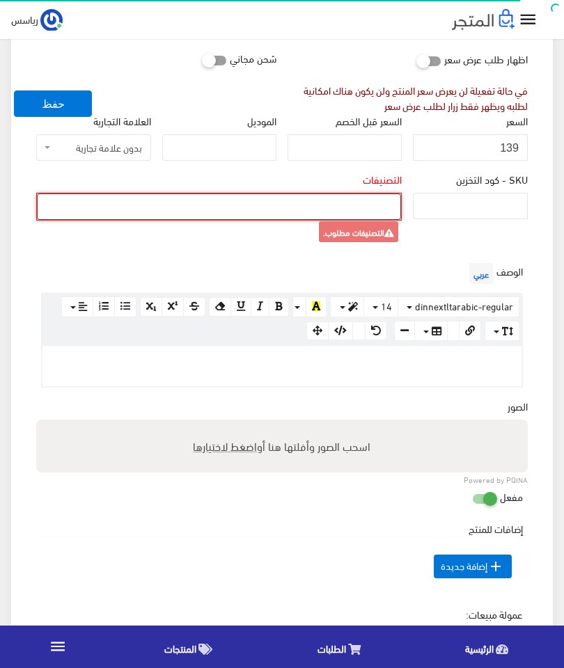
click at [379, 233] on small "التصنيفات مطلوب." at bounding box center [358, 231] width 79 height 21
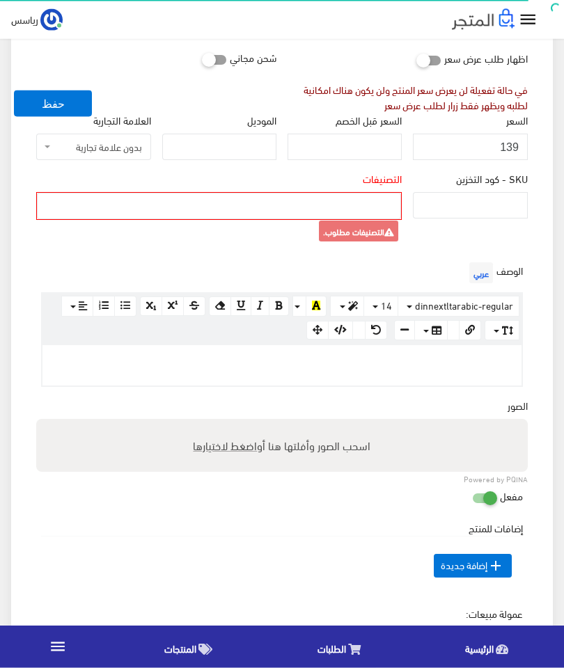
click at [372, 219] on span at bounding box center [219, 206] width 364 height 26
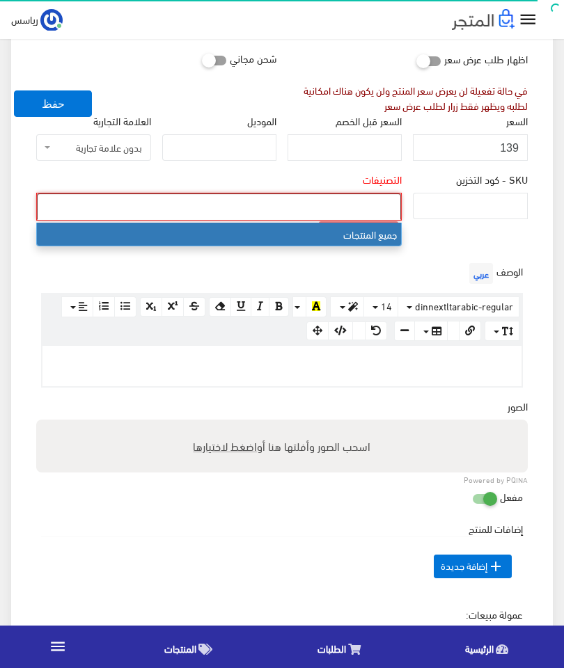
select select "1"
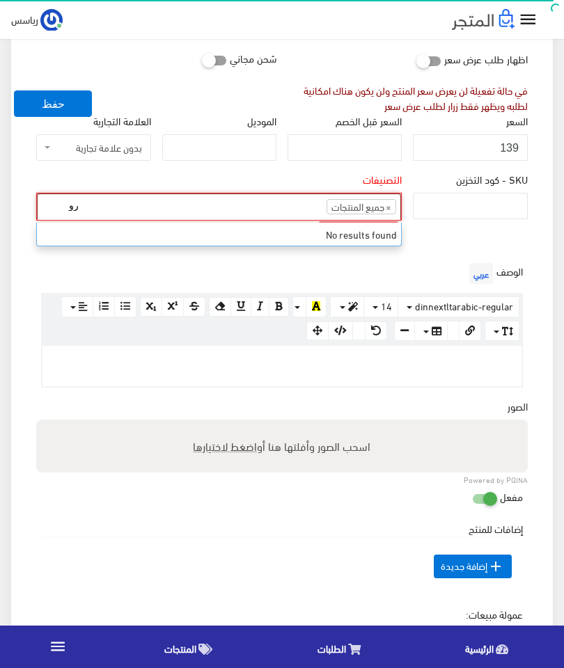
type input "ر"
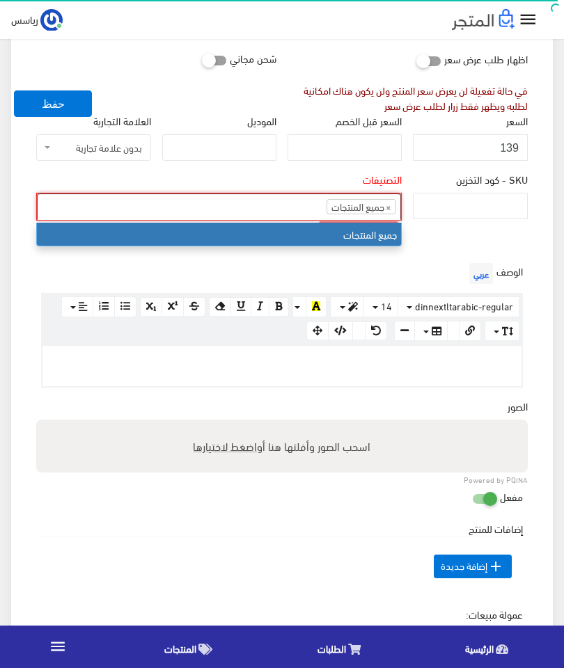
type input "r"
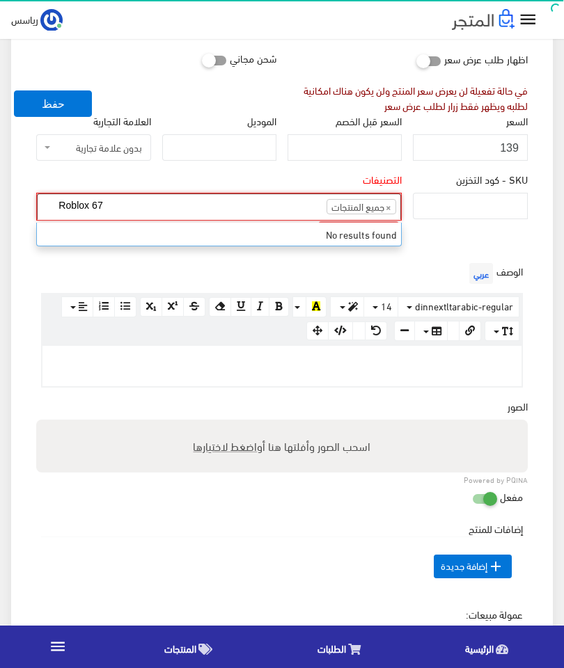
type input "Roblox 67"
click at [42, 107] on button "حفظ" at bounding box center [53, 103] width 78 height 26
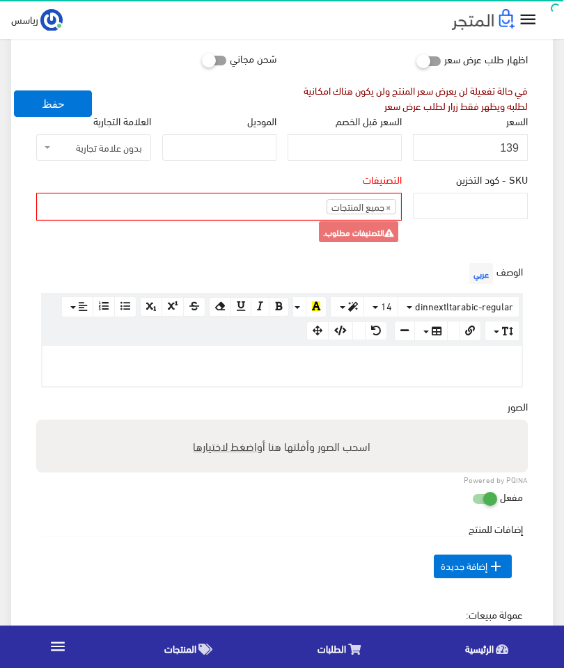
click at [27, 110] on button "حفظ" at bounding box center [53, 103] width 78 height 26
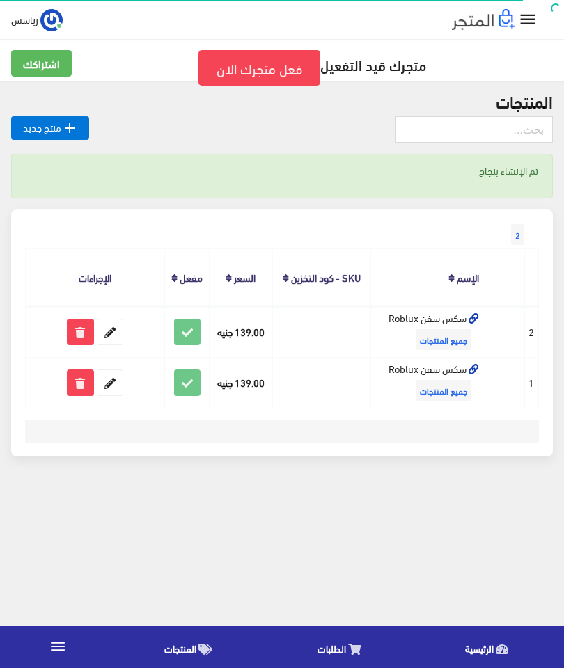
click at [82, 381] on icon at bounding box center [80, 382] width 25 height 25
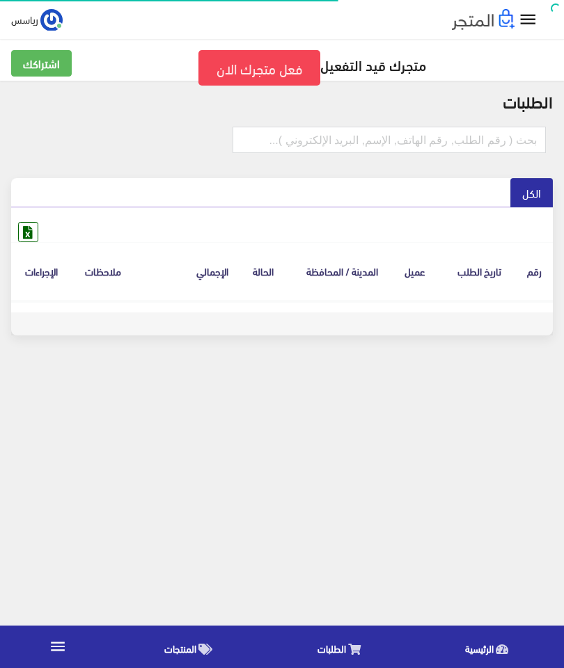
click at [185, 633] on link "المنتجات" at bounding box center [192, 646] width 152 height 35
click at [520, 660] on link "الرئيسية" at bounding box center [490, 646] width 148 height 35
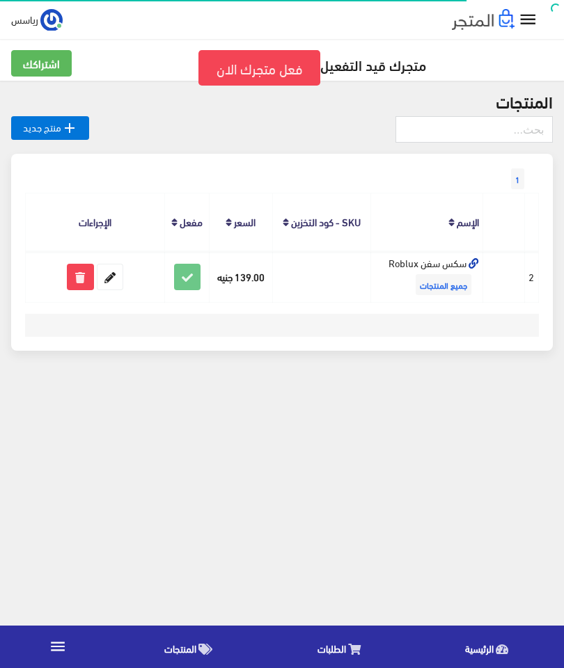
click at [511, 285] on td at bounding box center [503, 276] width 42 height 51
click at [502, 294] on td at bounding box center [503, 276] width 42 height 51
click at [503, 294] on td at bounding box center [503, 276] width 42 height 51
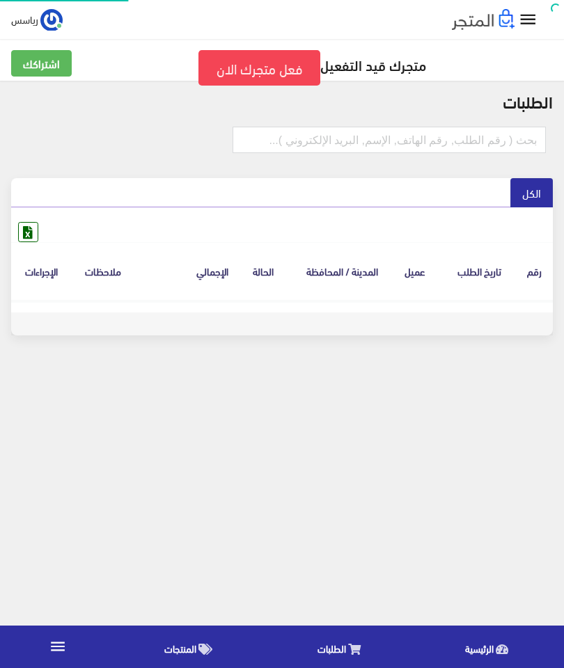
click at [464, 635] on link "الرئيسية" at bounding box center [490, 646] width 148 height 35
click at [476, 635] on link "الرئيسية" at bounding box center [490, 646] width 148 height 35
click at [530, 13] on icon "" at bounding box center [528, 20] width 20 height 20
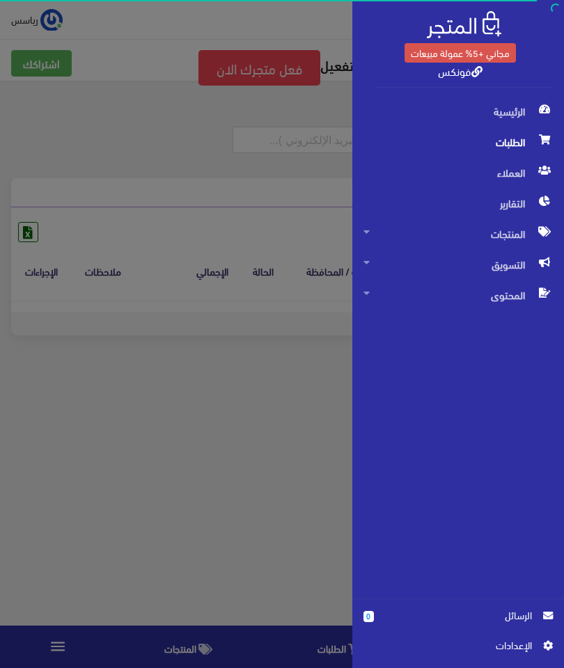
click at [513, 645] on span "اﻹعدادات" at bounding box center [452, 645] width 157 height 15
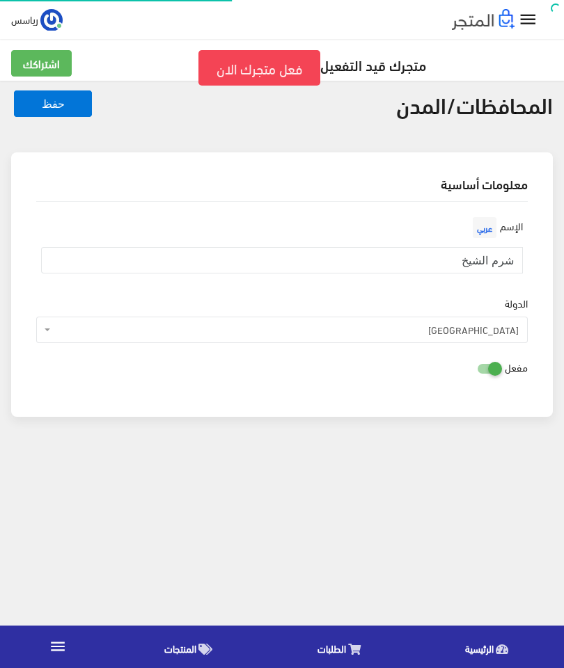
click at [502, 342] on span "[GEOGRAPHIC_DATA]" at bounding box center [281, 330] width 491 height 26
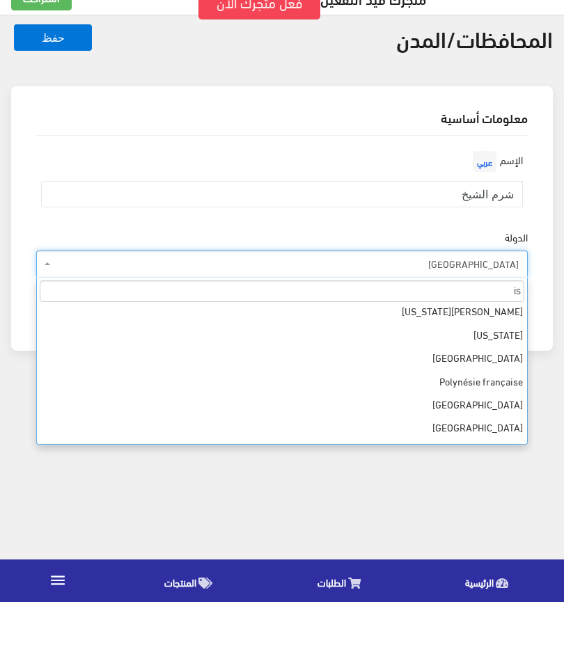
scroll to position [284, 0]
type input "i"
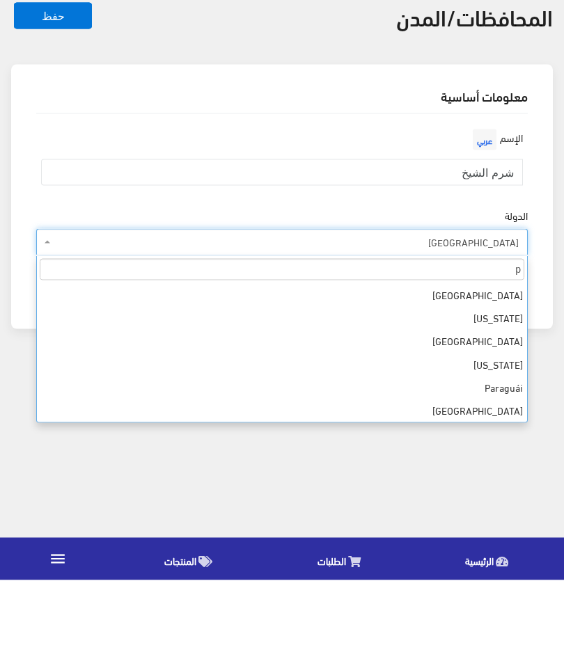
scroll to position [0, 0]
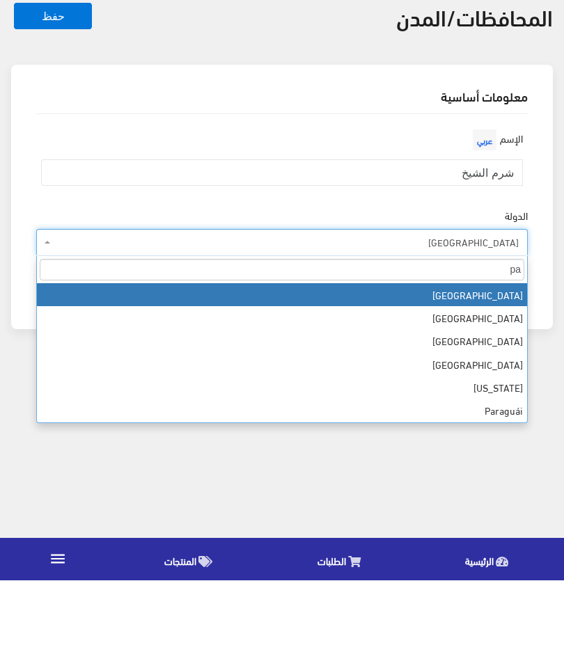
type input "p"
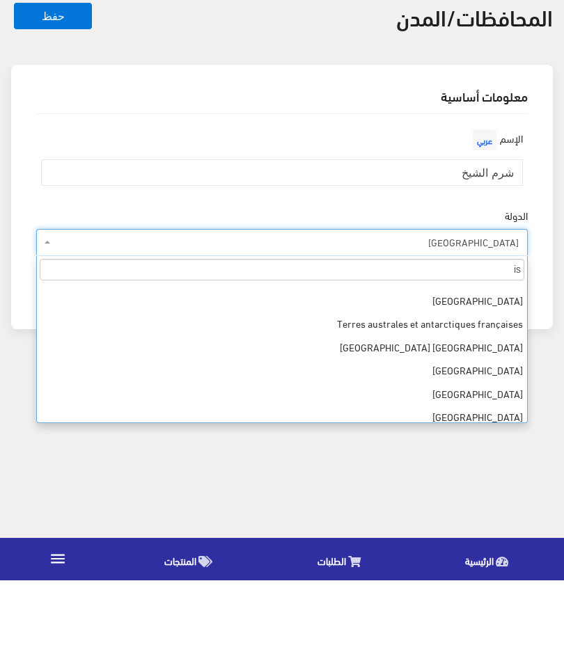
scroll to position [458, 0]
type input "i"
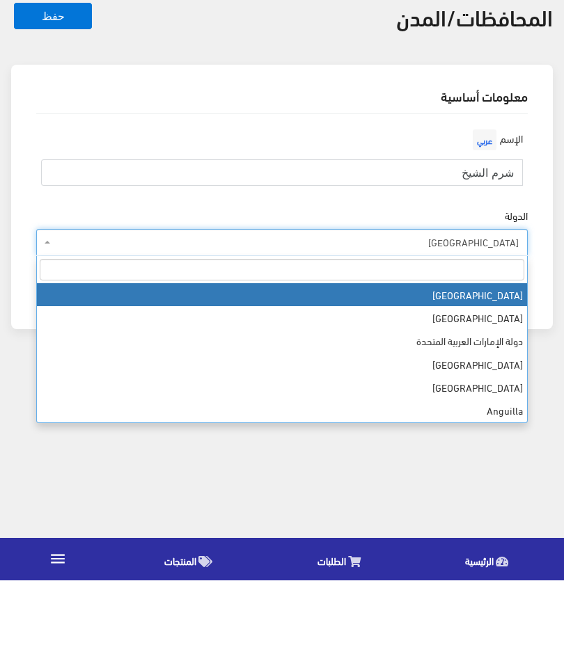
click at [76, 247] on input "شرم الشيخ" at bounding box center [282, 260] width 482 height 26
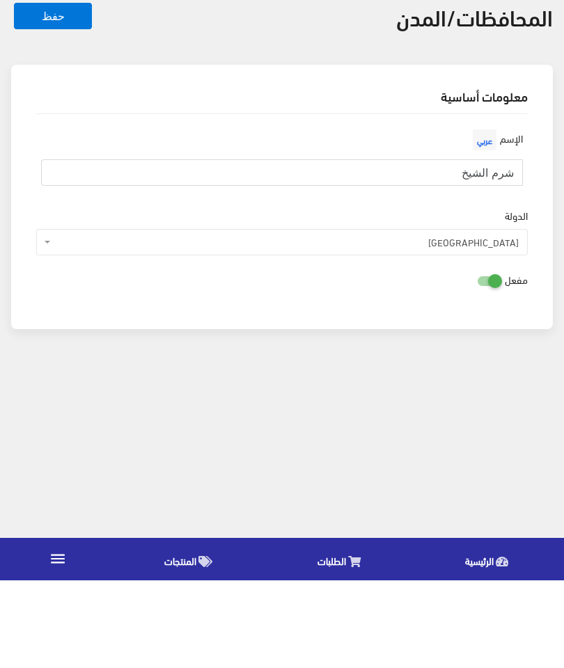
click at [88, 247] on input "شرم الشيخ" at bounding box center [282, 260] width 482 height 26
click at [87, 247] on input "شرم الشيخ" at bounding box center [282, 260] width 482 height 26
click at [81, 247] on input "شرم الشيخ" at bounding box center [282, 260] width 482 height 26
click at [80, 247] on input "شرم الشيخ" at bounding box center [282, 260] width 482 height 26
type input "ش"
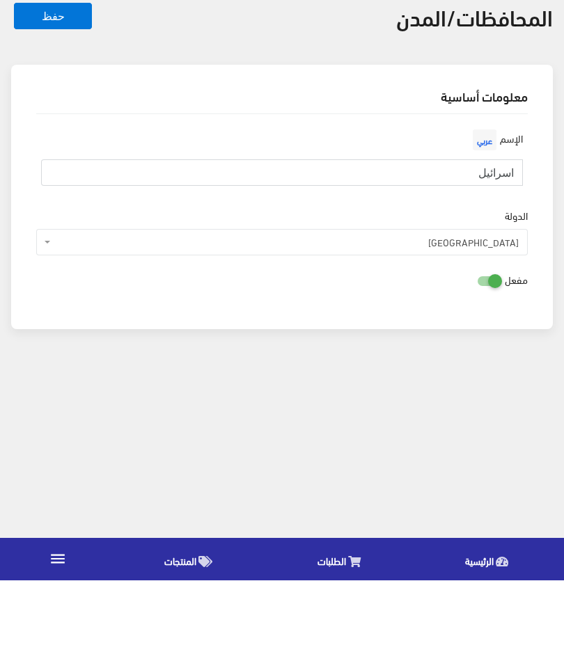
type input "اسرائيل"
click at [477, 362] on icon at bounding box center [477, 368] width 0 height 13
click at [477, 360] on input "checkbox" at bounding box center [464, 367] width 25 height 14
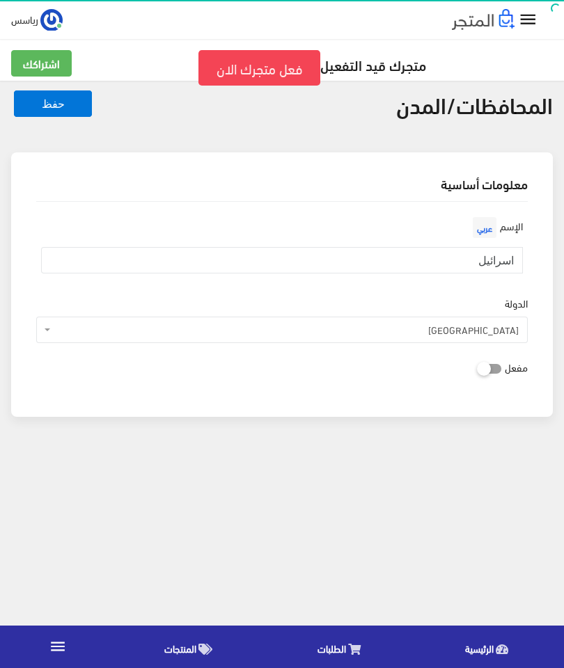
click at [477, 370] on icon at bounding box center [477, 368] width 0 height 13
click at [477, 370] on input "checkbox" at bounding box center [464, 367] width 25 height 14
checkbox input "true"
click at [504, 333] on span "[GEOGRAPHIC_DATA]" at bounding box center [286, 330] width 465 height 14
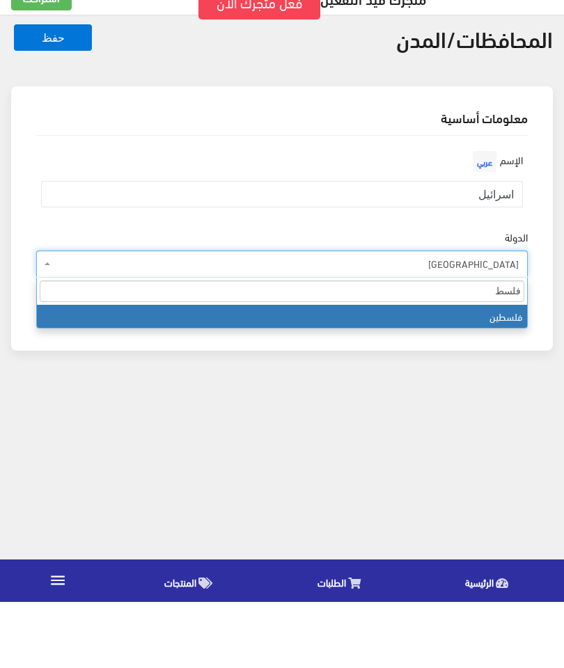
type input "فلسطي"
select select "PS"
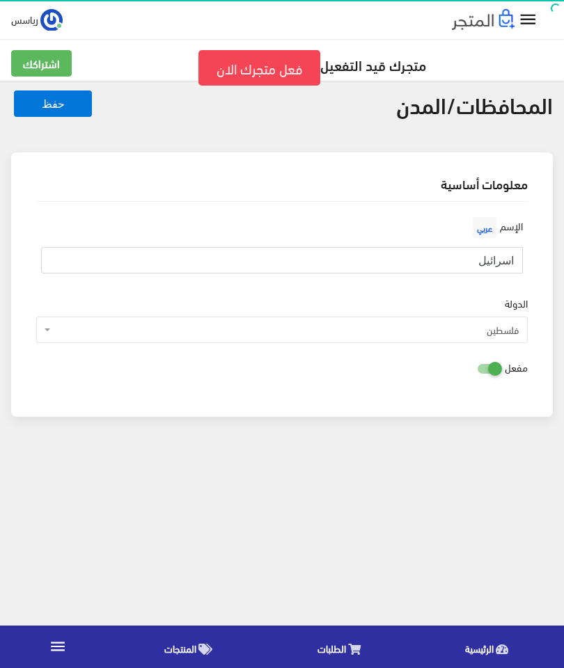
click at [498, 264] on input "اسرائيل" at bounding box center [282, 260] width 482 height 26
click at [505, 263] on input "اسرائيل" at bounding box center [282, 260] width 482 height 26
click at [504, 263] on input "اسرائيل" at bounding box center [282, 260] width 482 height 26
type input "ف"
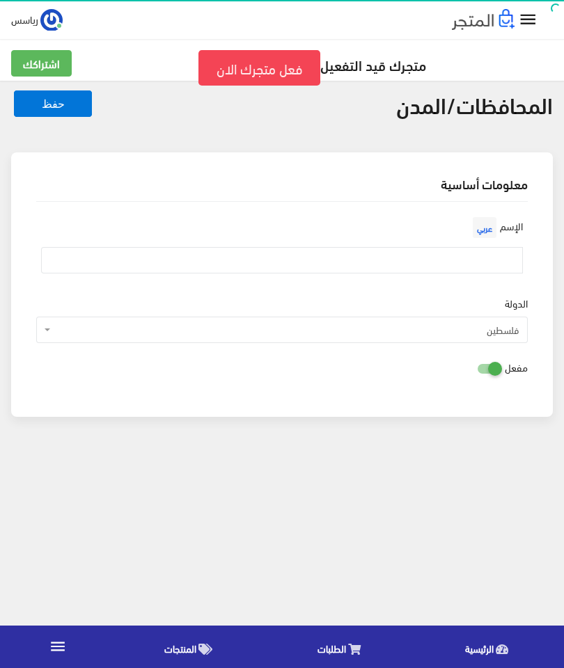
click at [155, 371] on div "مفعل" at bounding box center [282, 367] width 503 height 26
click at [38, 108] on button "حفظ" at bounding box center [53, 103] width 78 height 26
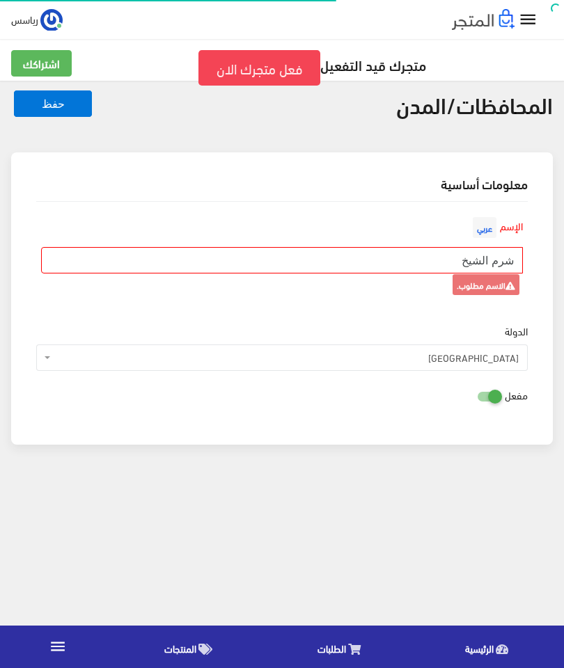
click at [142, 260] on input "شرم الشيخ" at bounding box center [282, 260] width 482 height 26
type input "ش"
type input "القدس"
click at [40, 109] on button "حفظ" at bounding box center [53, 103] width 78 height 26
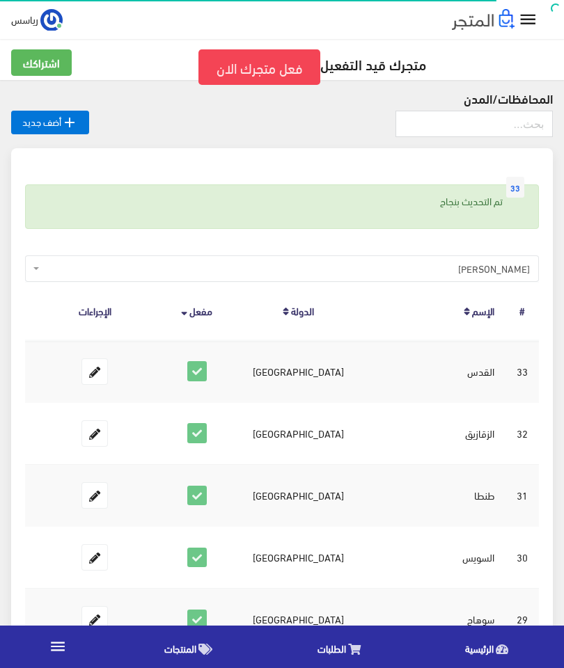
scroll to position [13, 0]
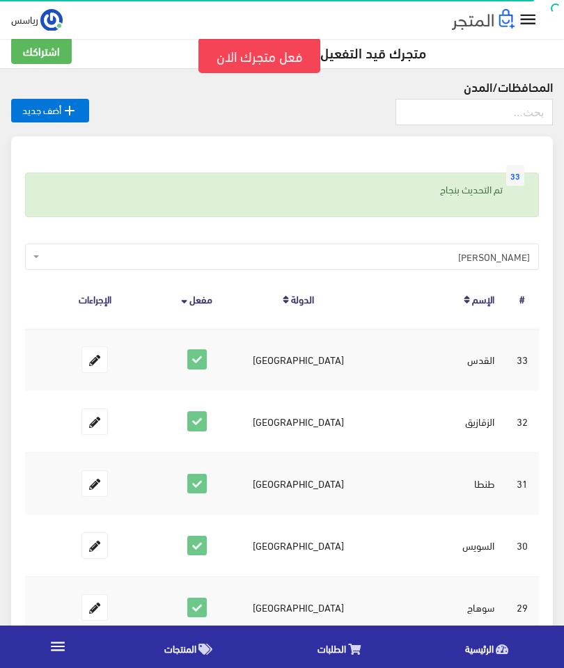
click at [287, 354] on td "[GEOGRAPHIC_DATA]" at bounding box center [299, 360] width 138 height 63
click at [98, 365] on icon at bounding box center [94, 359] width 25 height 25
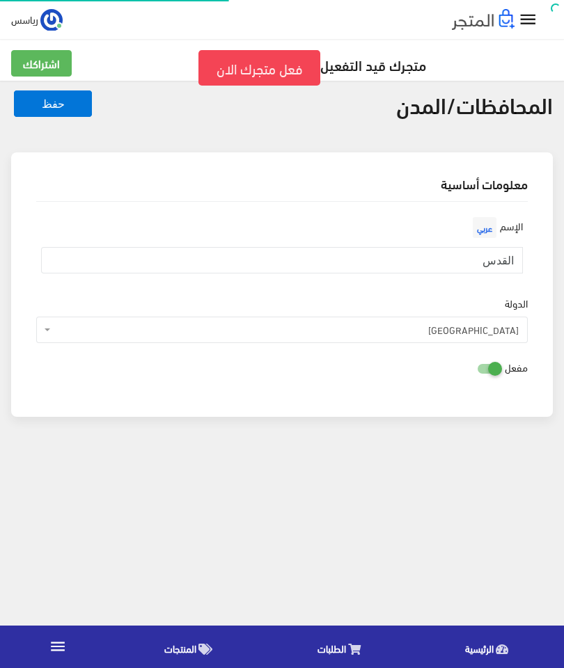
click at [509, 332] on span "[GEOGRAPHIC_DATA]" at bounding box center [286, 330] width 465 height 14
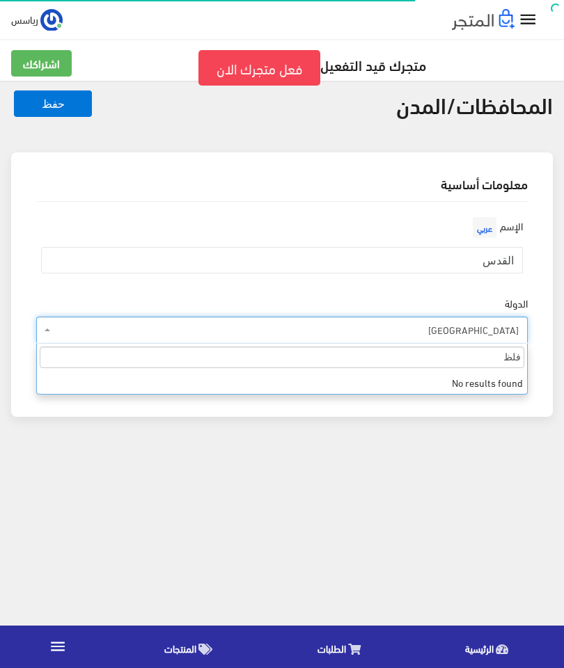
type input "فل"
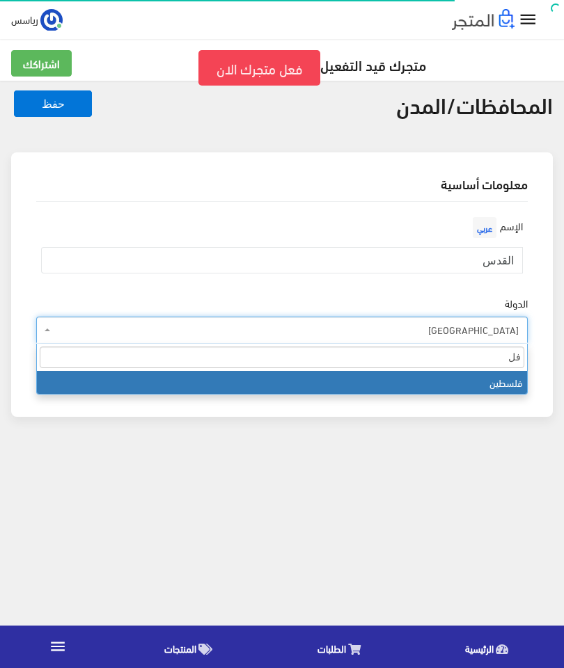
select select "PS"
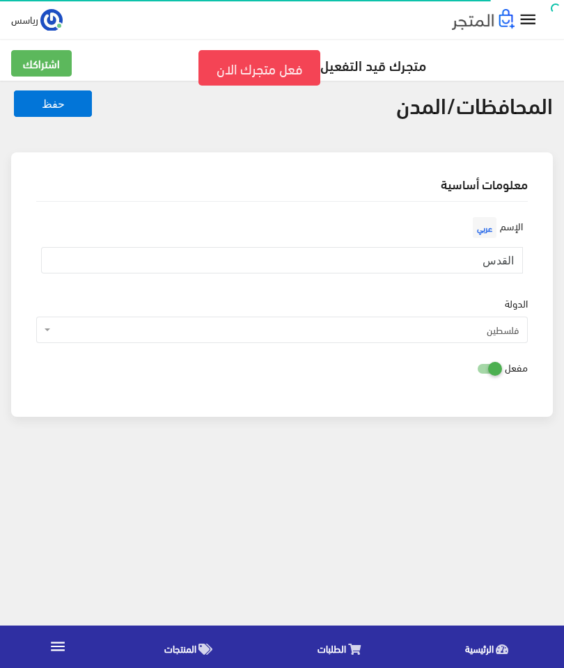
click at [44, 106] on button "حفظ" at bounding box center [53, 103] width 78 height 26
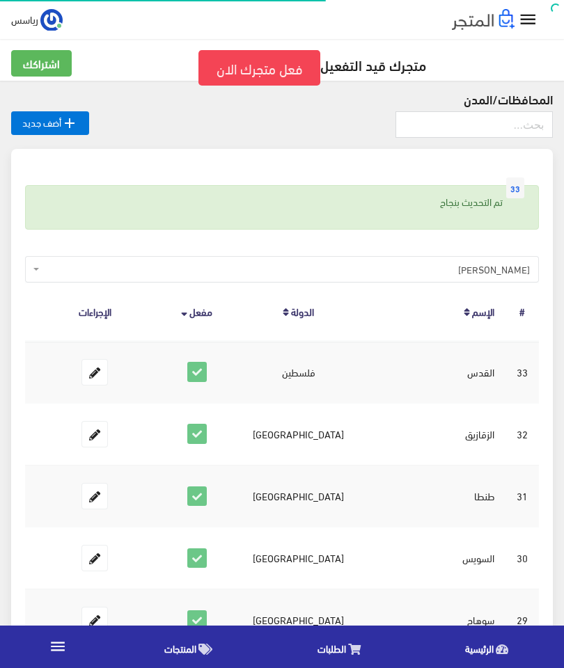
click at [507, 452] on td "32" at bounding box center [521, 434] width 33 height 62
click at [83, 438] on icon at bounding box center [94, 434] width 25 height 25
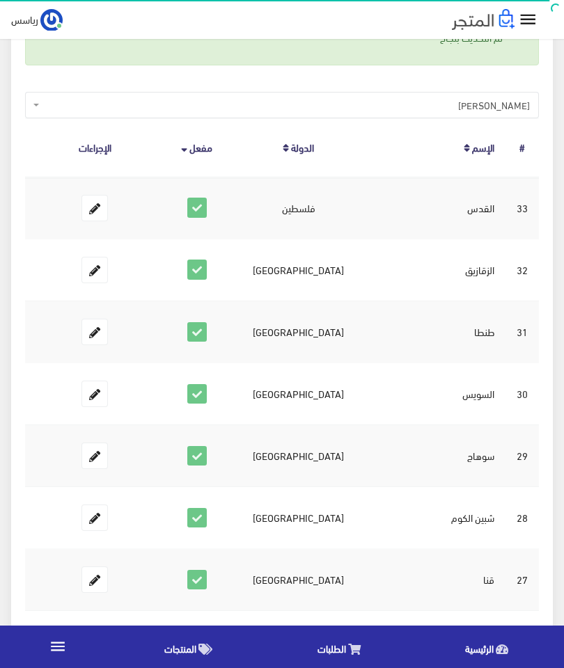
scroll to position [169, 0]
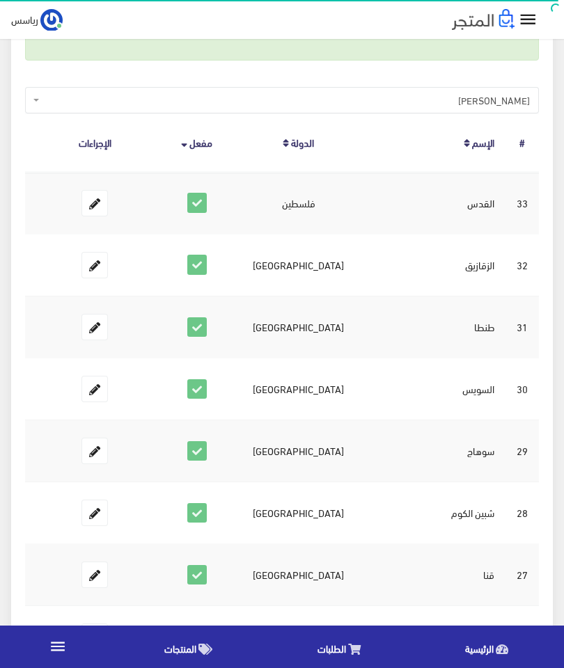
click at [456, 524] on td "شبين الكوم" at bounding box center [436, 513] width 138 height 62
click at [455, 523] on td "شبين الكوم" at bounding box center [436, 513] width 138 height 62
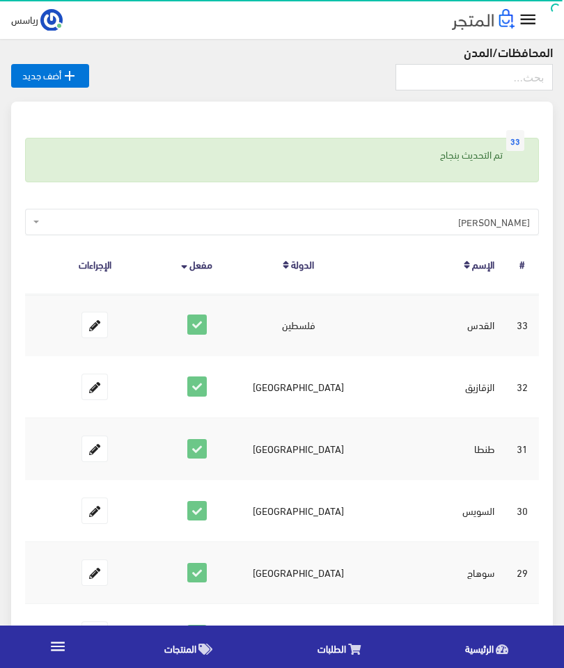
scroll to position [0, 0]
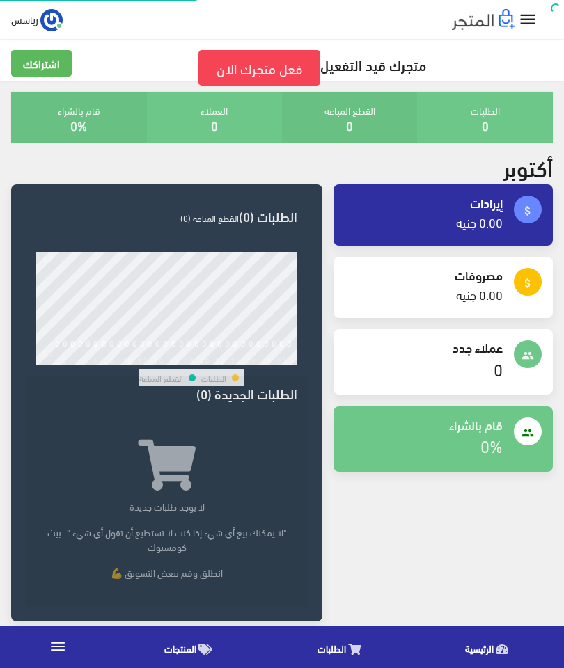
click at [511, 203] on div "attach_money إيرادات 0.00 جنيه" at bounding box center [442, 214] width 219 height 61
click at [367, 640] on link "الطلبات" at bounding box center [343, 646] width 148 height 35
click at [351, 638] on link "الطلبات" at bounding box center [343, 646] width 148 height 35
click at [374, 645] on link "الطلبات" at bounding box center [343, 646] width 148 height 35
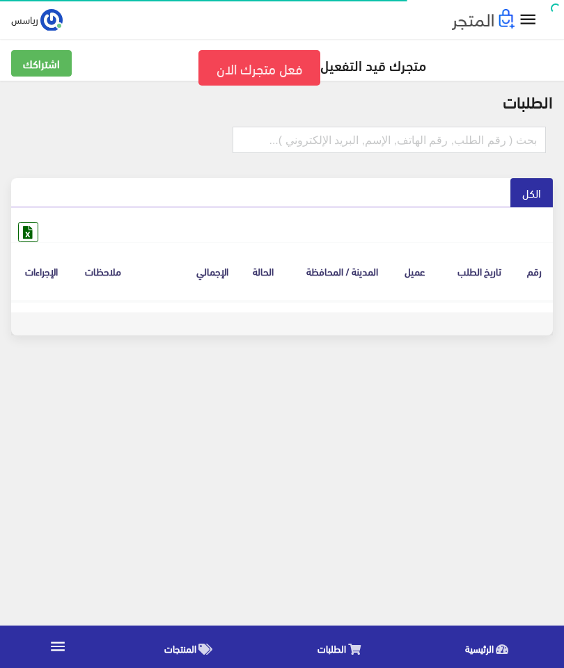
click at [525, 28] on icon "" at bounding box center [528, 20] width 20 height 20
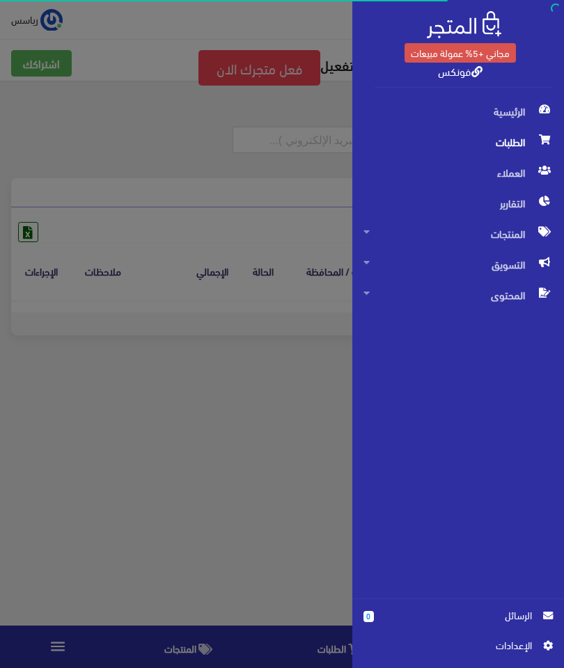
click at [520, 294] on span "المحتوى" at bounding box center [457, 295] width 189 height 31
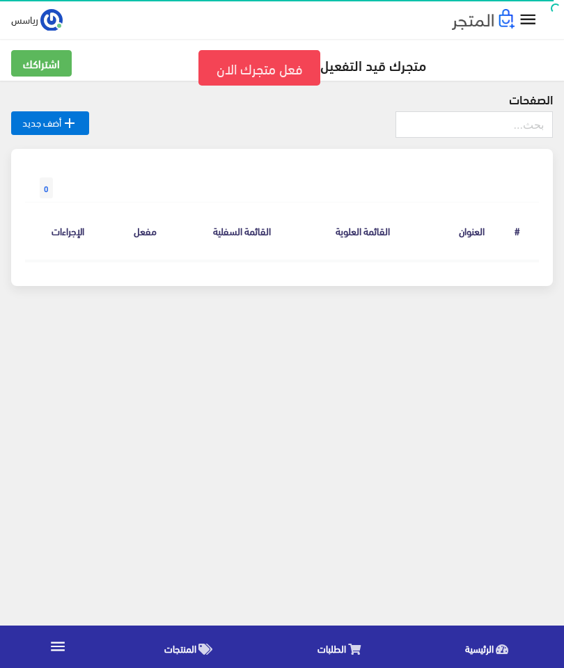
click at [522, 25] on icon "" at bounding box center [528, 20] width 20 height 20
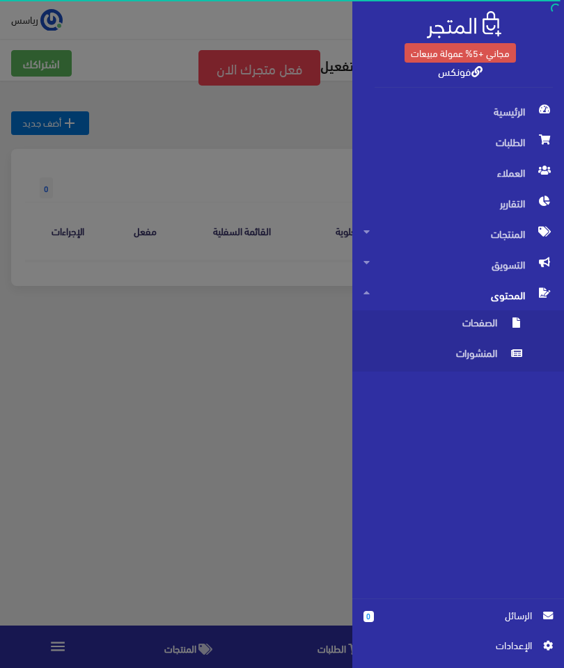
click at [521, 646] on span "اﻹعدادات" at bounding box center [452, 645] width 157 height 15
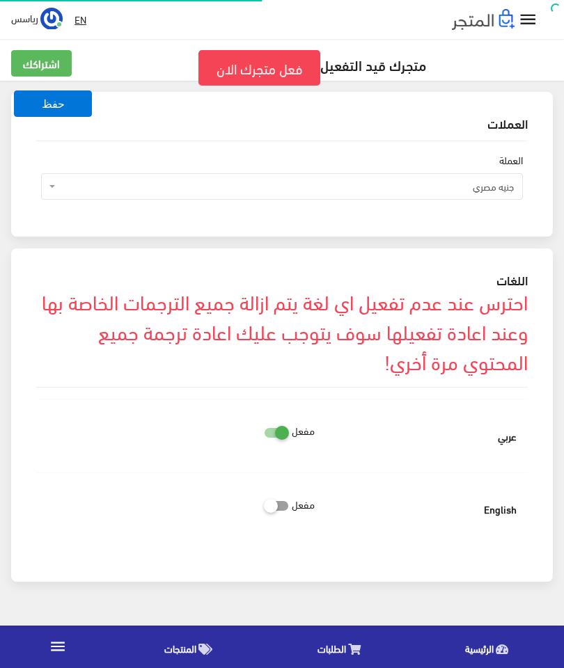
click at [502, 195] on span "جنيه مصري" at bounding box center [282, 186] width 482 height 26
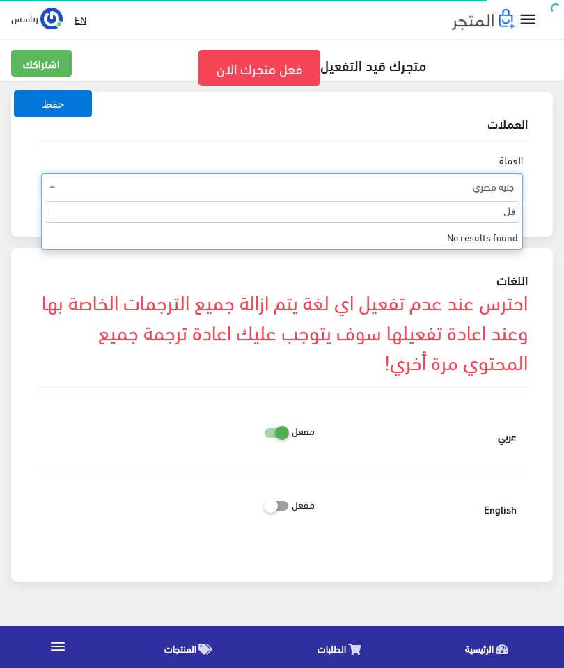
type input "ف"
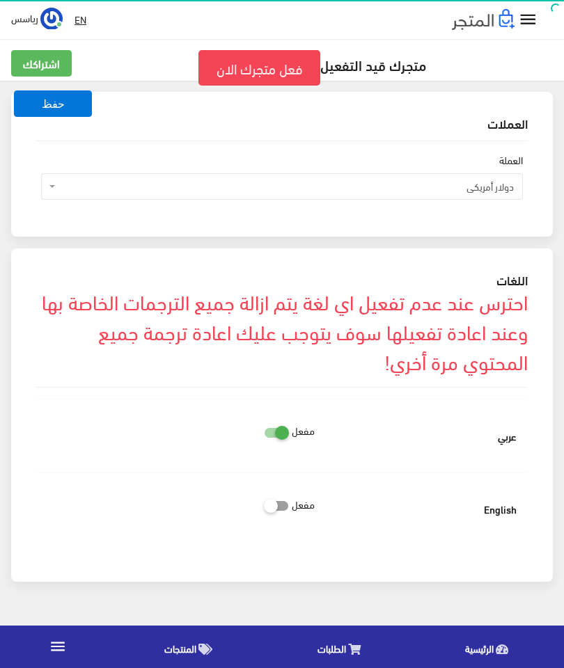
click at [499, 198] on span "دولار أمريكي" at bounding box center [282, 186] width 482 height 26
click at [500, 187] on span "جنيه مصري" at bounding box center [285, 187] width 455 height 14
click at [498, 191] on span "درهم إماراتي" at bounding box center [285, 187] width 455 height 14
click at [502, 193] on span "دولار أمريكي" at bounding box center [285, 187] width 455 height 14
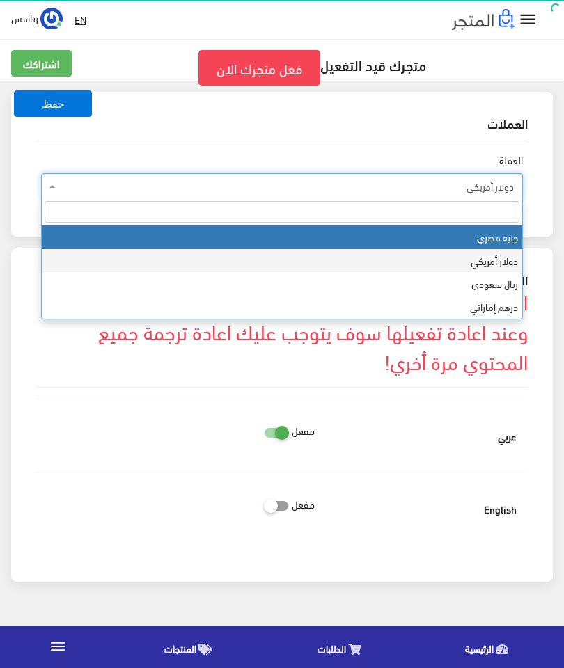
select select "1"
